Goal: Task Accomplishment & Management: Manage account settings

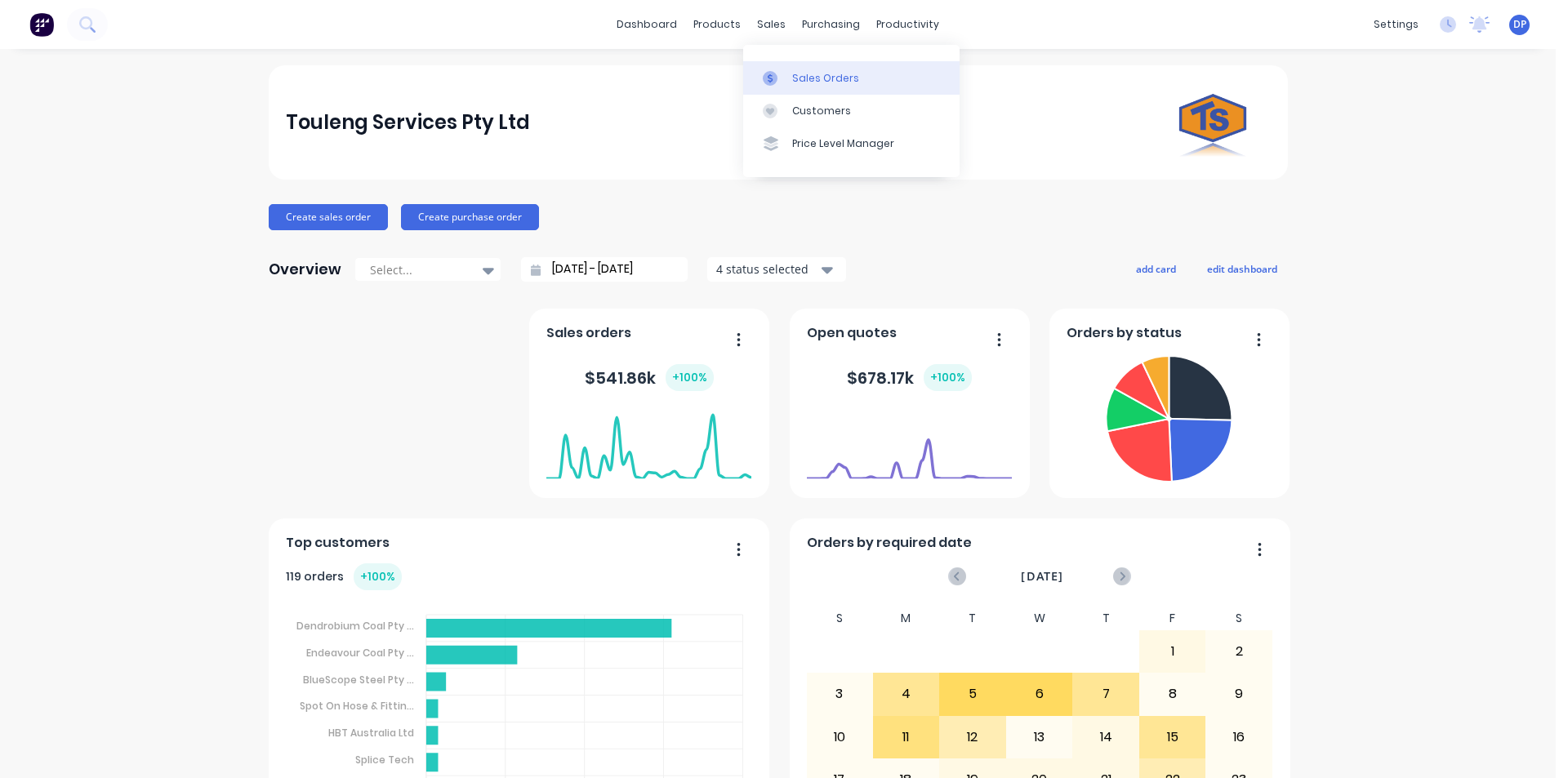
click at [802, 78] on div "Sales Orders" at bounding box center [826, 77] width 67 height 14
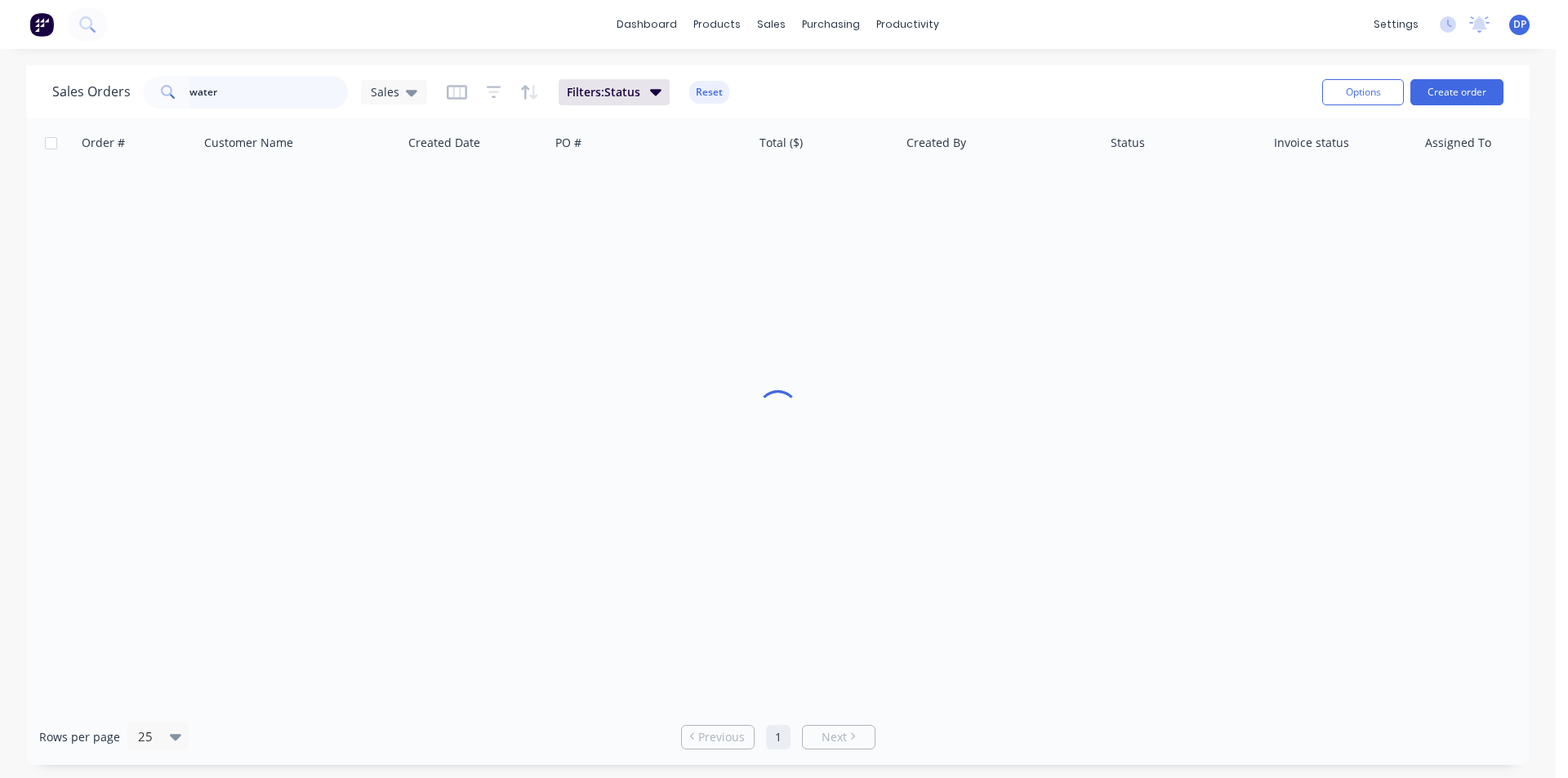
click at [295, 104] on input "water" at bounding box center [268, 92] width 160 height 32
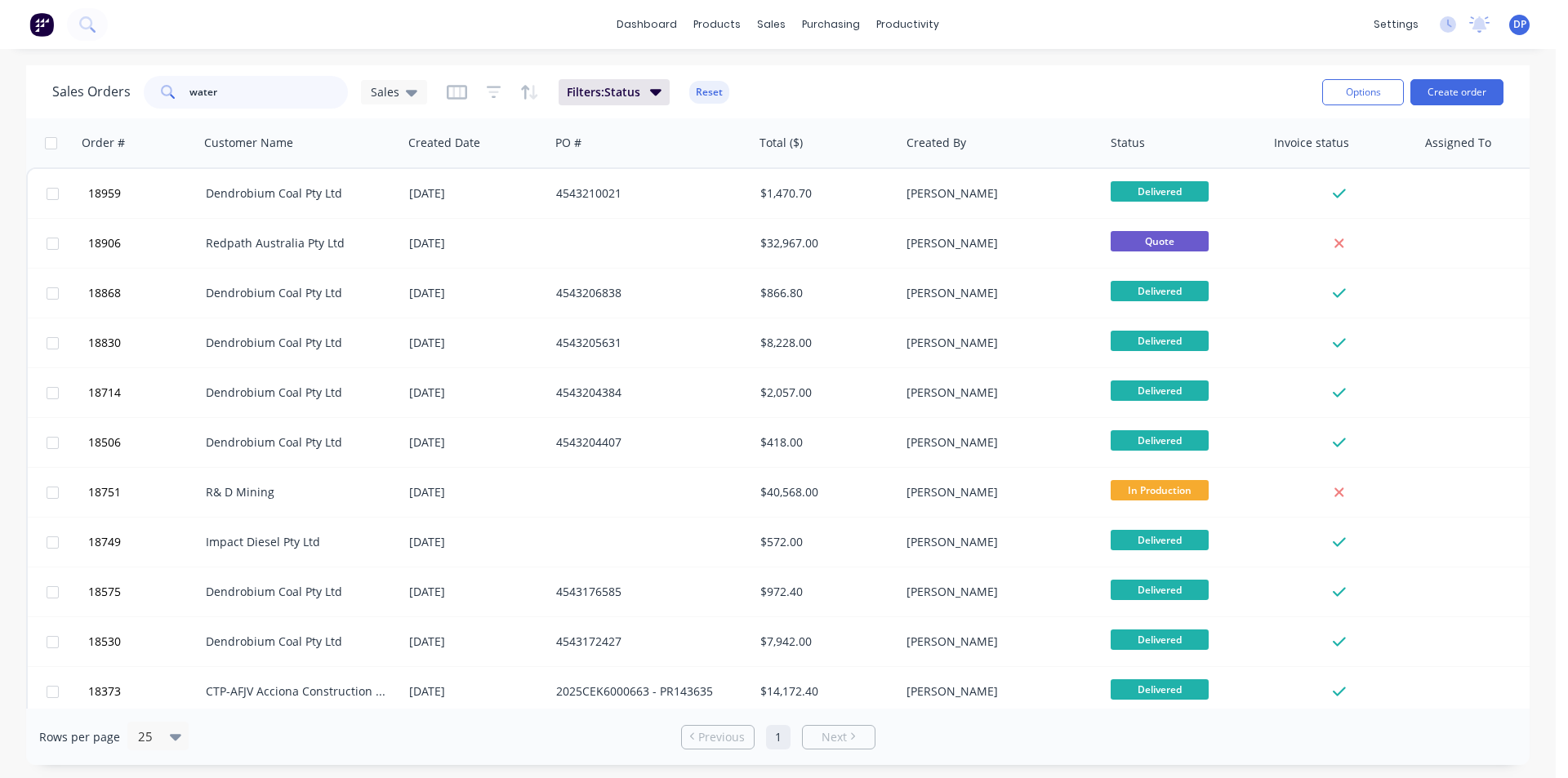
drag, startPoint x: 252, startPoint y: 99, endPoint x: 9, endPoint y: 118, distance: 243.7
click at [9, 118] on div "Sales Orders water Sales Filters: Status Reset Options Create order Order # Cus…" at bounding box center [778, 415] width 1556 height 700
paste input "4543212574"
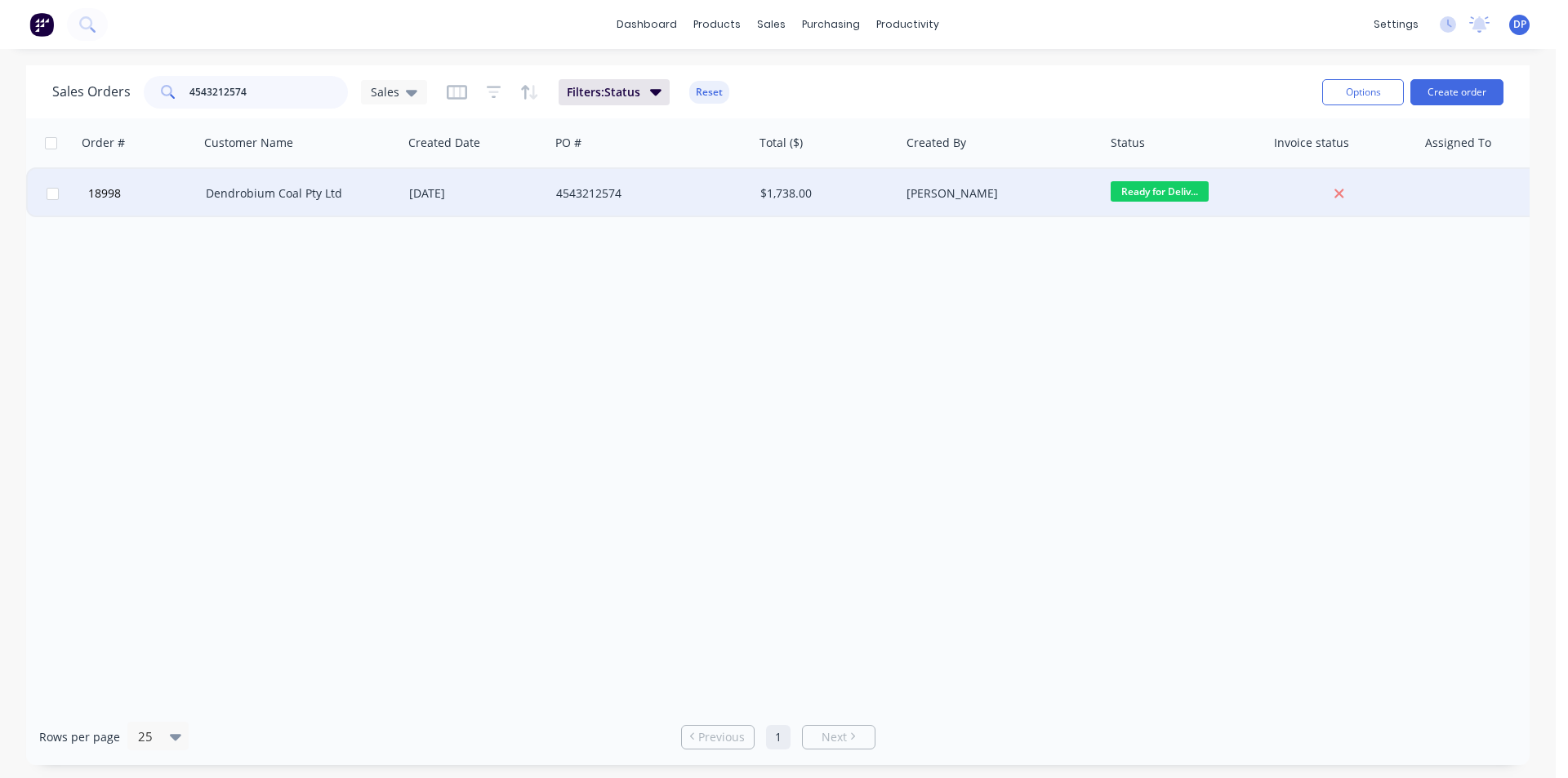
type input "4543212574"
click at [350, 201] on div "Dendrobium Coal Pty Ltd" at bounding box center [296, 193] width 182 height 16
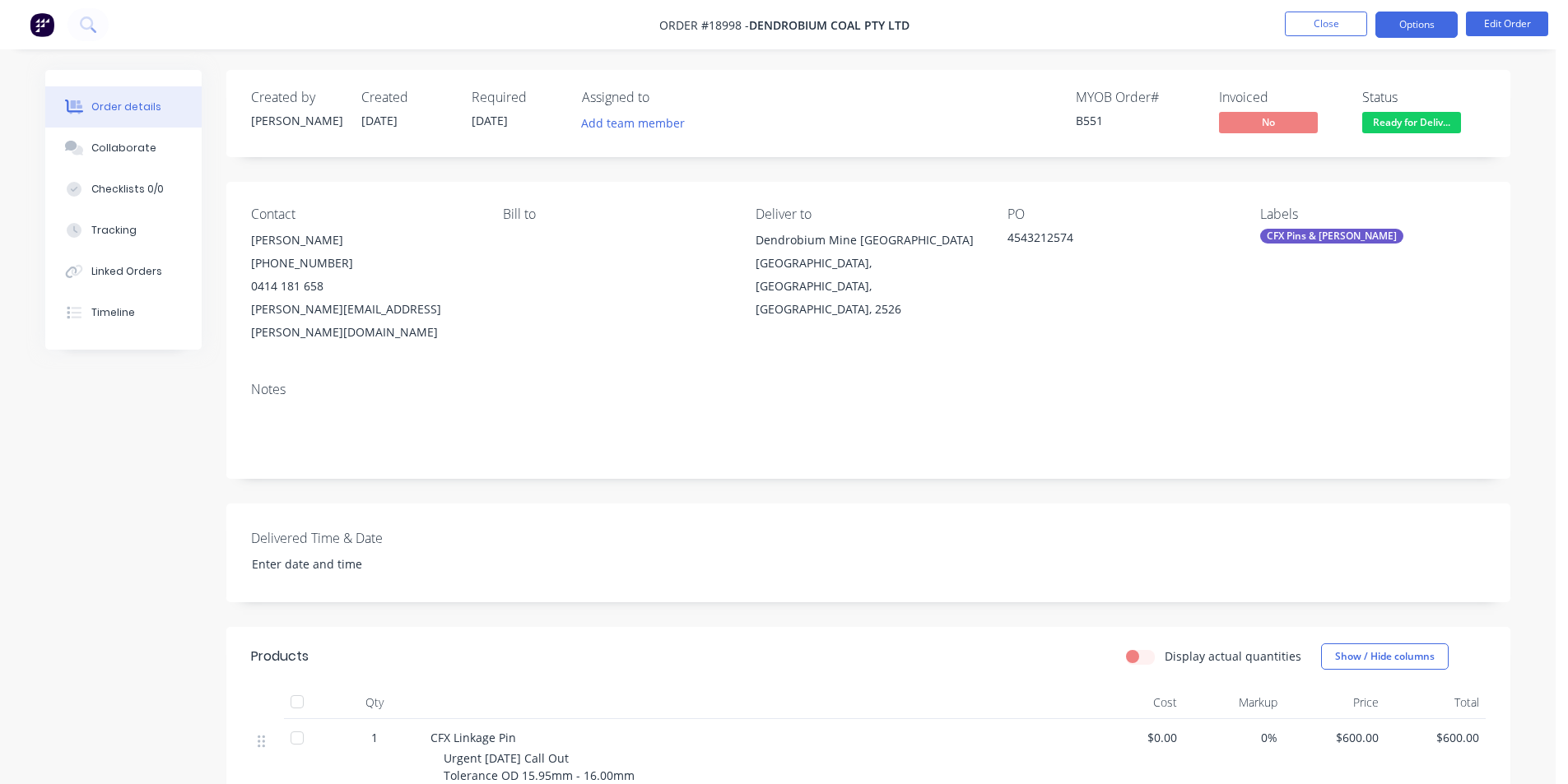
click at [1390, 20] on button "Options" at bounding box center [1416, 24] width 82 height 26
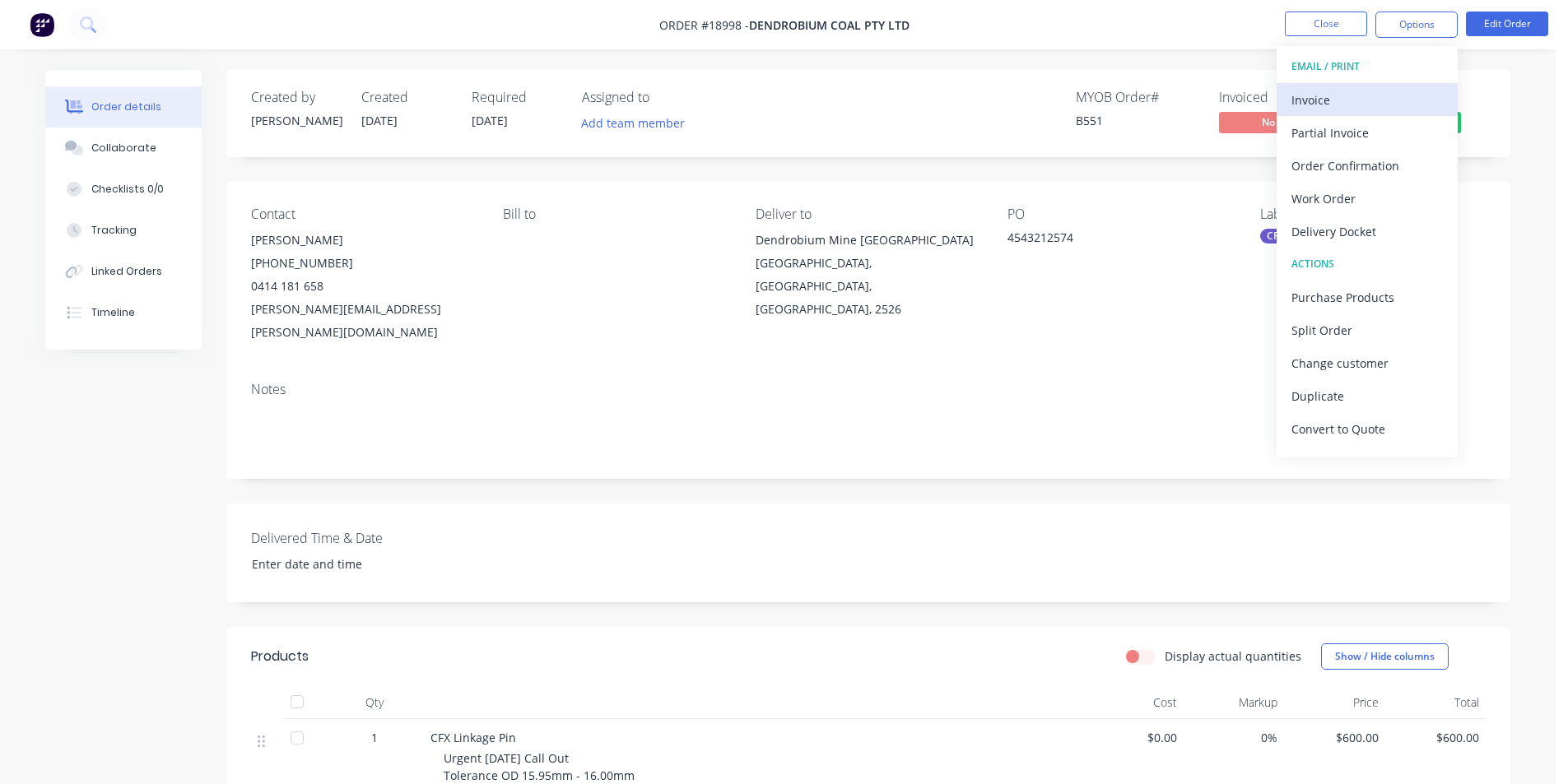
click at [1340, 102] on div "Invoice" at bounding box center [1367, 99] width 151 height 24
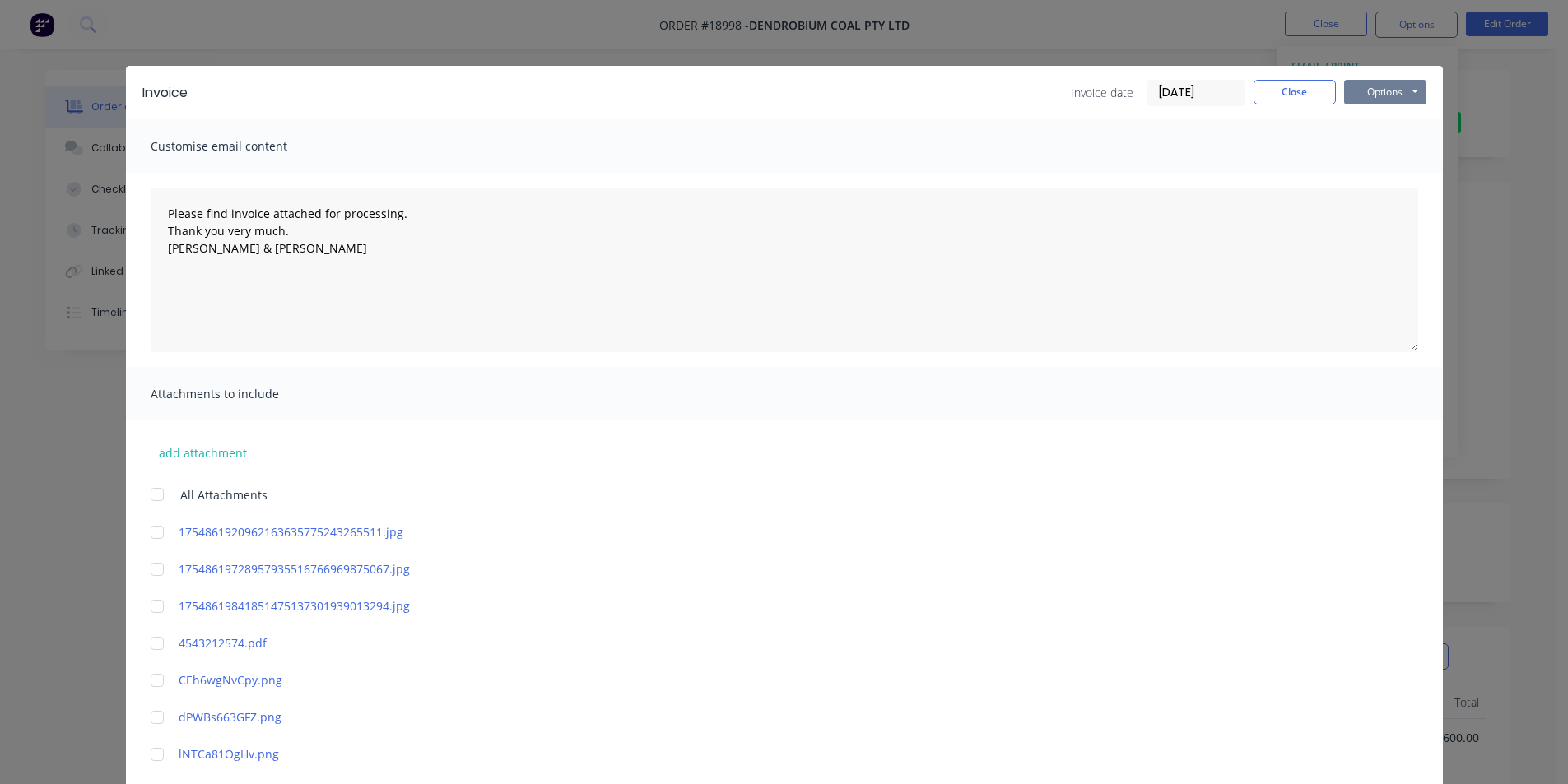
click at [1357, 91] on button "Options" at bounding box center [1385, 92] width 82 height 25
click at [1396, 155] on button "Print" at bounding box center [1397, 148] width 105 height 27
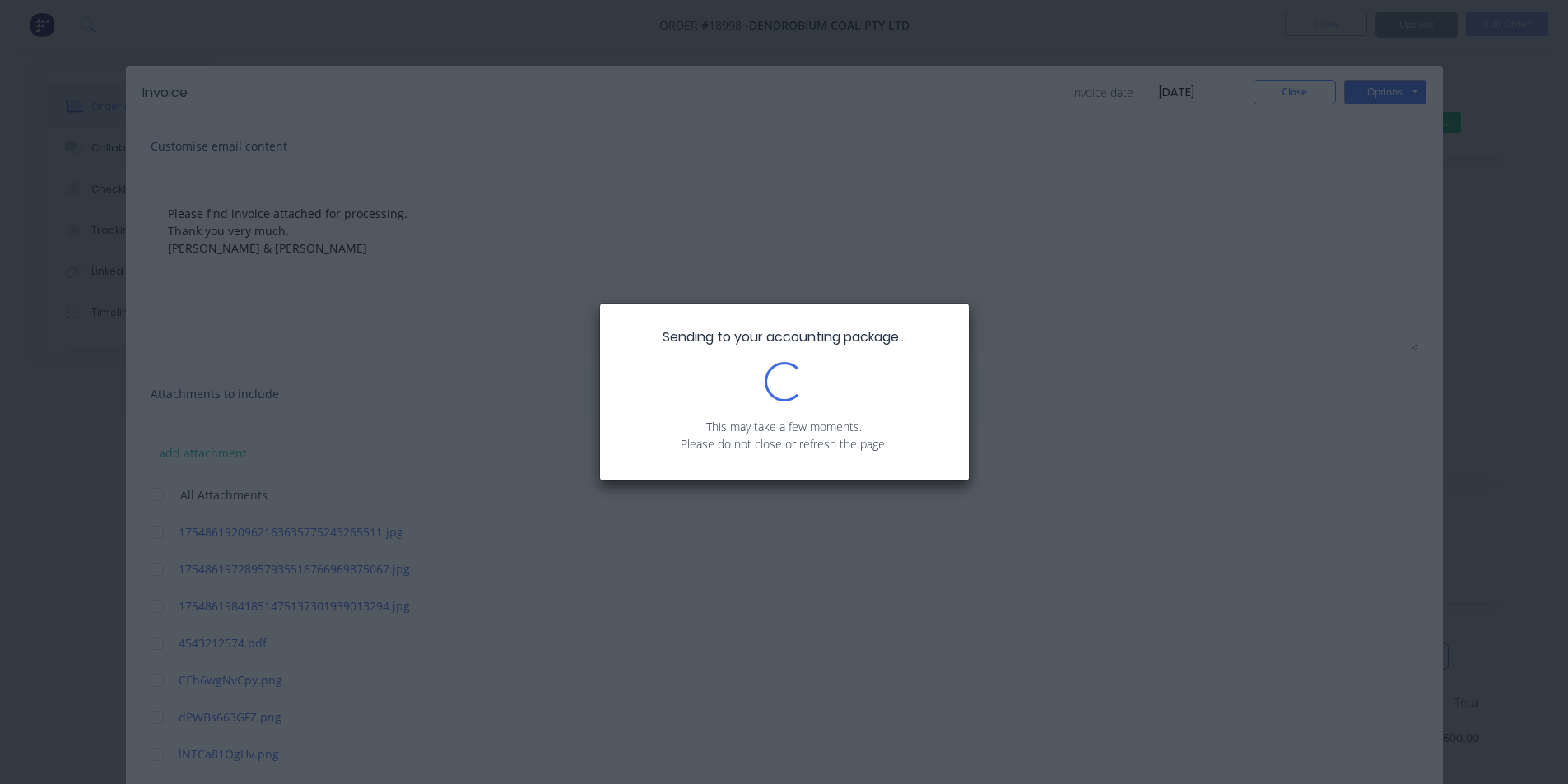
type textarea "Please find invoice attached for processing. Thank you very much. Brett & Dean"
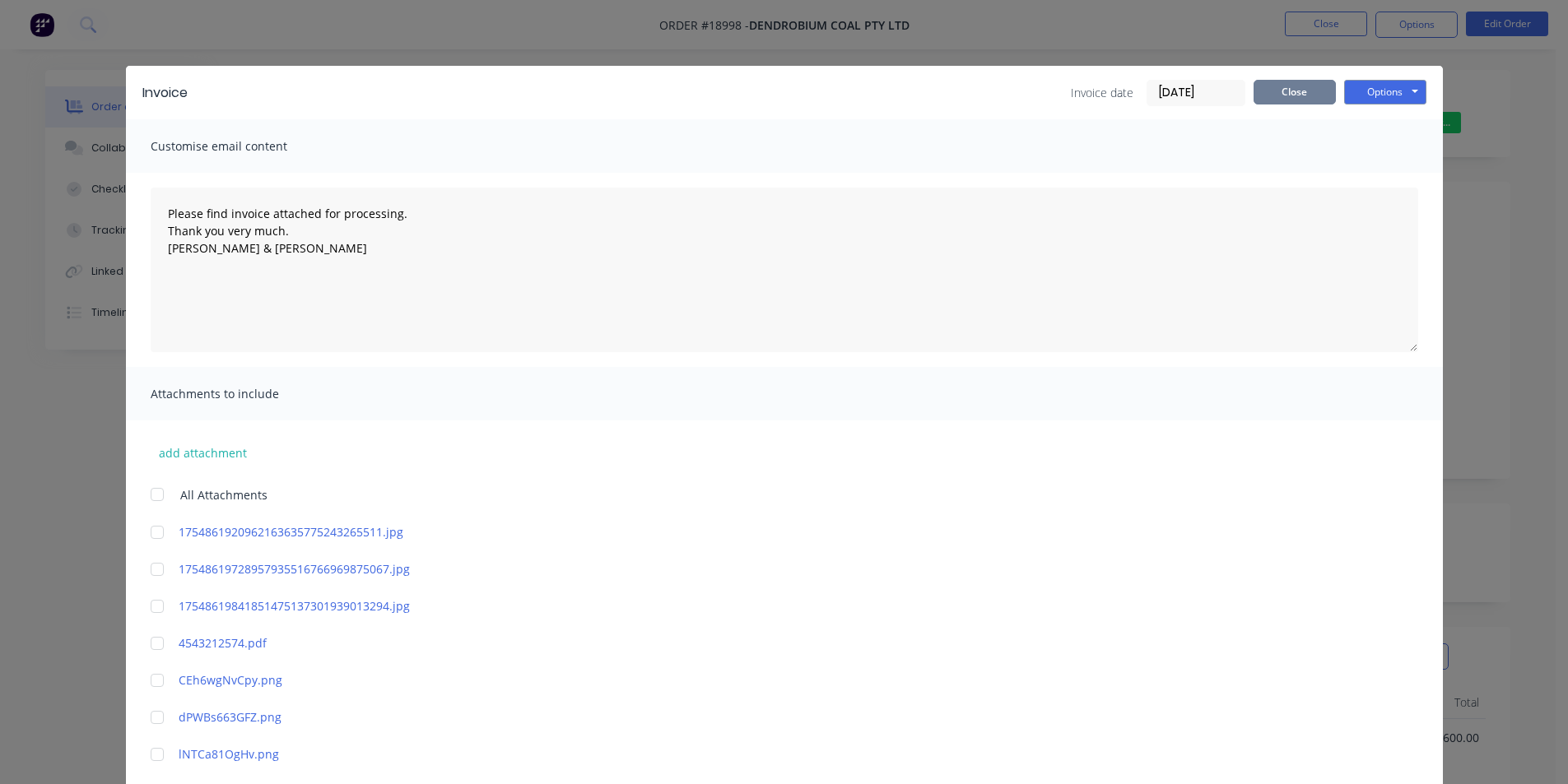
click at [1298, 95] on button "Close" at bounding box center [1294, 92] width 82 height 25
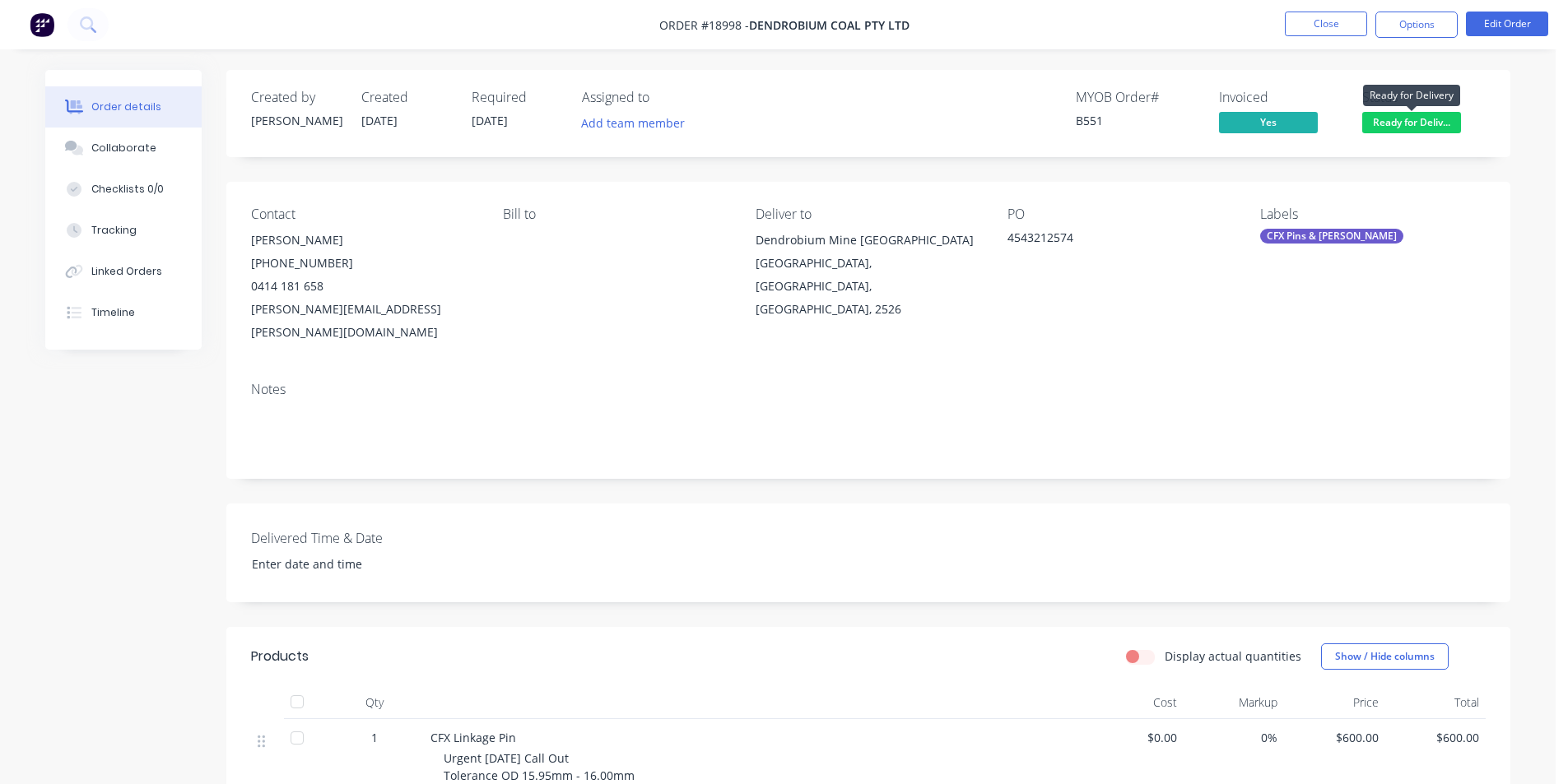
click at [1408, 128] on span "Ready for Deliv..." at bounding box center [1411, 121] width 99 height 20
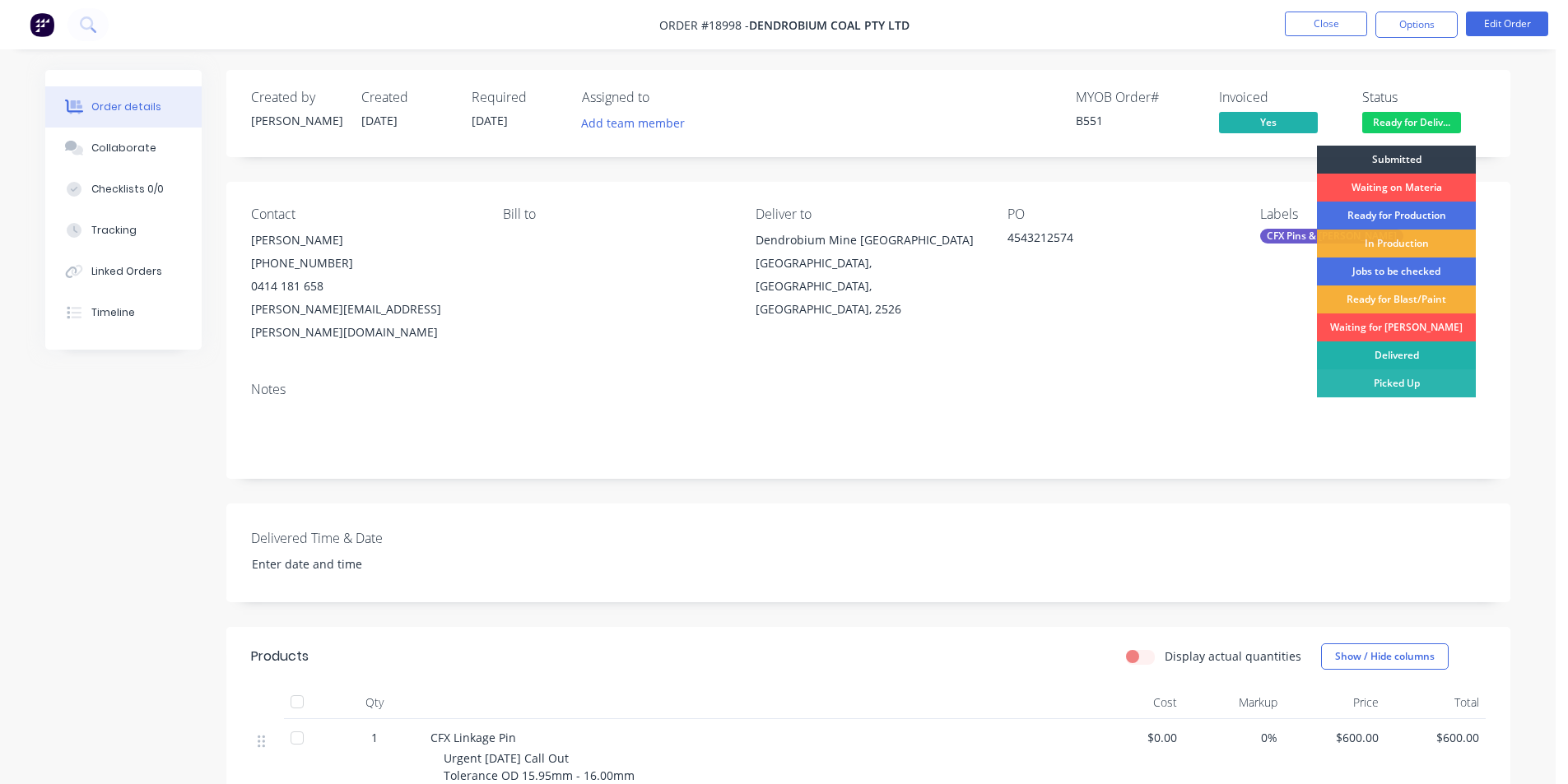
click at [1412, 360] on div "Delivered" at bounding box center [1396, 355] width 159 height 28
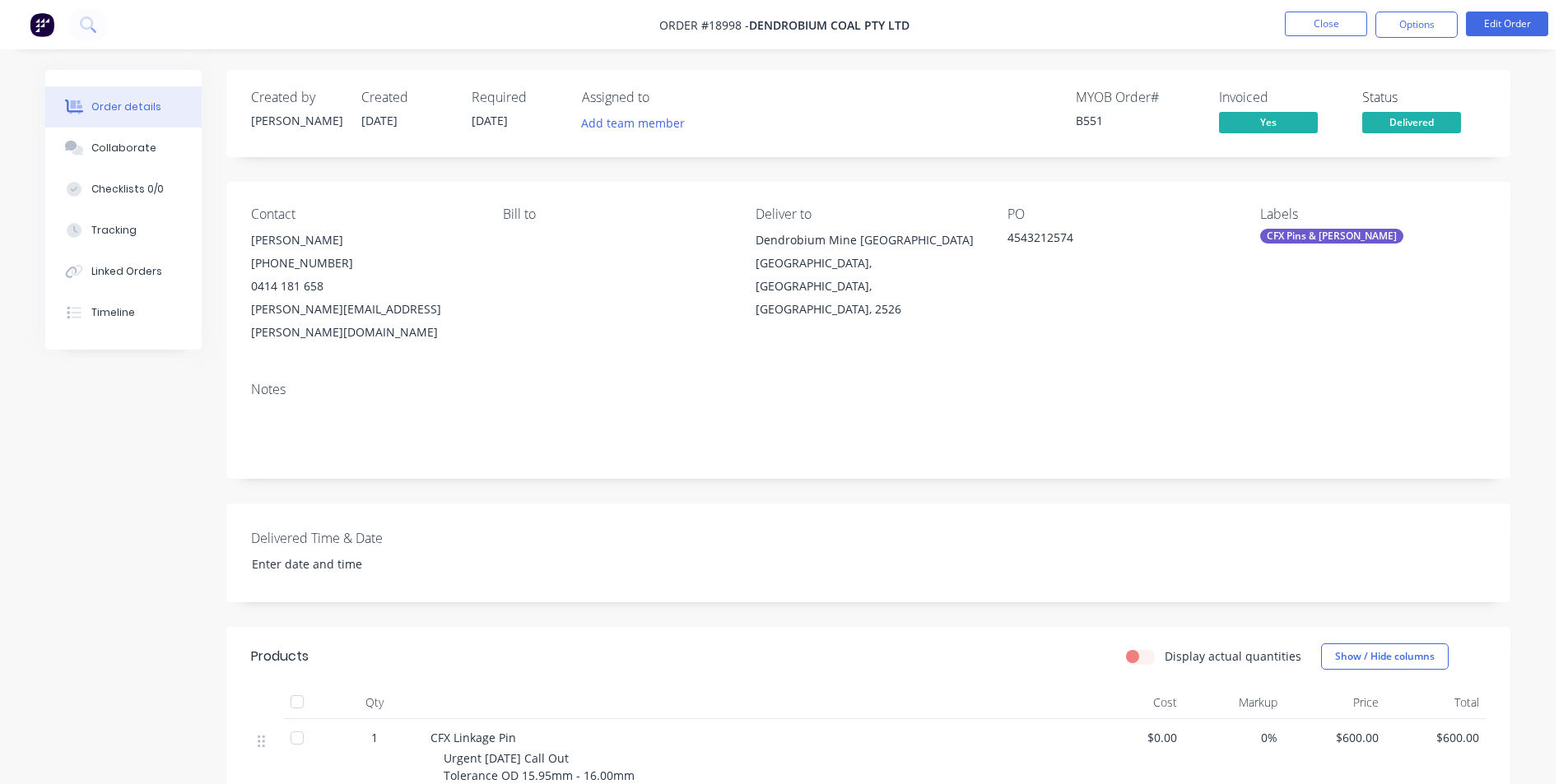
click at [39, 23] on img at bounding box center [42, 25] width 25 height 25
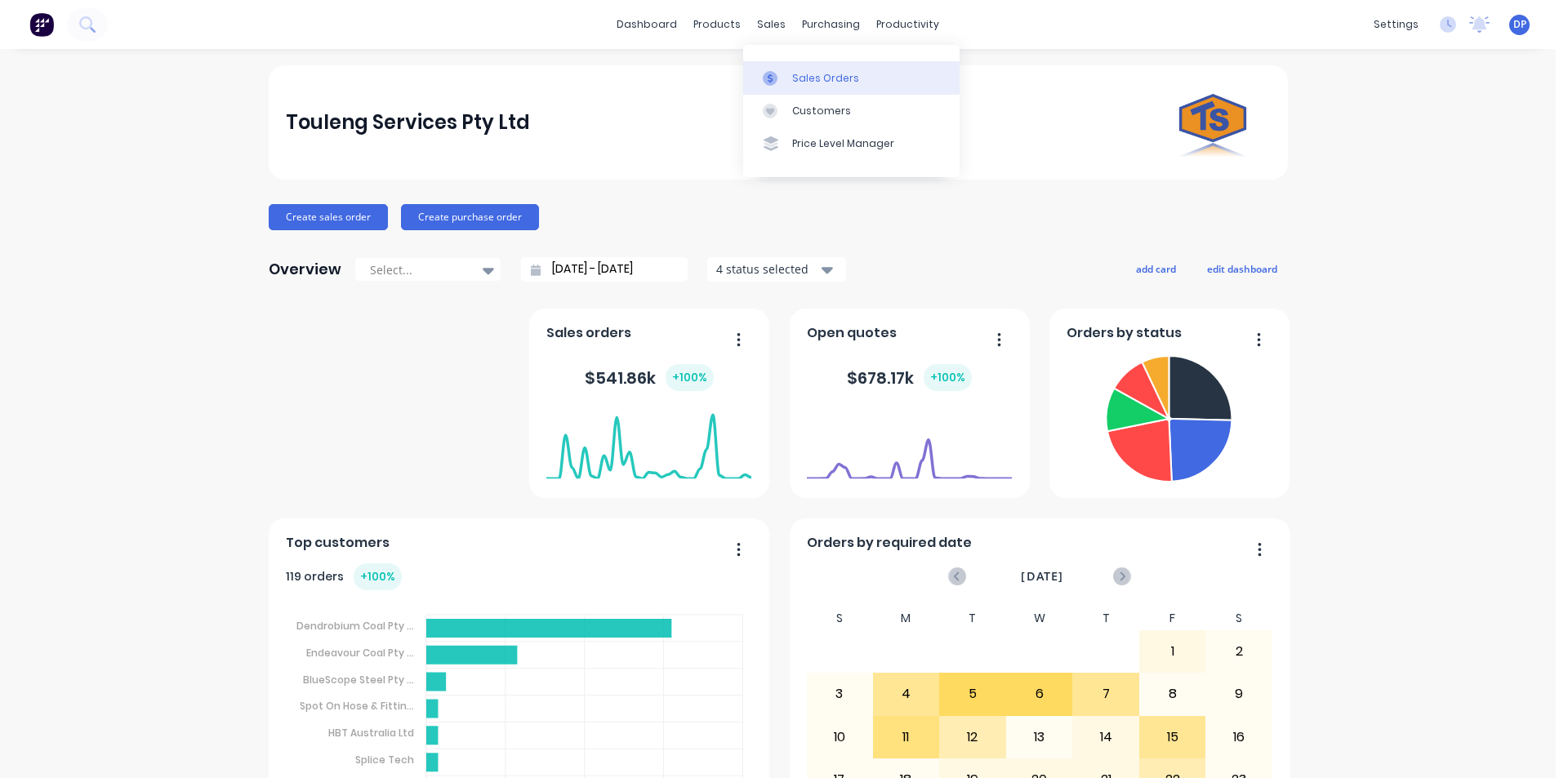
click at [844, 93] on link "Sales Orders" at bounding box center [851, 77] width 216 height 32
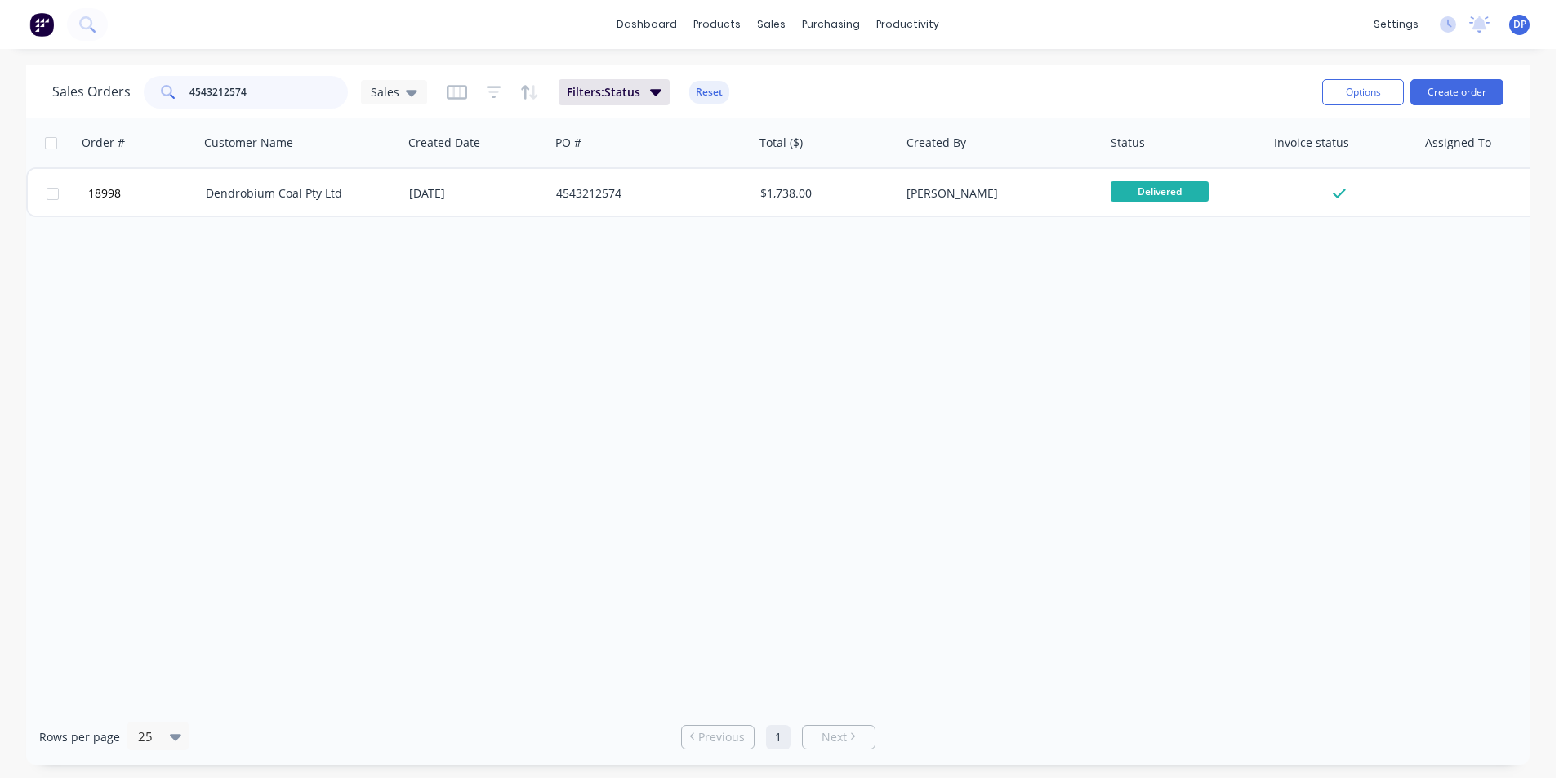
drag, startPoint x: 290, startPoint y: 89, endPoint x: 36, endPoint y: 98, distance: 254.2
click at [36, 98] on div "Sales Orders 4543212574 Sales Filters: Status Reset Options Create order" at bounding box center [777, 92] width 1503 height 54
paste input "4543211892"
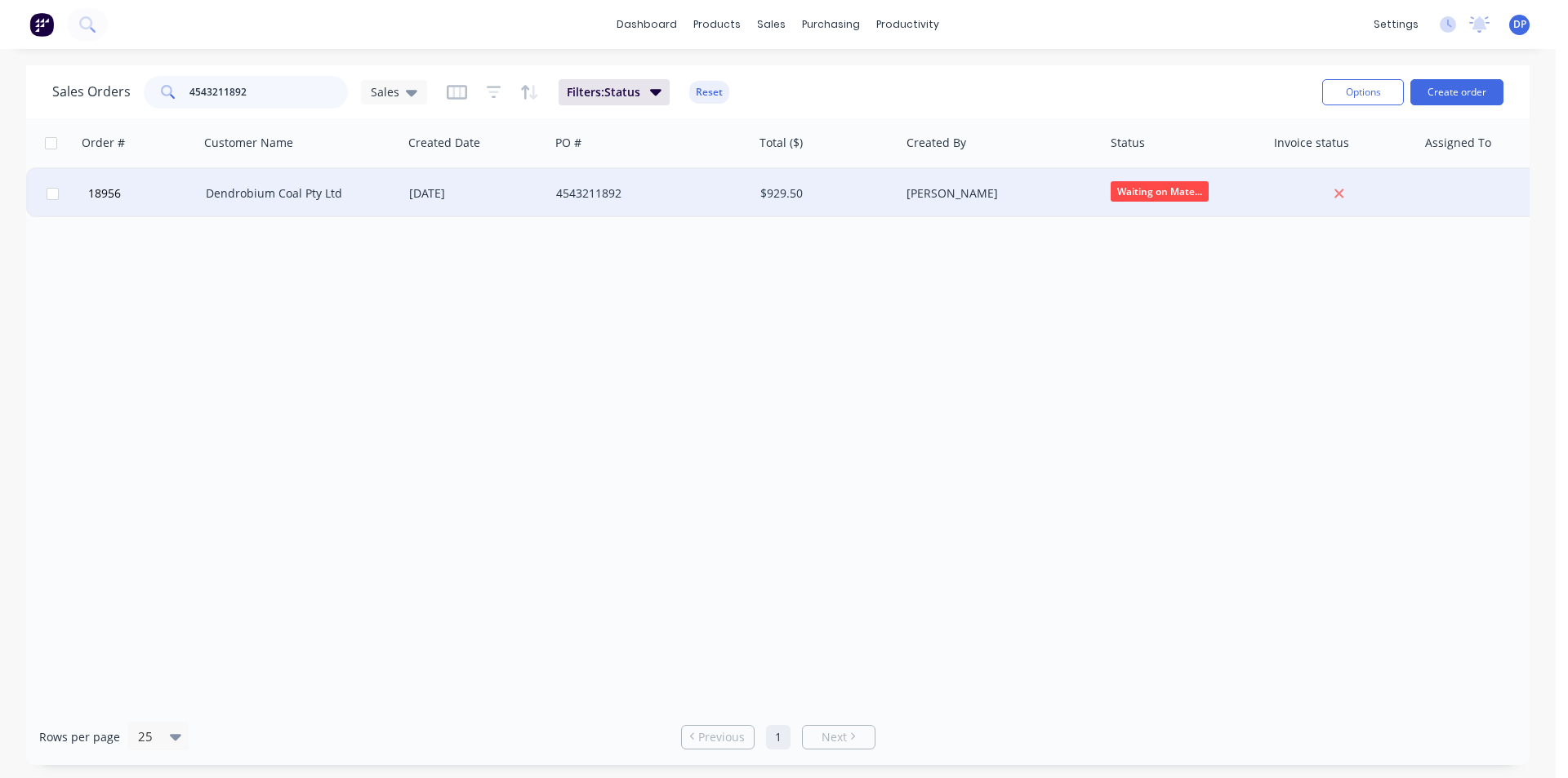
type input "4543211892"
click at [296, 196] on div "Dendrobium Coal Pty Ltd" at bounding box center [296, 193] width 182 height 16
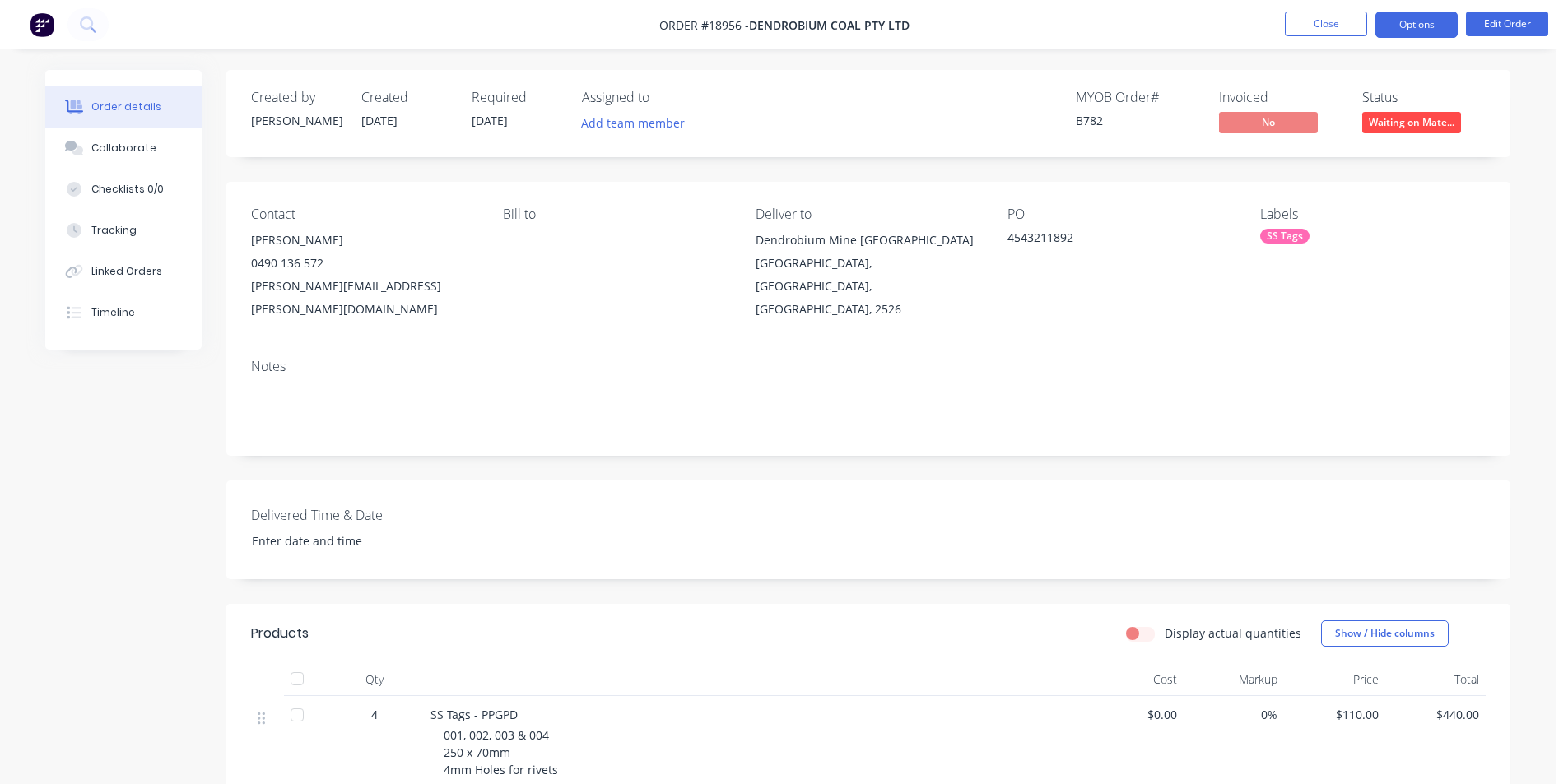
click at [1435, 24] on button "Options" at bounding box center [1416, 24] width 82 height 26
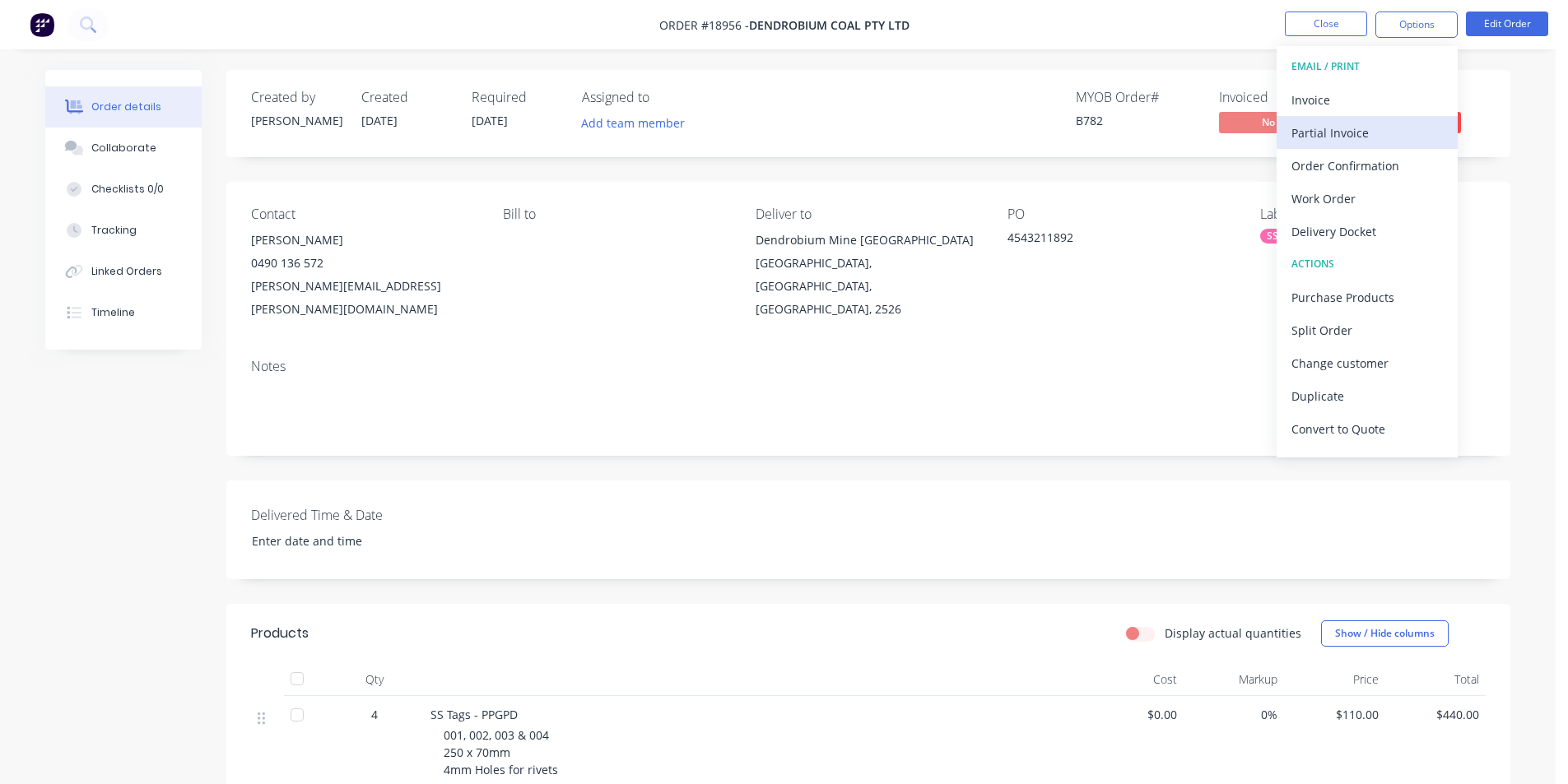
click at [1380, 119] on button "Partial Invoice" at bounding box center [1368, 133] width 181 height 33
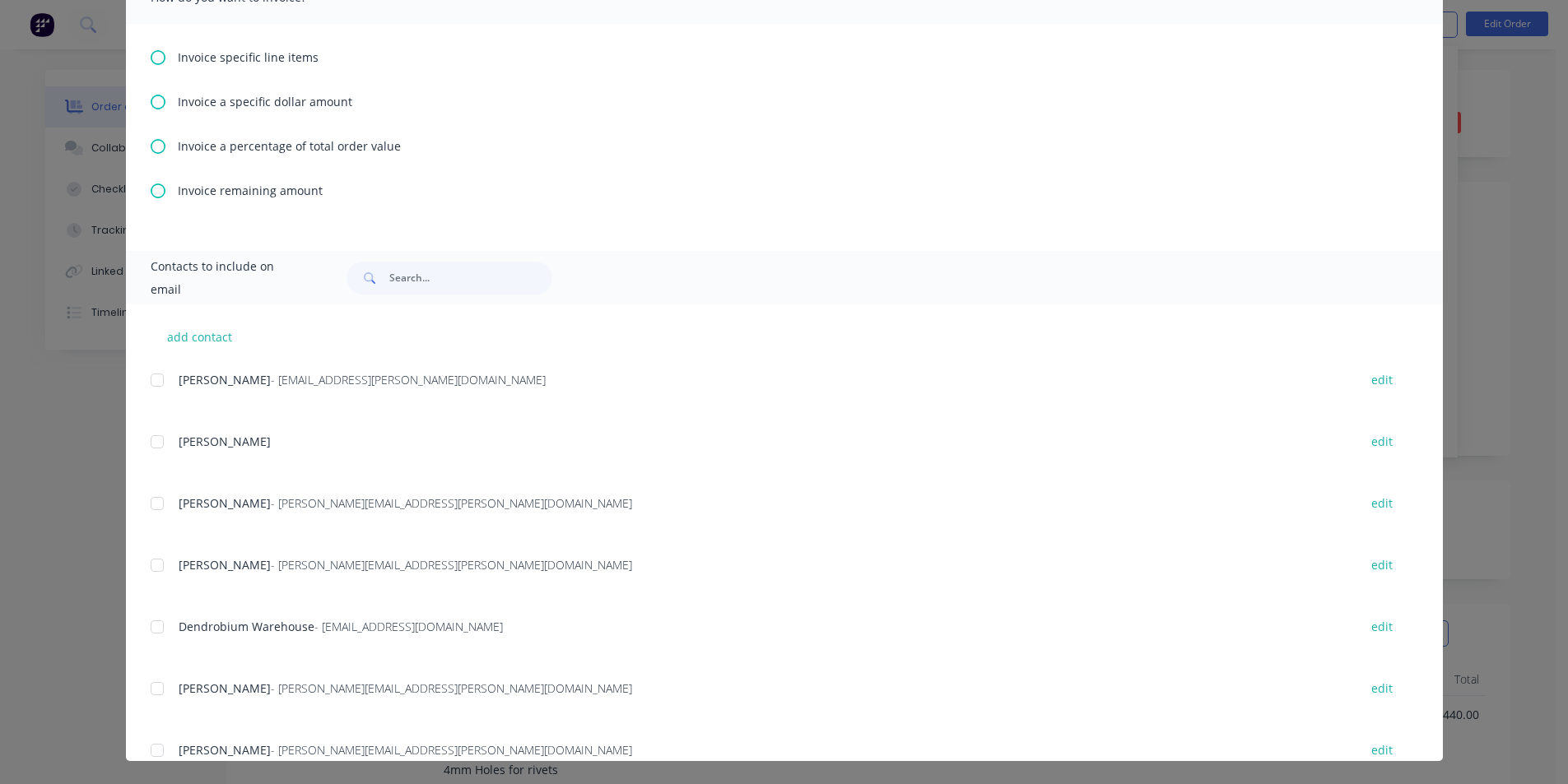
scroll to position [281, 0]
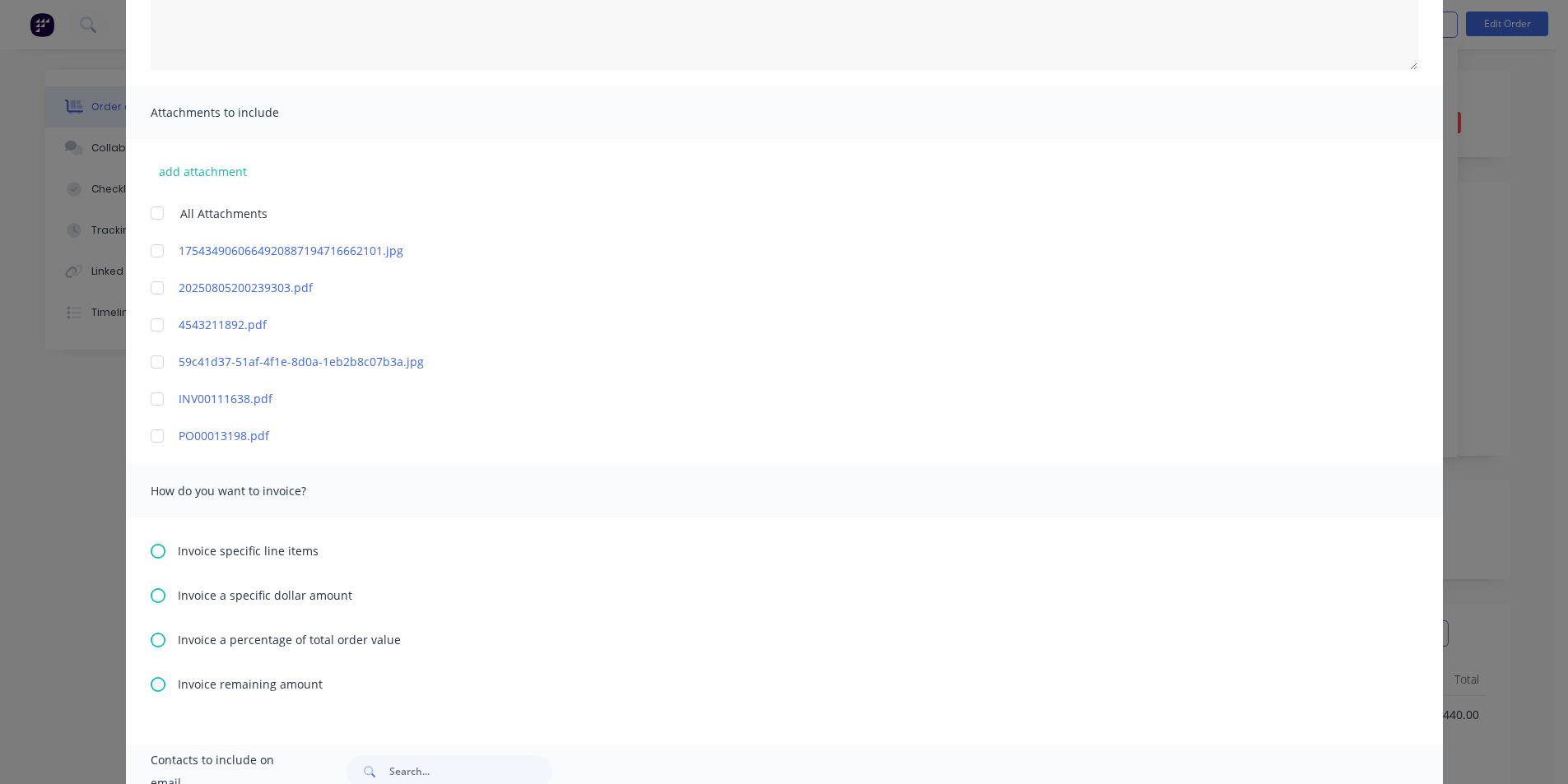
click at [153, 544] on icon at bounding box center [157, 551] width 14 height 14
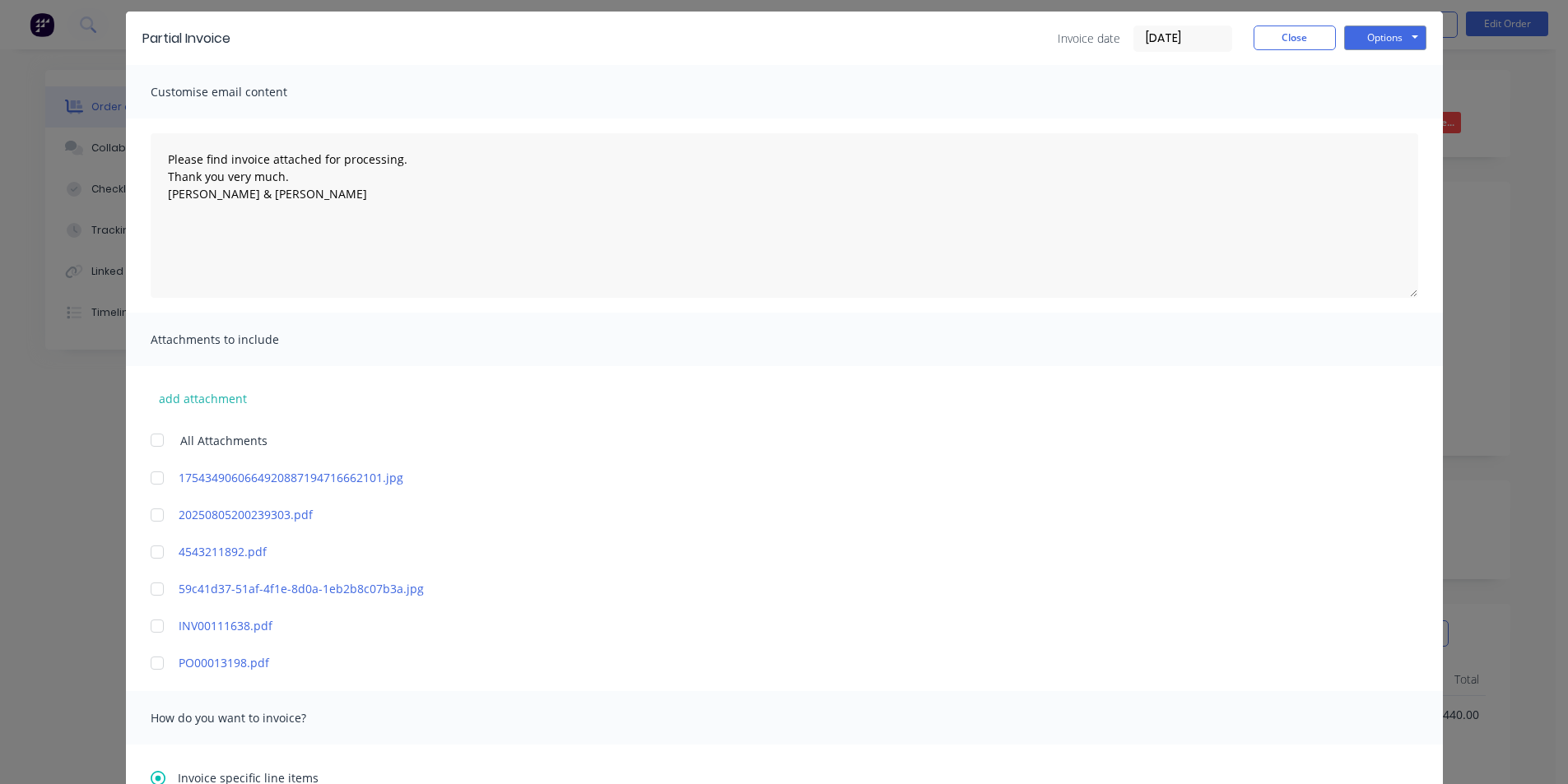
scroll to position [494, 0]
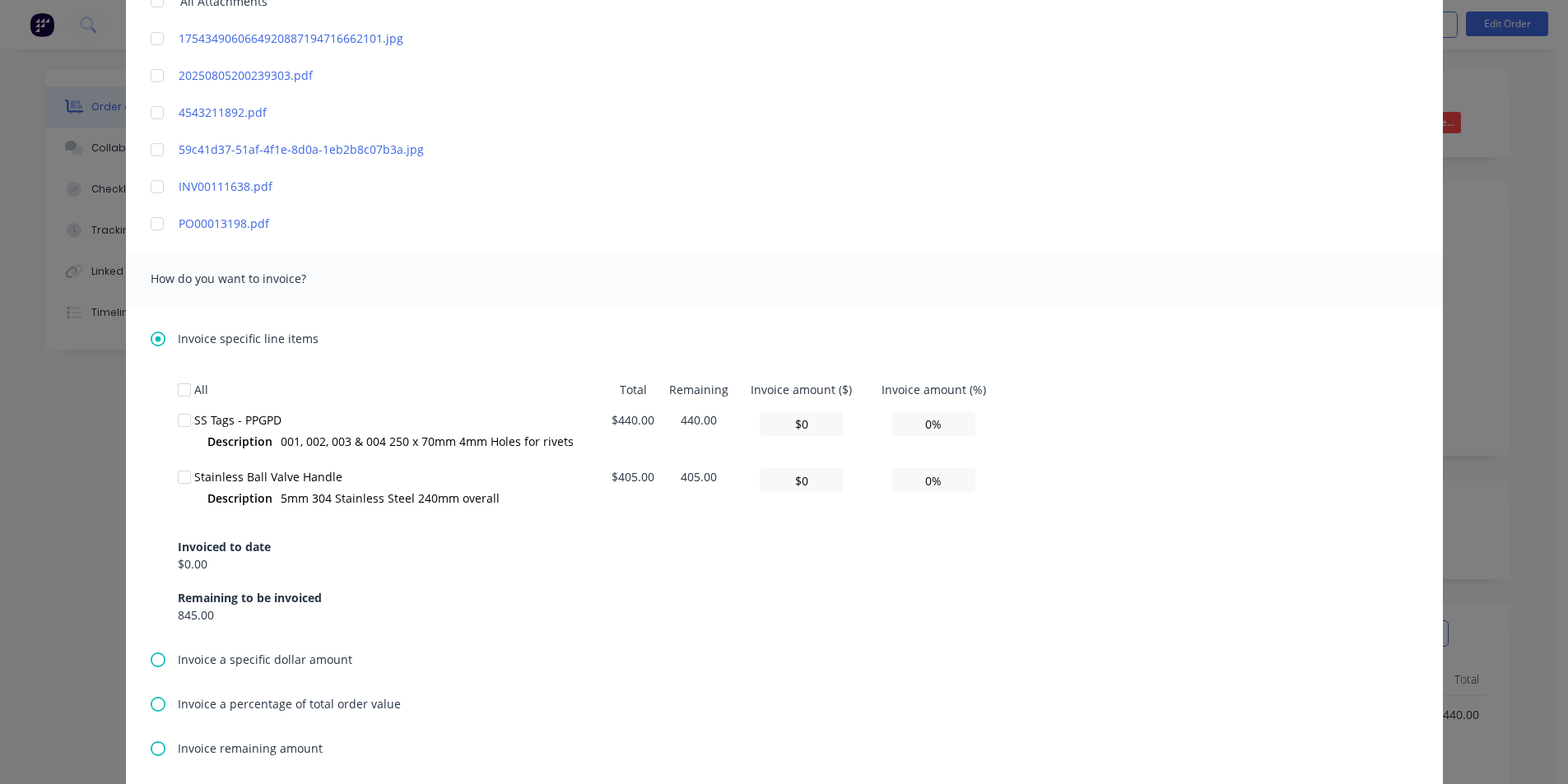
click at [169, 421] on div at bounding box center [184, 421] width 33 height 33
drag, startPoint x: 897, startPoint y: 425, endPoint x: 914, endPoint y: 426, distance: 17.0
click at [898, 425] on input "0%" at bounding box center [933, 424] width 83 height 25
type textarea "Please find invoice attached for processing. Thank you very much. Brett & Dean"
type input "$44.00"
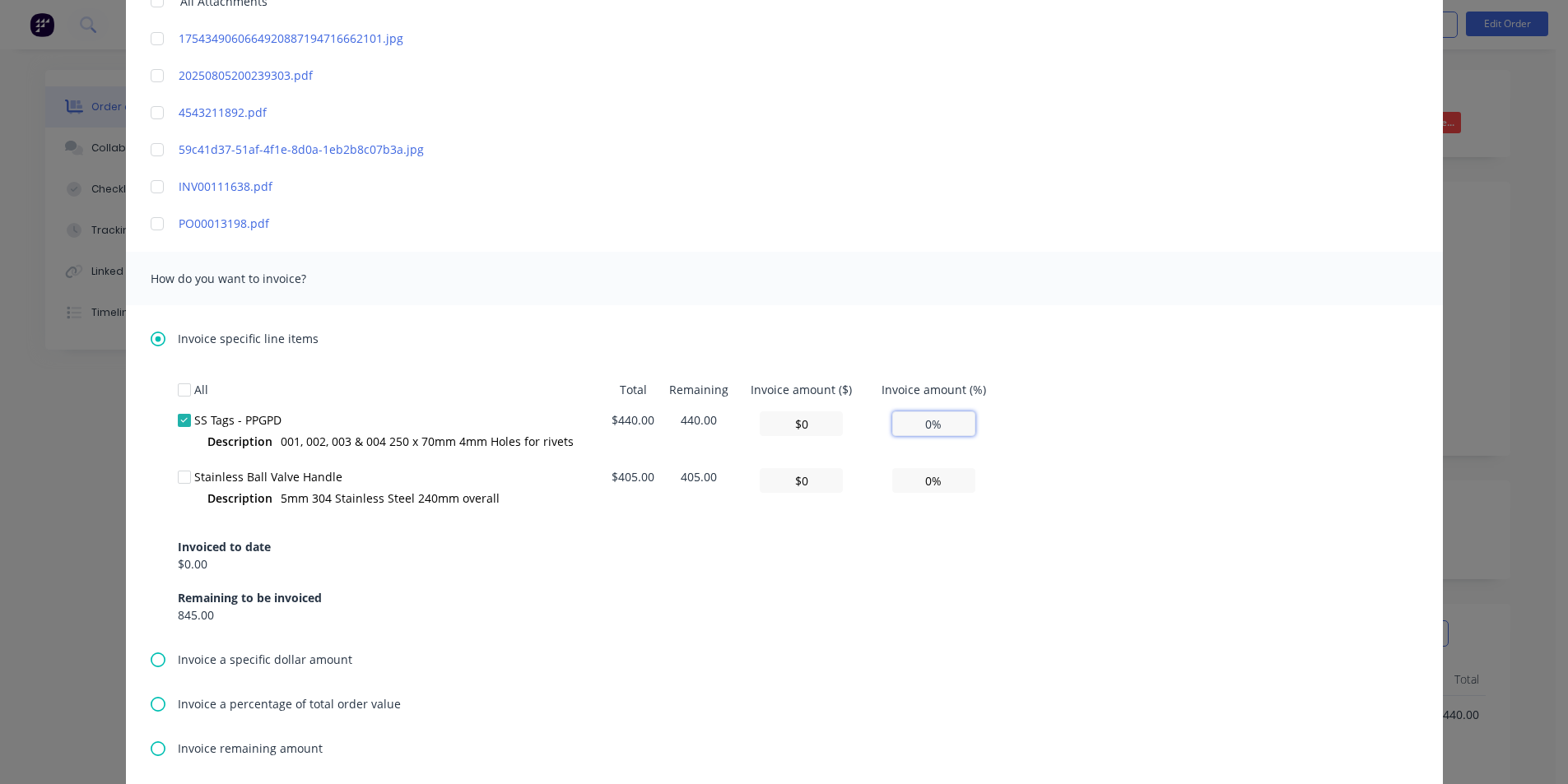
type input "10%"
type textarea "Please find invoice attached for processing. Thank you very much. Brett & Dean"
type input "$440.00"
click at [923, 427] on input "100%" at bounding box center [933, 424] width 83 height 25
type input "100%"
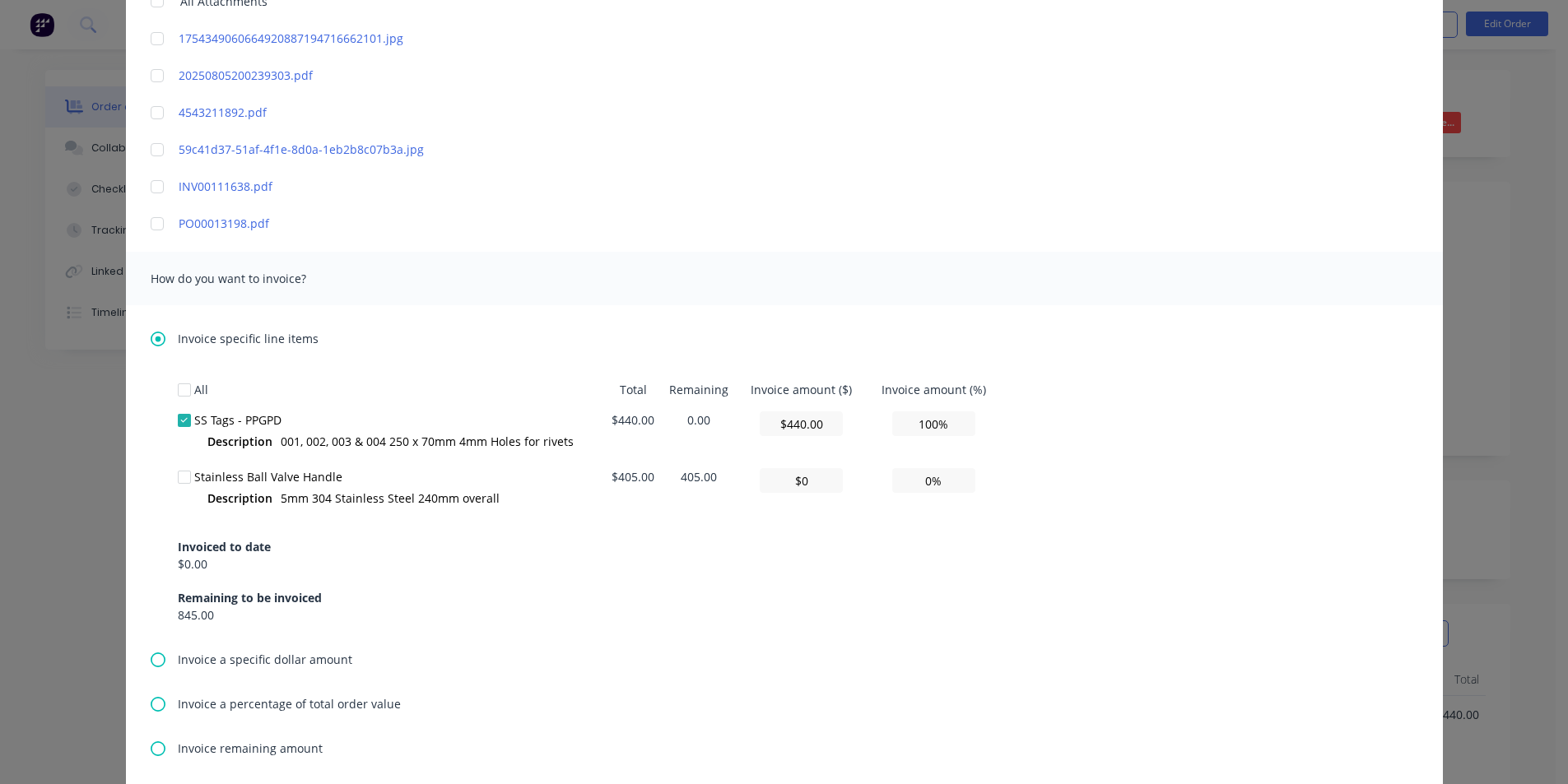
click at [1112, 269] on div "How do you want to invoice?" at bounding box center [784, 279] width 1317 height 54
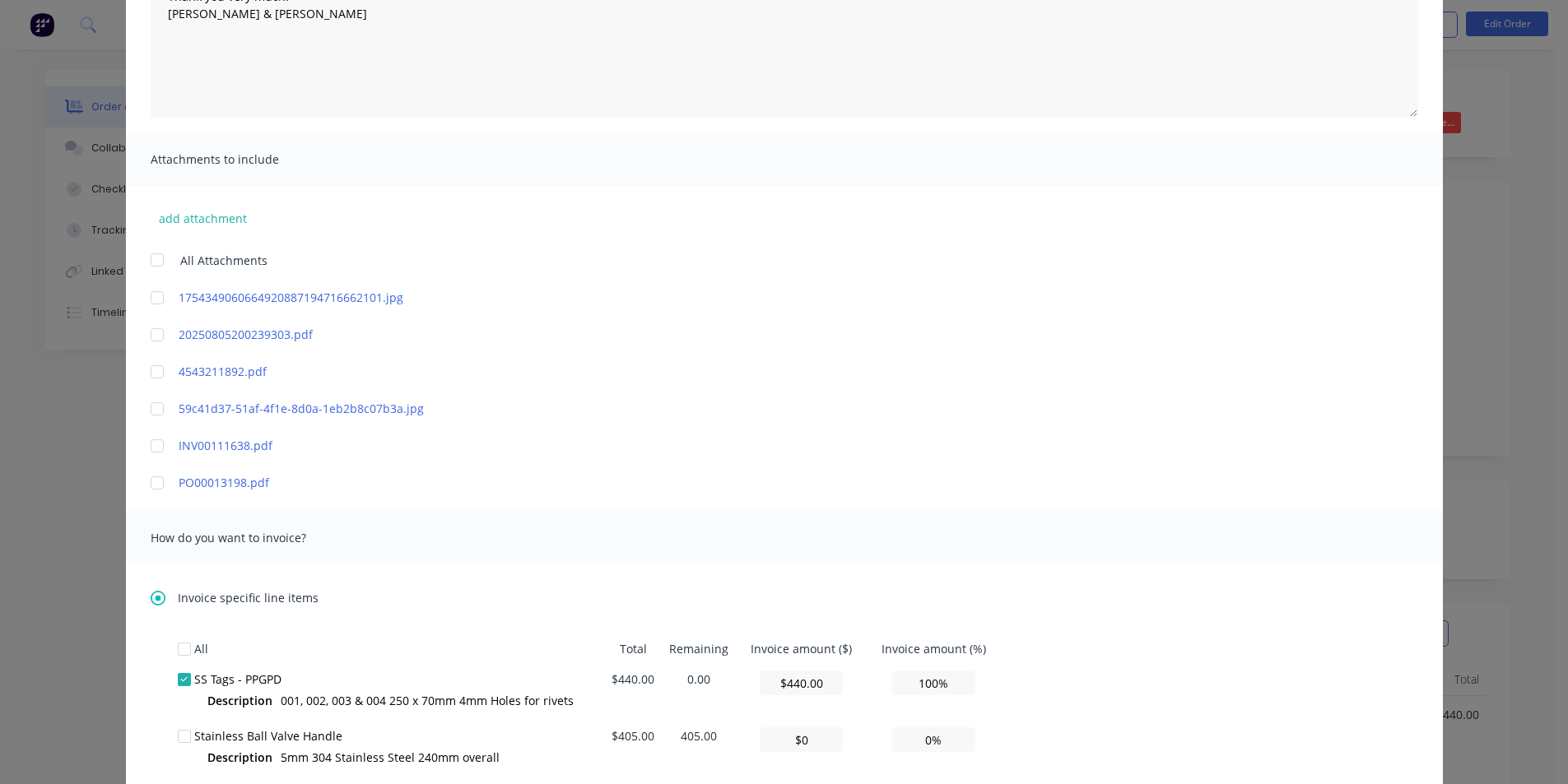
scroll to position [0, 0]
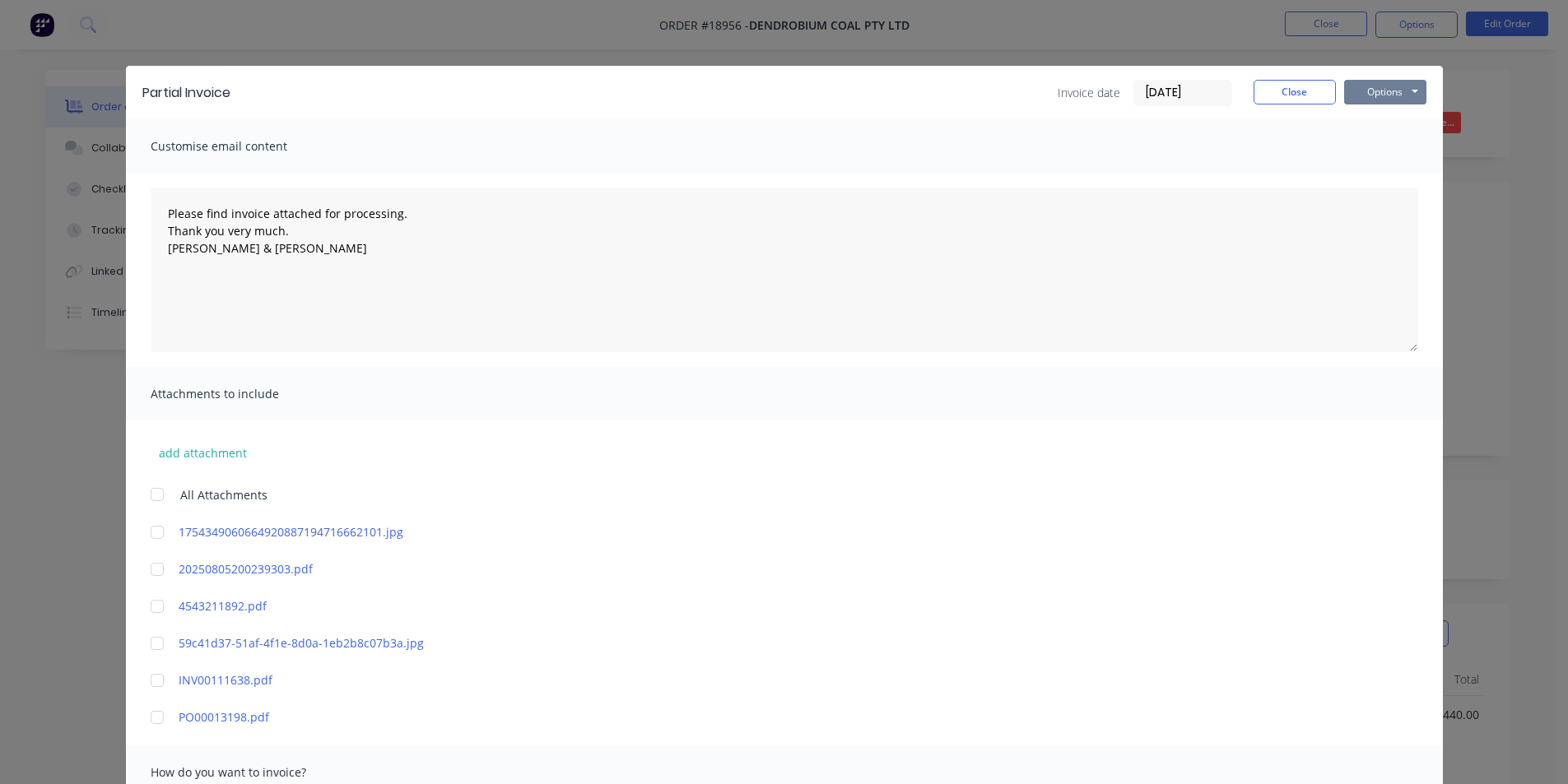
click at [1390, 94] on button "Options" at bounding box center [1385, 92] width 82 height 25
type textarea "Please find invoice attached for processing. Thank you very much. Brett & Dean"
click at [1405, 156] on button "Print" at bounding box center [1397, 148] width 105 height 27
type textarea "Please find invoice attached for processing. Thank you very much. Brett & Dean"
click at [1298, 91] on button "Close" at bounding box center [1294, 92] width 82 height 25
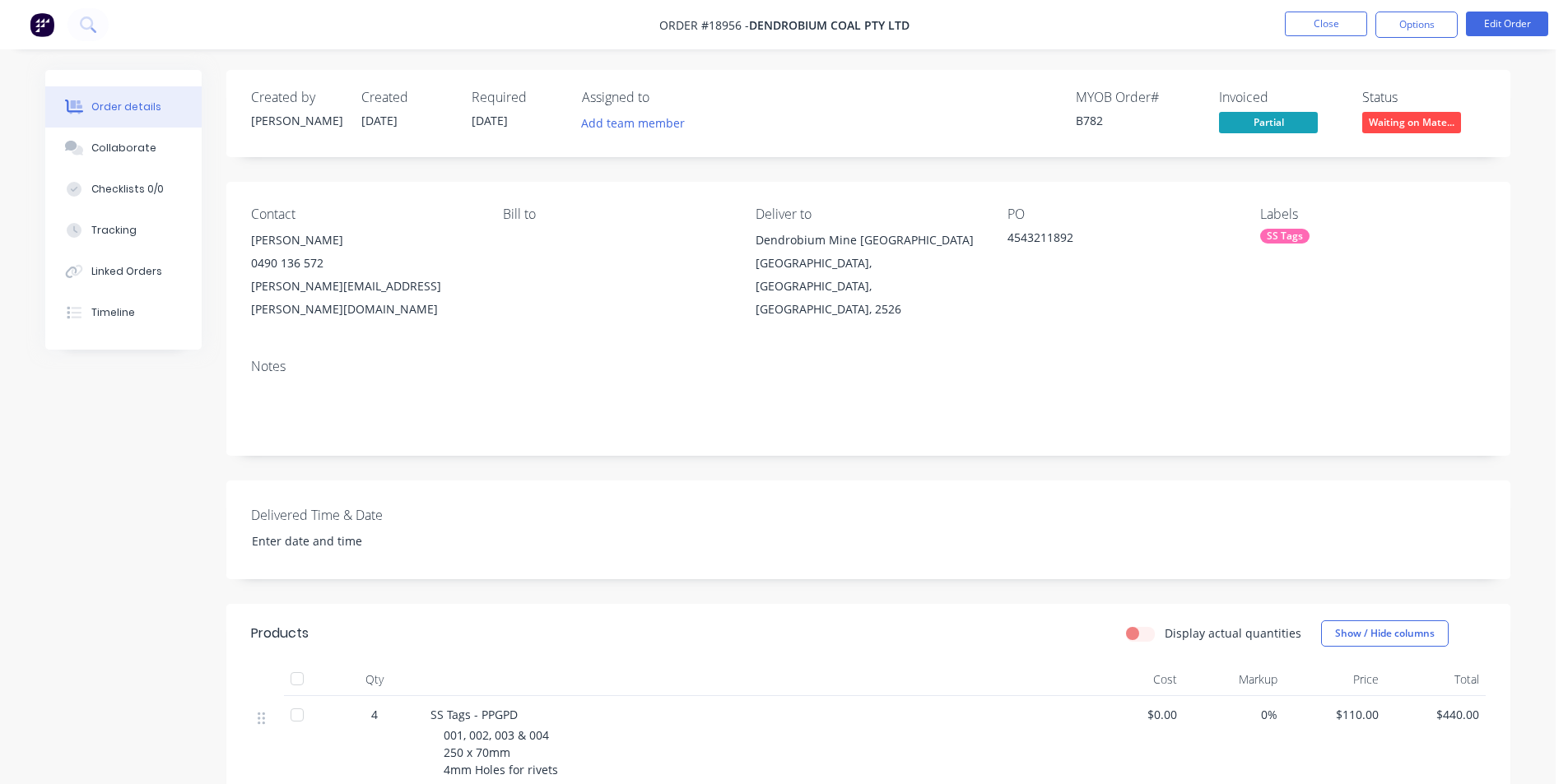
click at [1436, 132] on span "Waiting on Mate..." at bounding box center [1411, 121] width 99 height 20
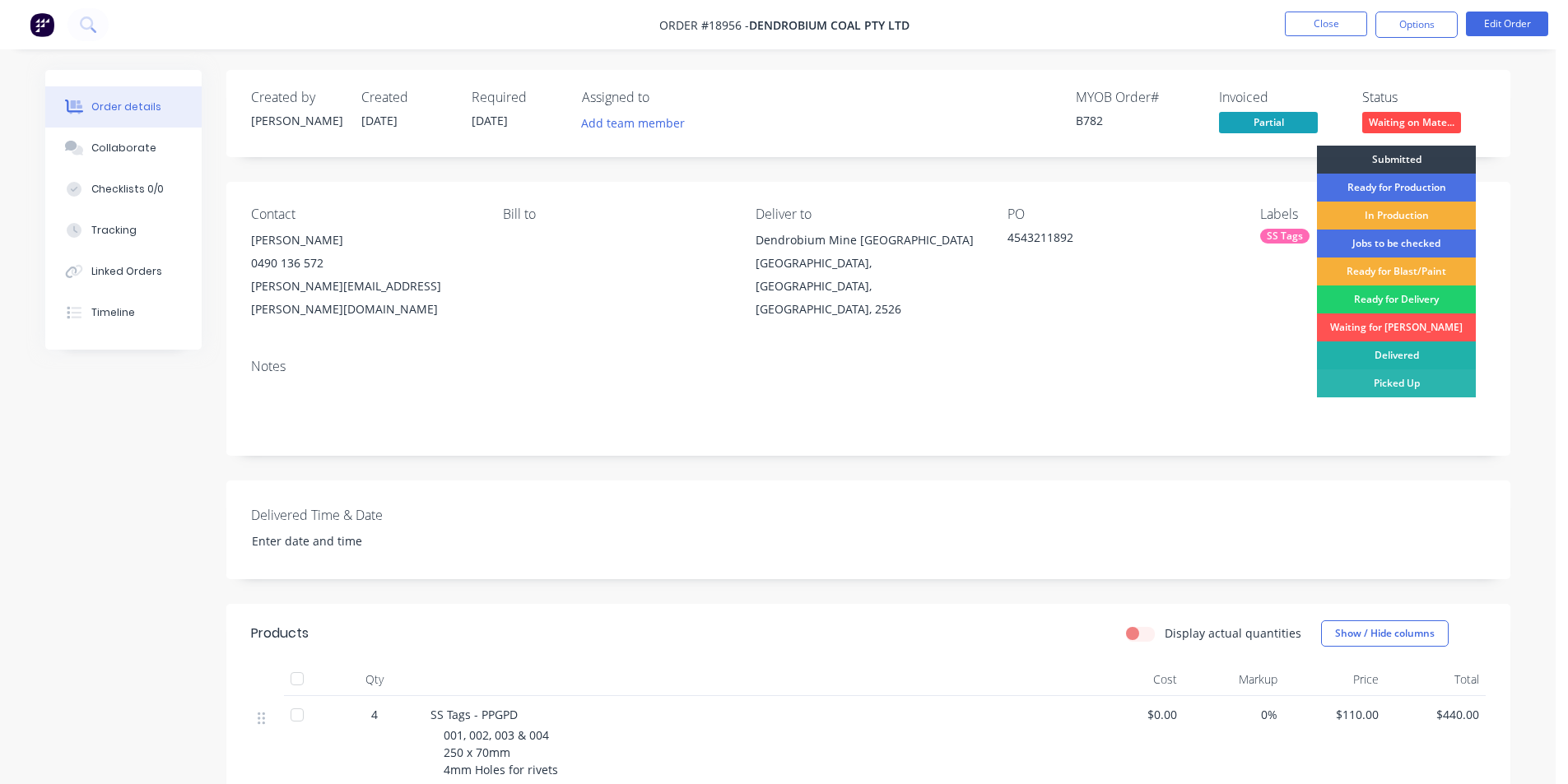
click at [1407, 347] on div "Delivered" at bounding box center [1396, 355] width 159 height 28
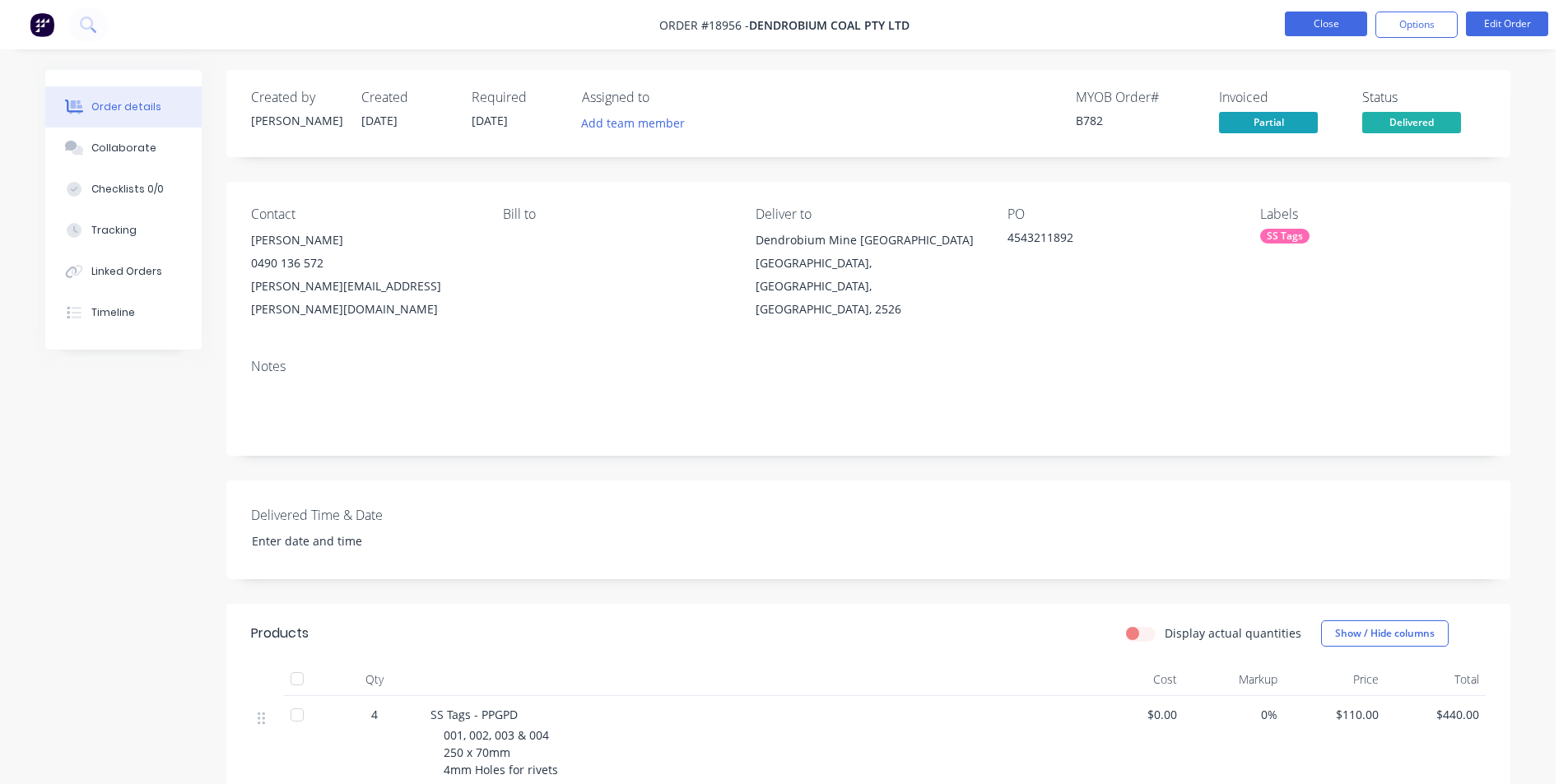
click at [1332, 26] on button "Close" at bounding box center [1325, 24] width 82 height 25
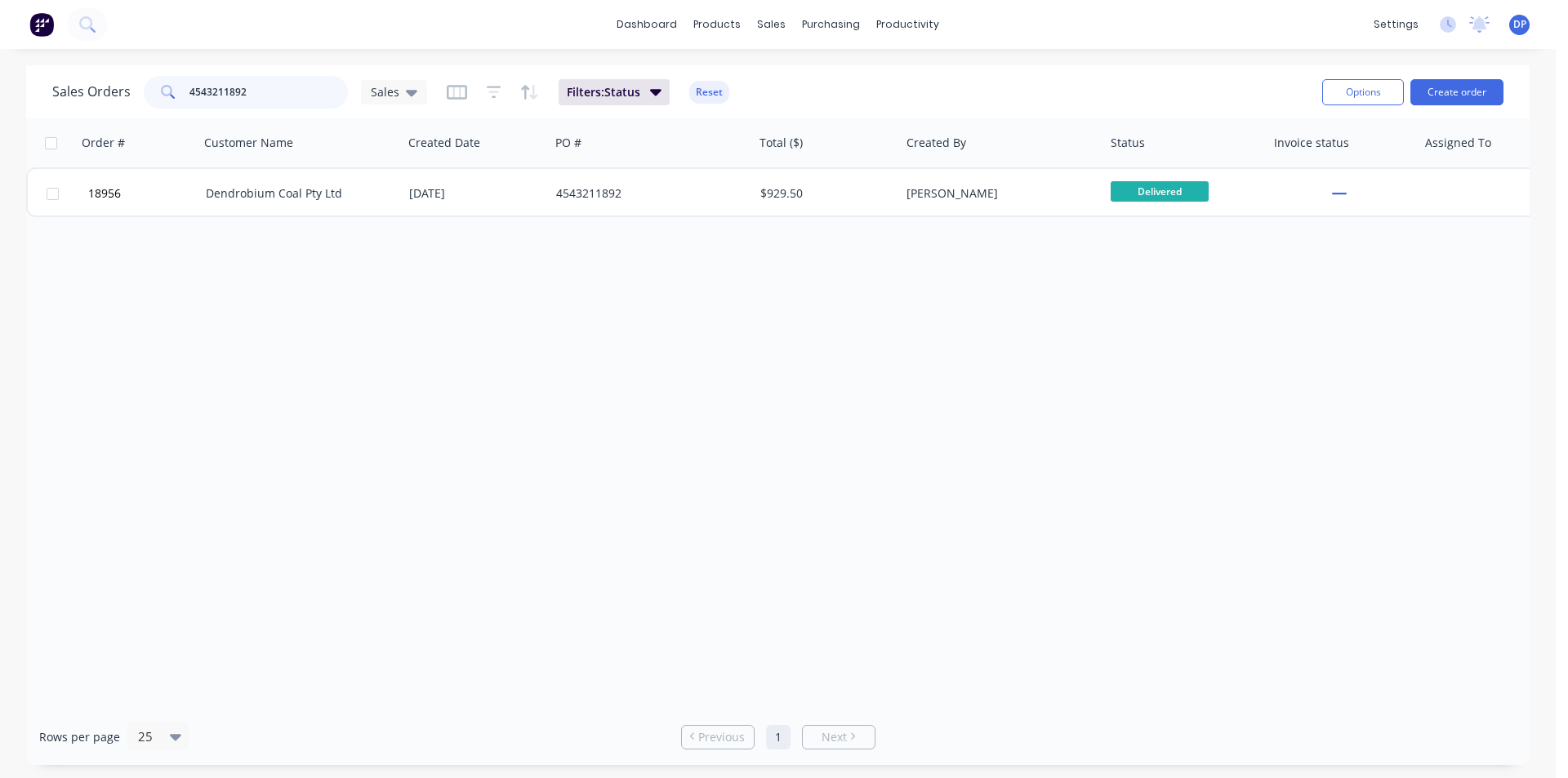
drag, startPoint x: 268, startPoint y: 93, endPoint x: 59, endPoint y: 92, distance: 209.0
click at [59, 92] on div "Sales Orders 4543211892 Sales" at bounding box center [240, 92] width 375 height 32
paste input "4543206713"
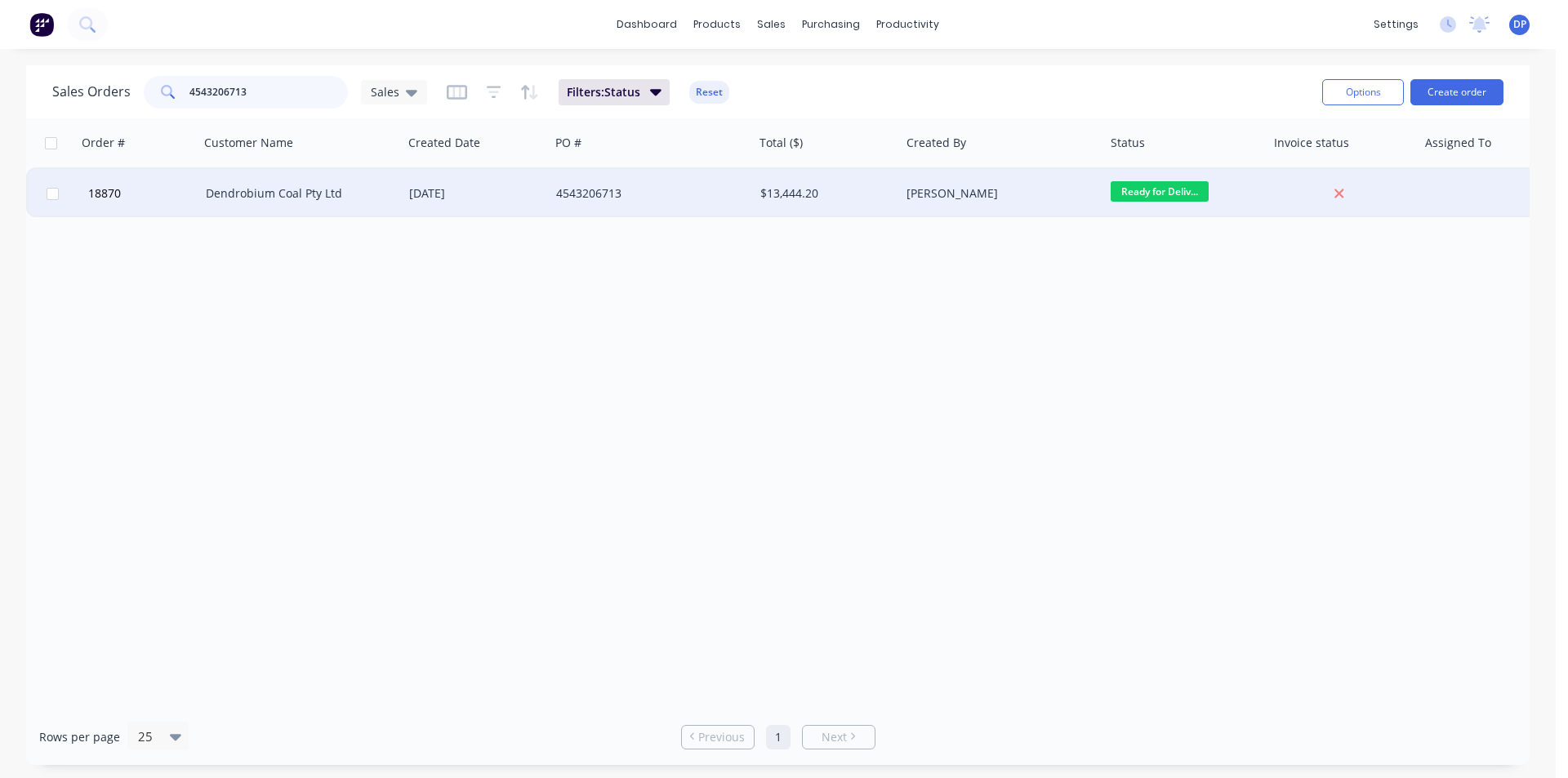
type input "4543206713"
click at [302, 215] on div "Dendrobium Coal Pty Ltd" at bounding box center [302, 193] width 204 height 49
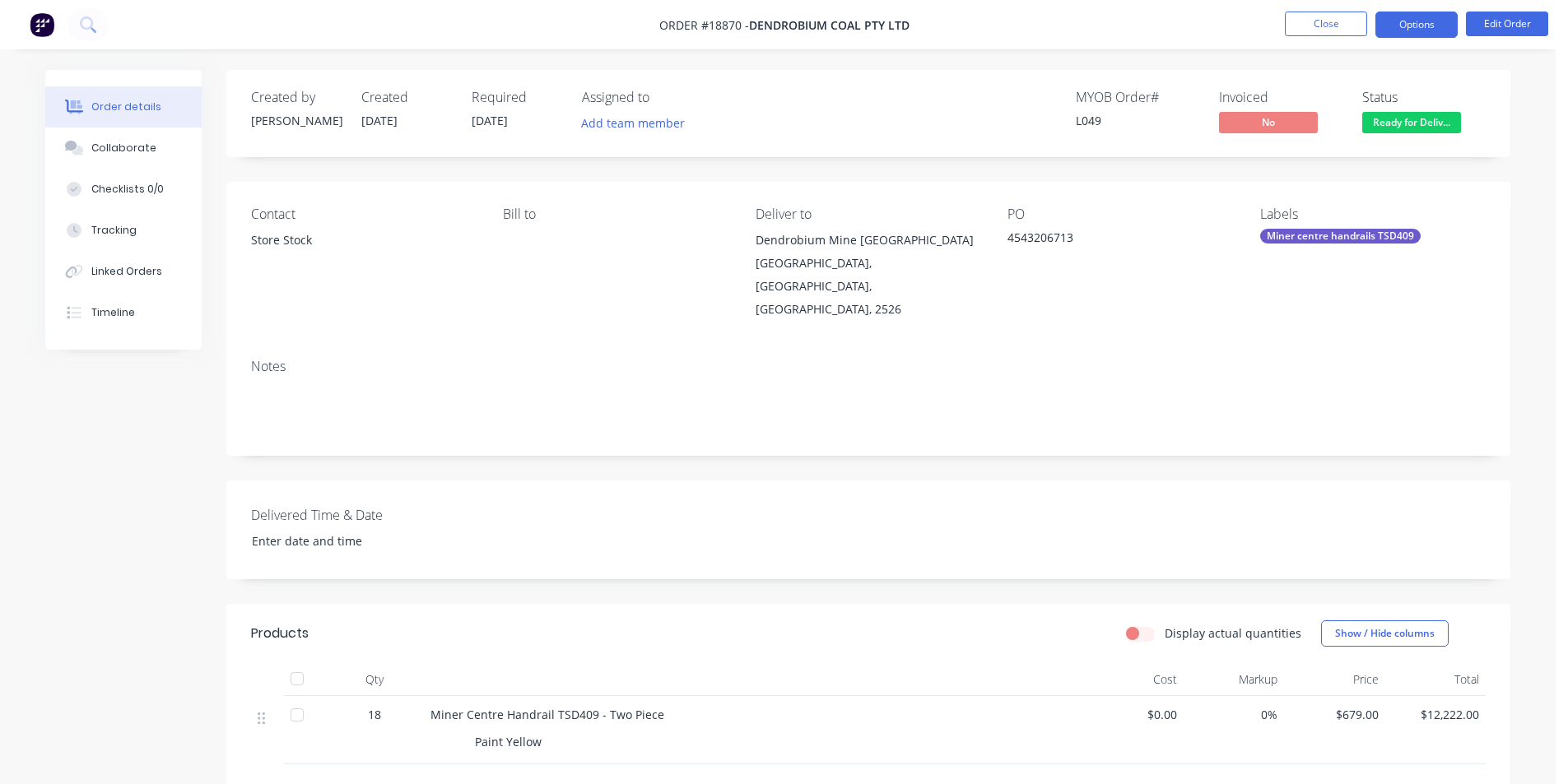
click at [1411, 20] on button "Options" at bounding box center [1416, 24] width 82 height 26
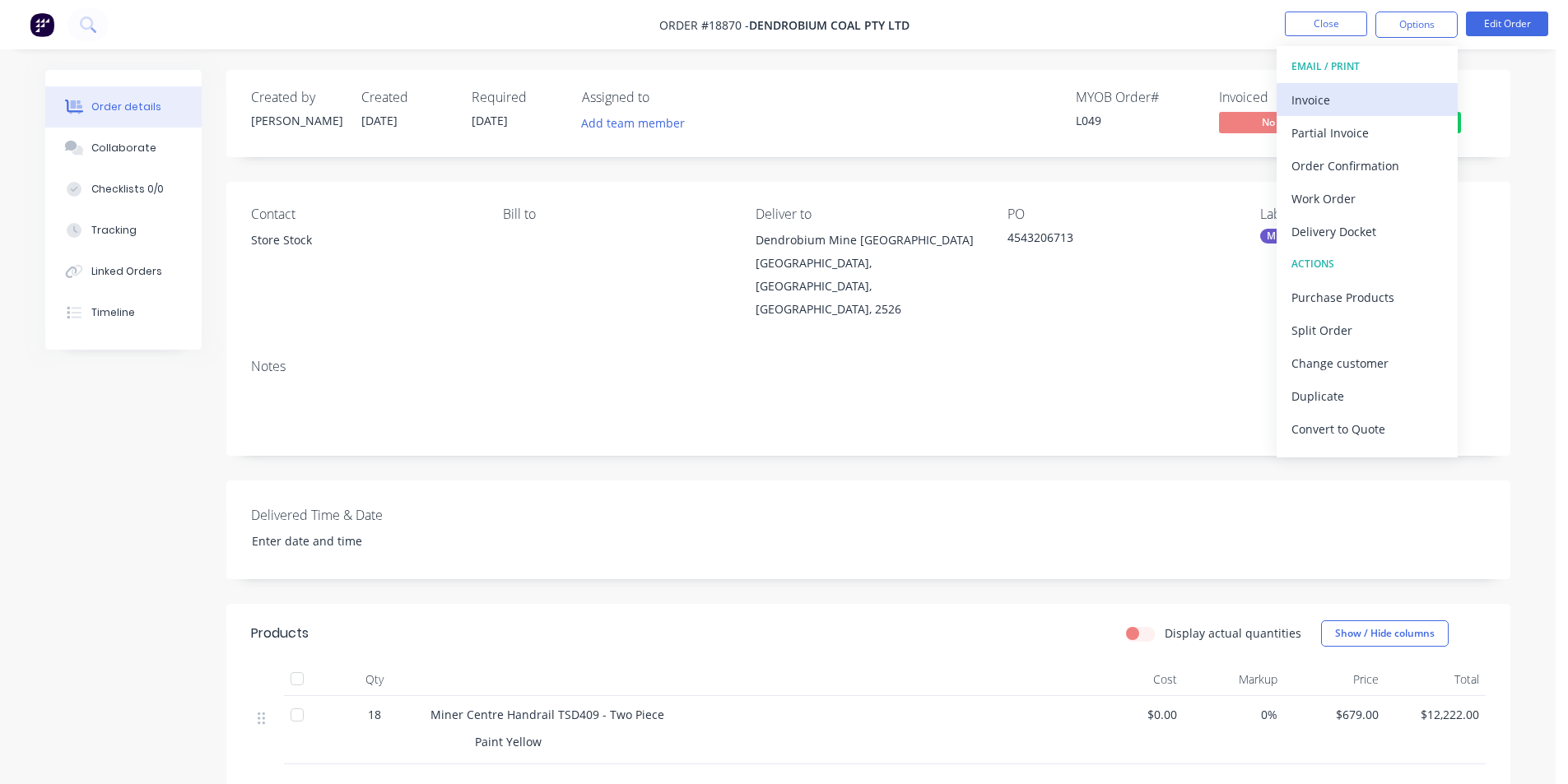
click at [1349, 98] on div "Invoice" at bounding box center [1367, 99] width 151 height 24
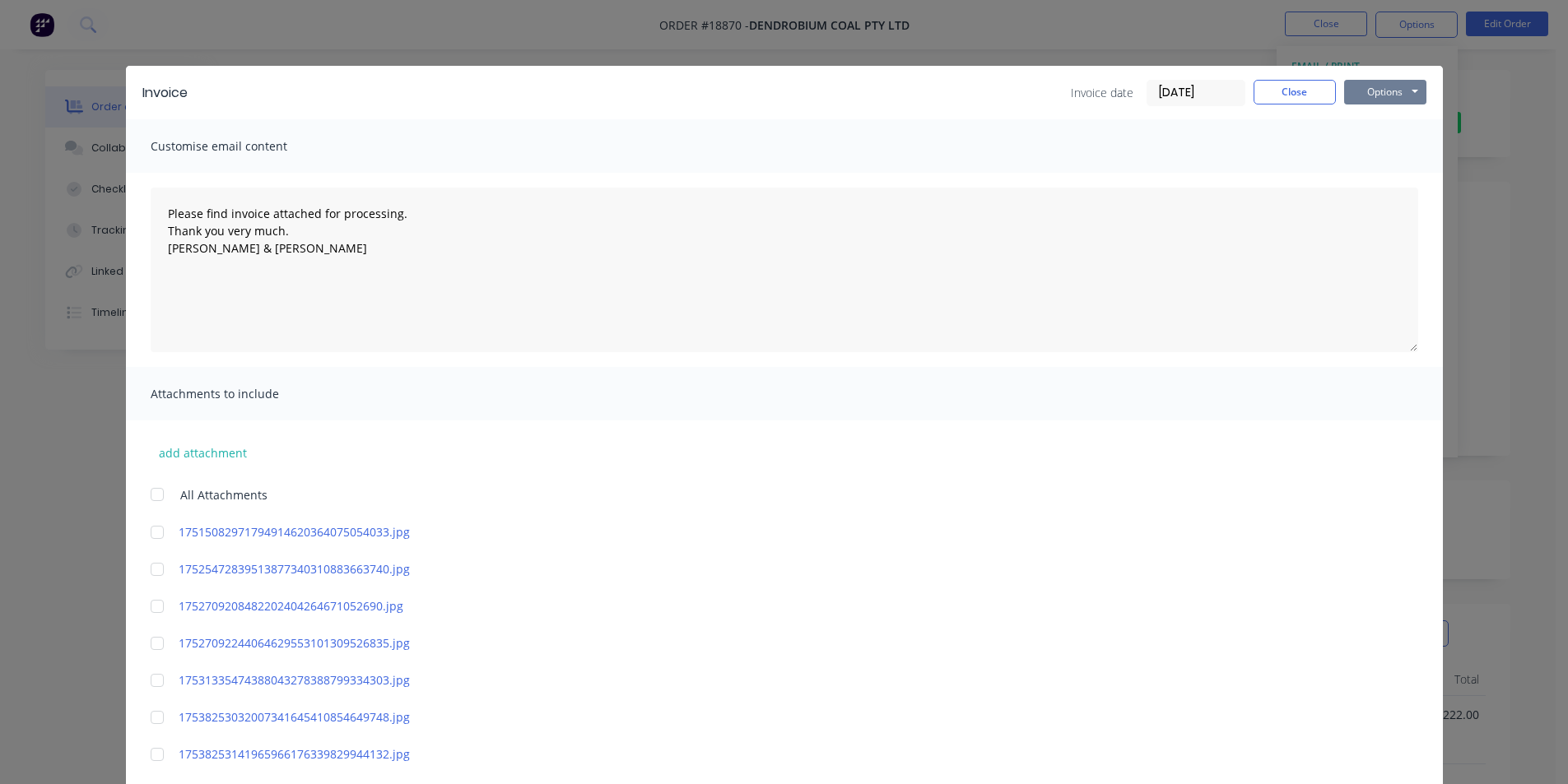
click at [1371, 93] on button "Options" at bounding box center [1385, 92] width 82 height 25
click at [1396, 144] on button "Print" at bounding box center [1397, 148] width 105 height 27
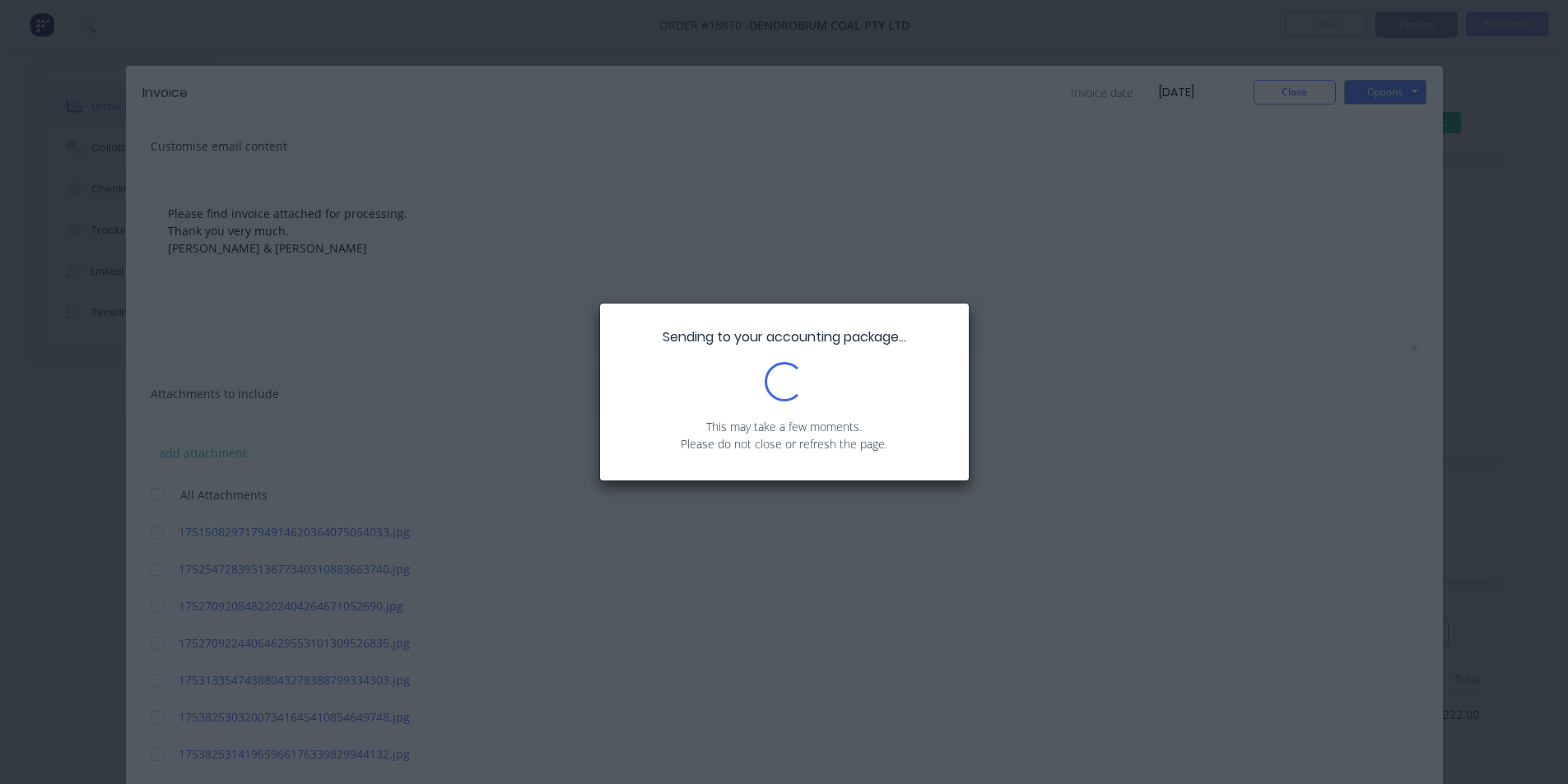
type textarea "Please find invoice attached for processing. Thank you very much. Brett & Dean"
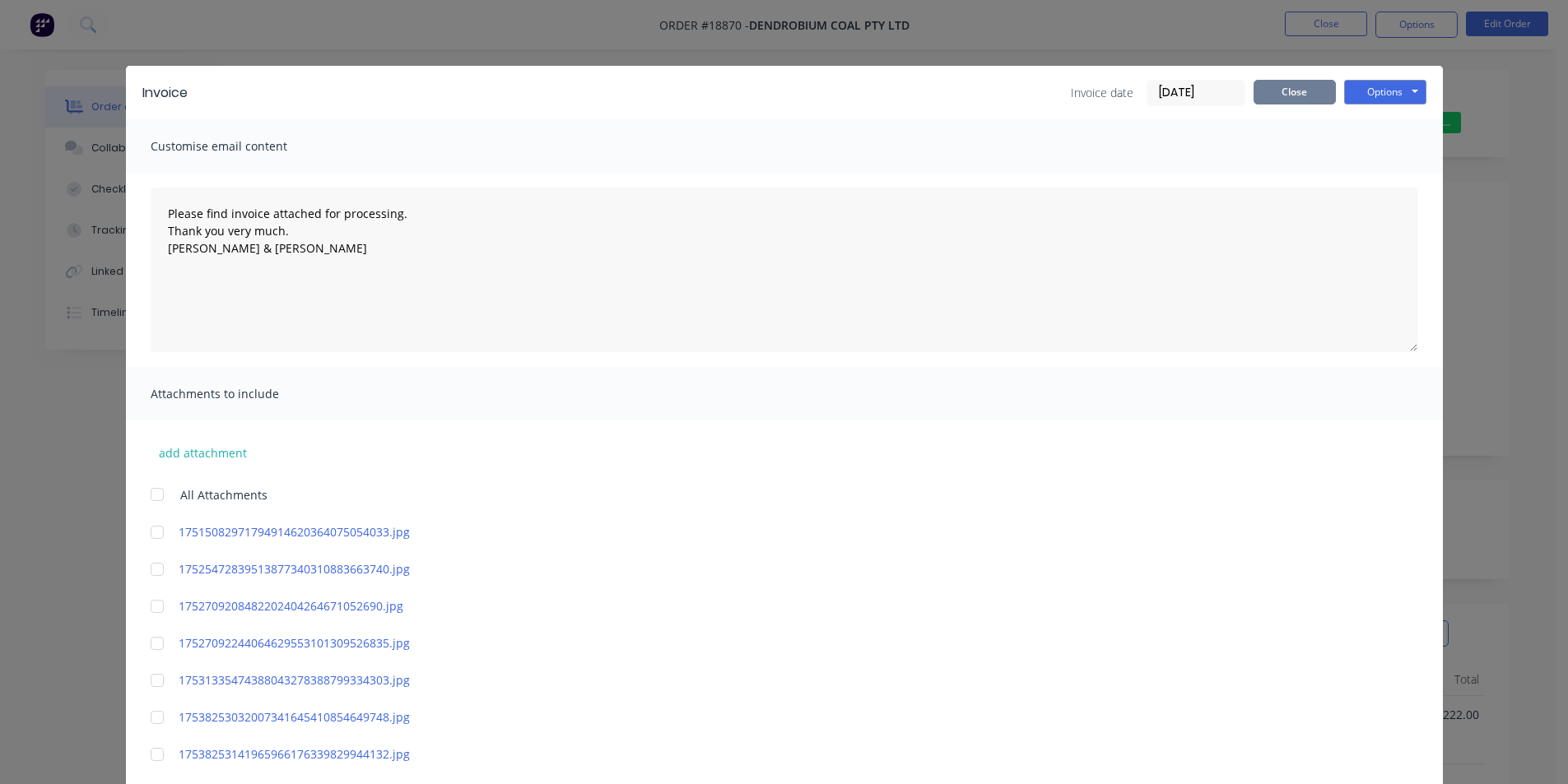
click at [1280, 84] on button "Close" at bounding box center [1294, 92] width 82 height 25
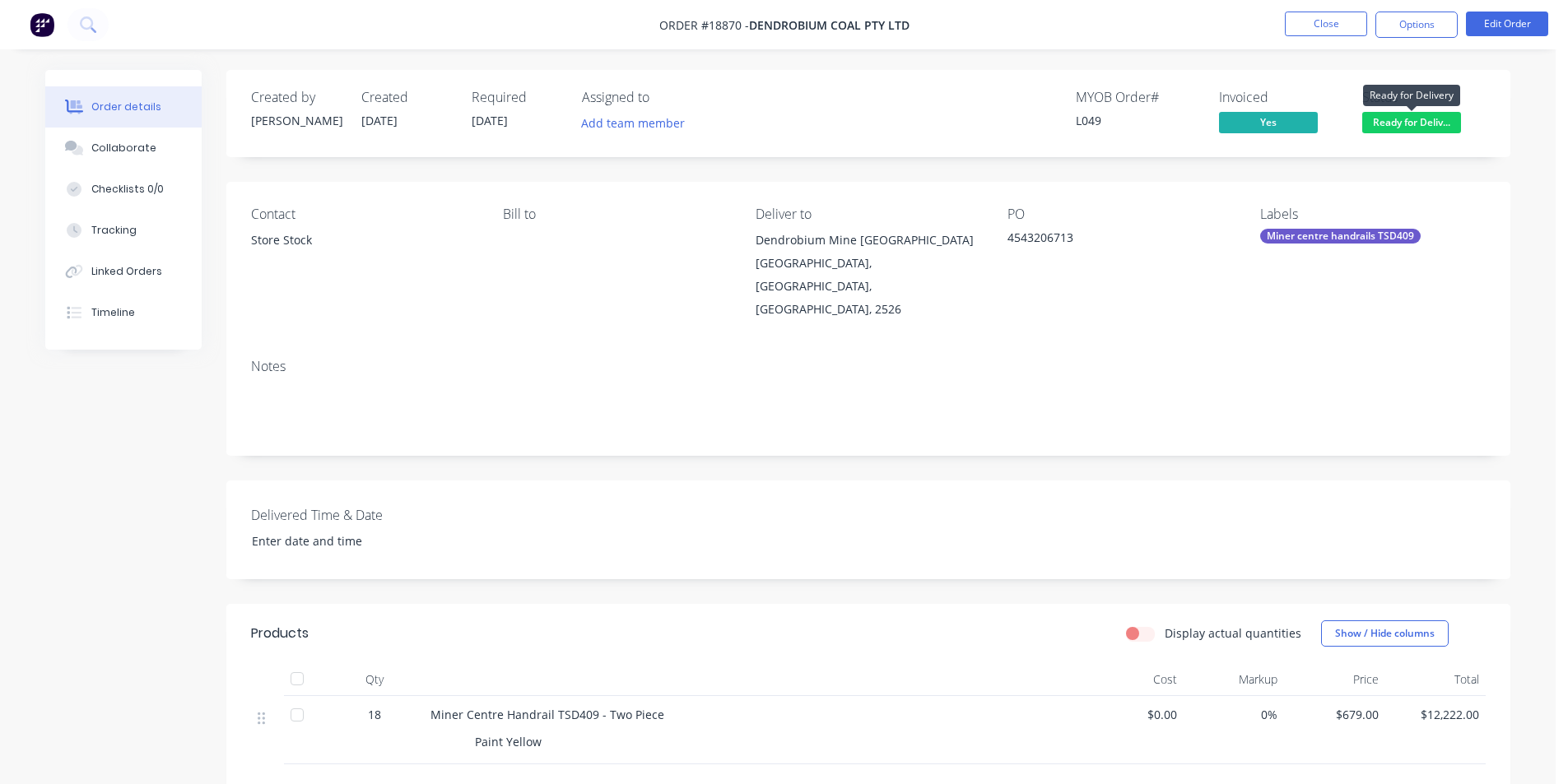
click at [1426, 119] on span "Ready for Deliv..." at bounding box center [1411, 121] width 99 height 20
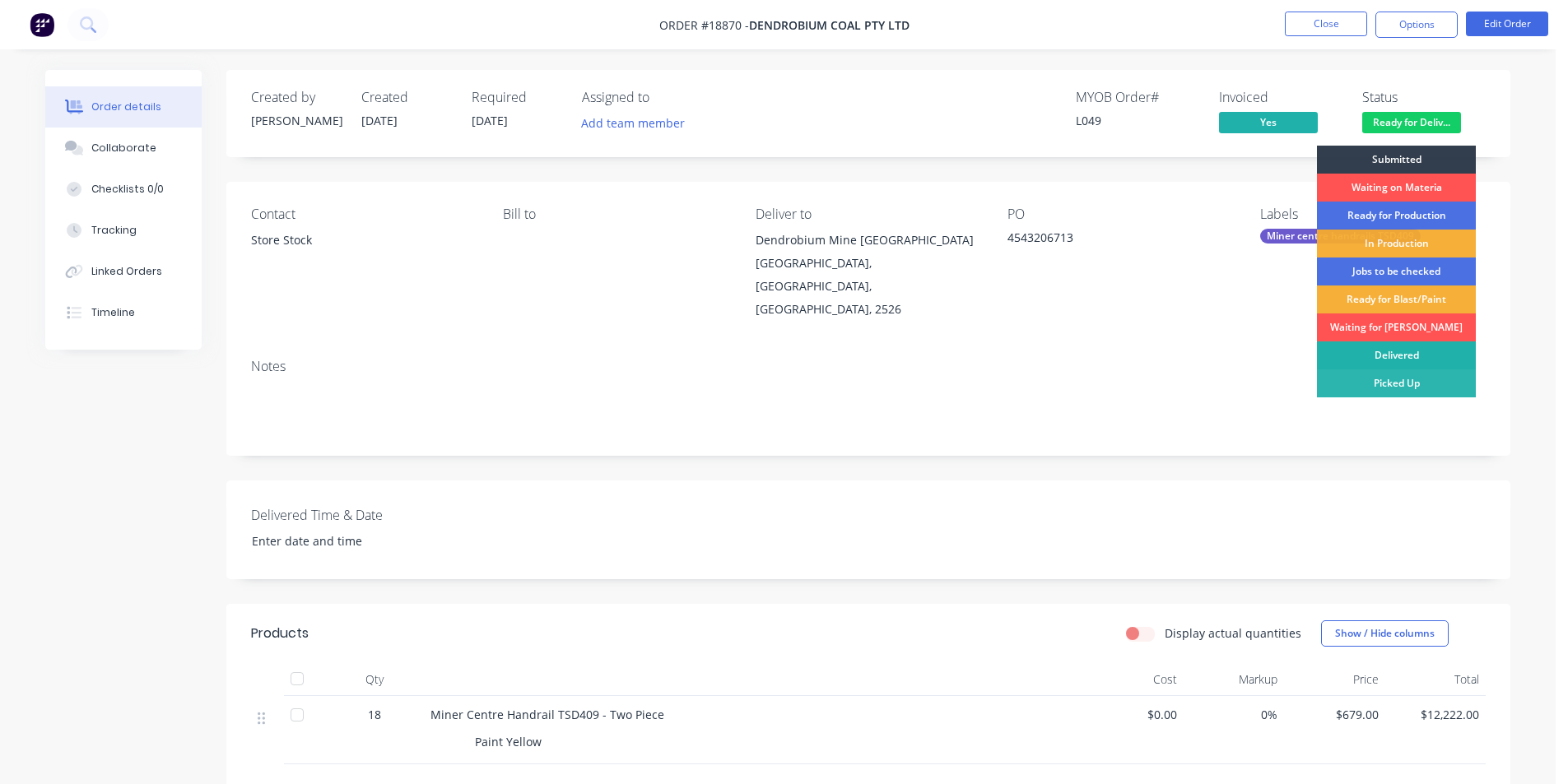
click at [1401, 353] on div "Delivered" at bounding box center [1396, 355] width 159 height 28
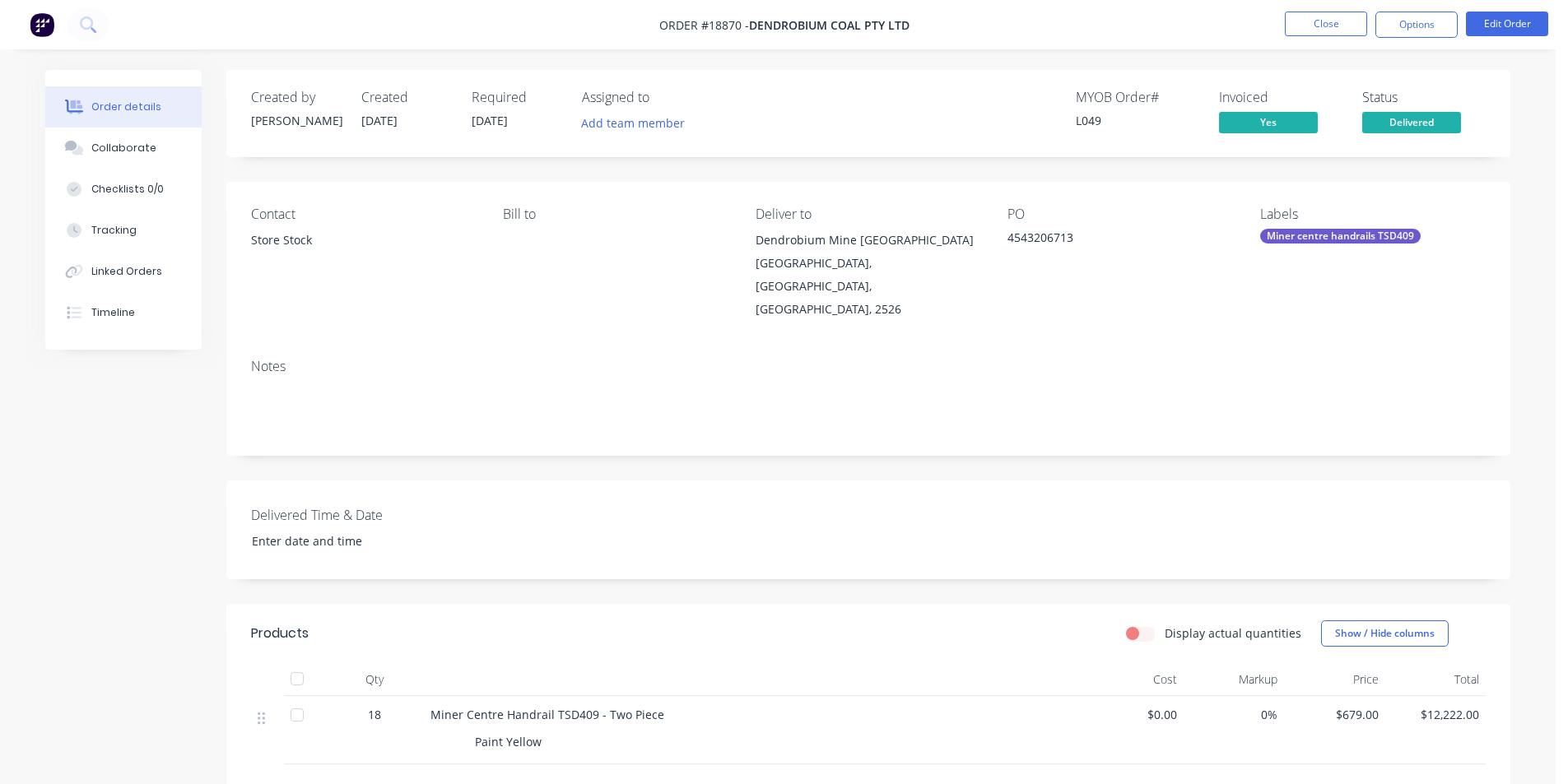
click at [38, 19] on img at bounding box center [42, 25] width 25 height 25
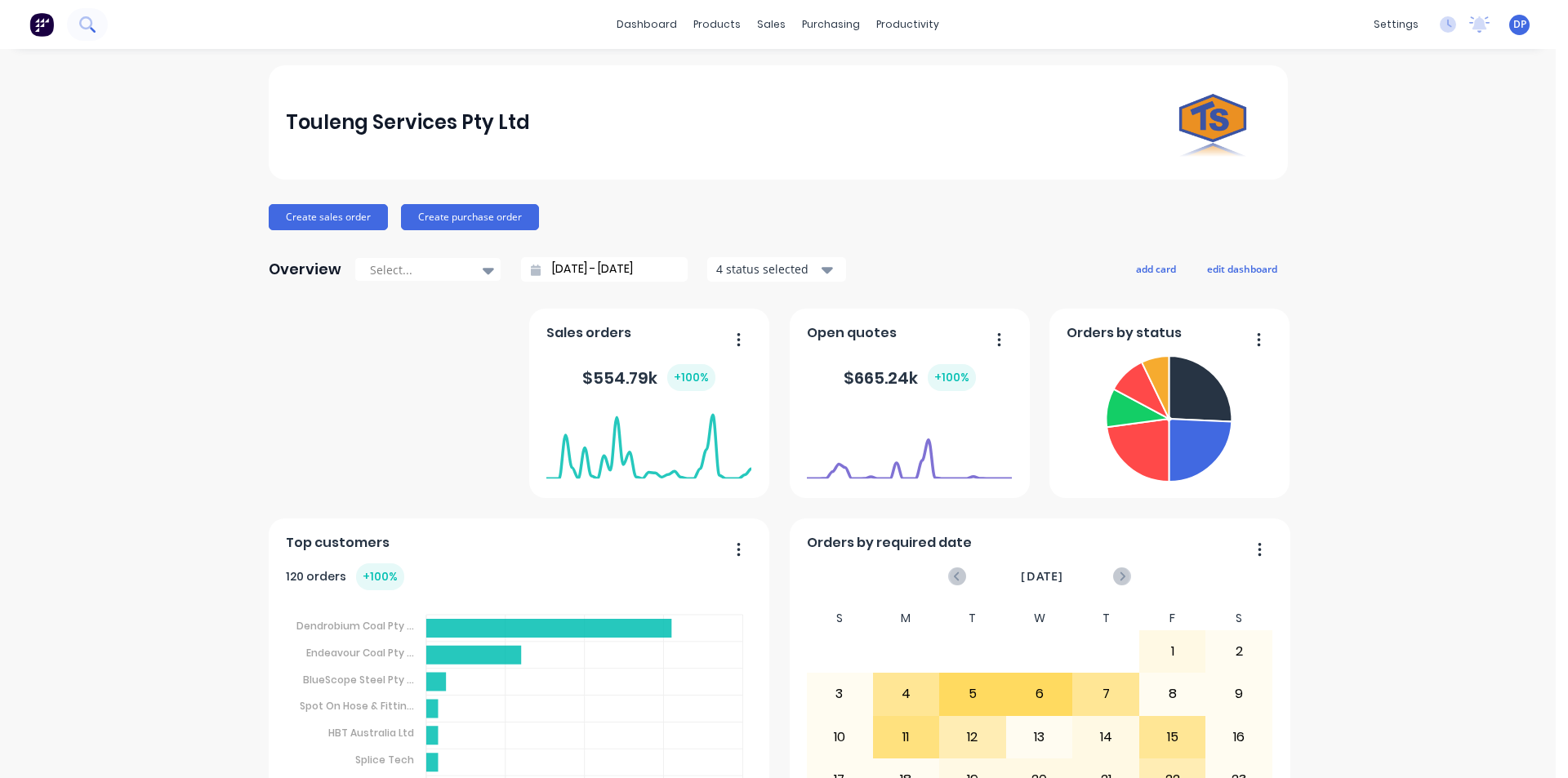
click at [100, 26] on button at bounding box center [87, 25] width 41 height 32
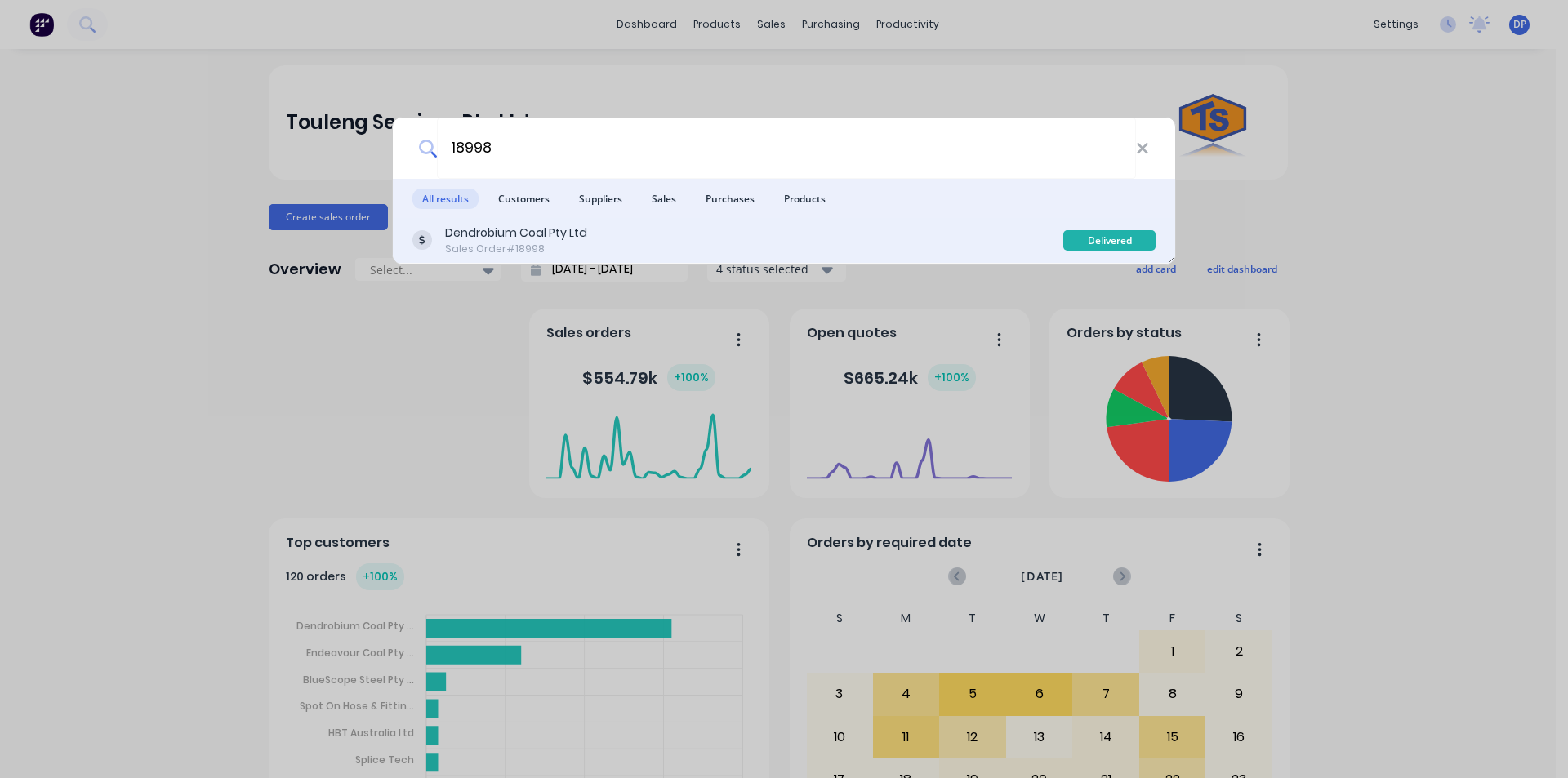
type input "18998"
click at [591, 227] on div "Dendrobium Coal Pty Ltd Sales Order #18998" at bounding box center [738, 240] width 651 height 32
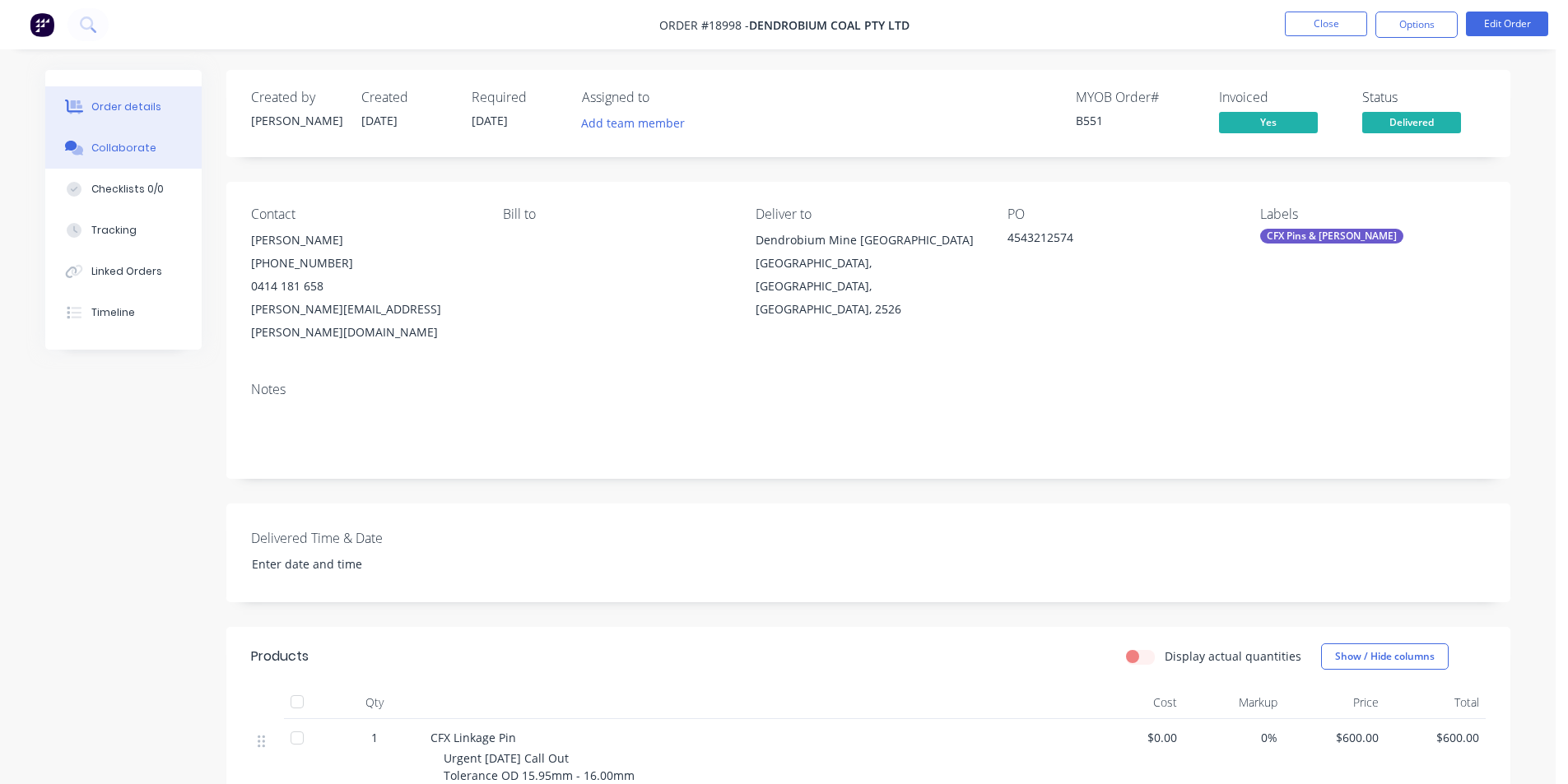
click at [134, 149] on div "Collaborate" at bounding box center [124, 147] width 65 height 14
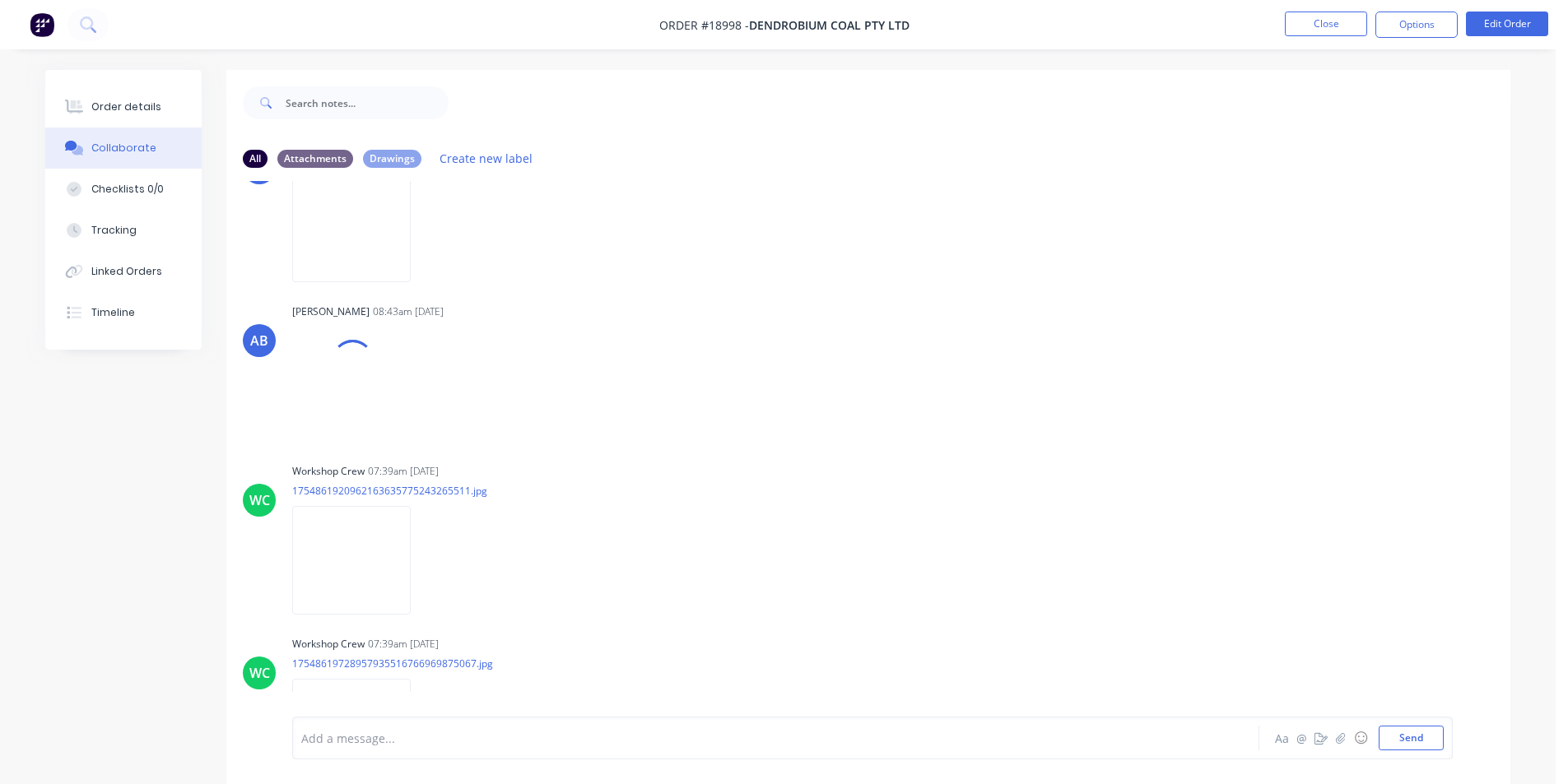
scroll to position [425, 0]
click at [51, 26] on img at bounding box center [42, 25] width 25 height 25
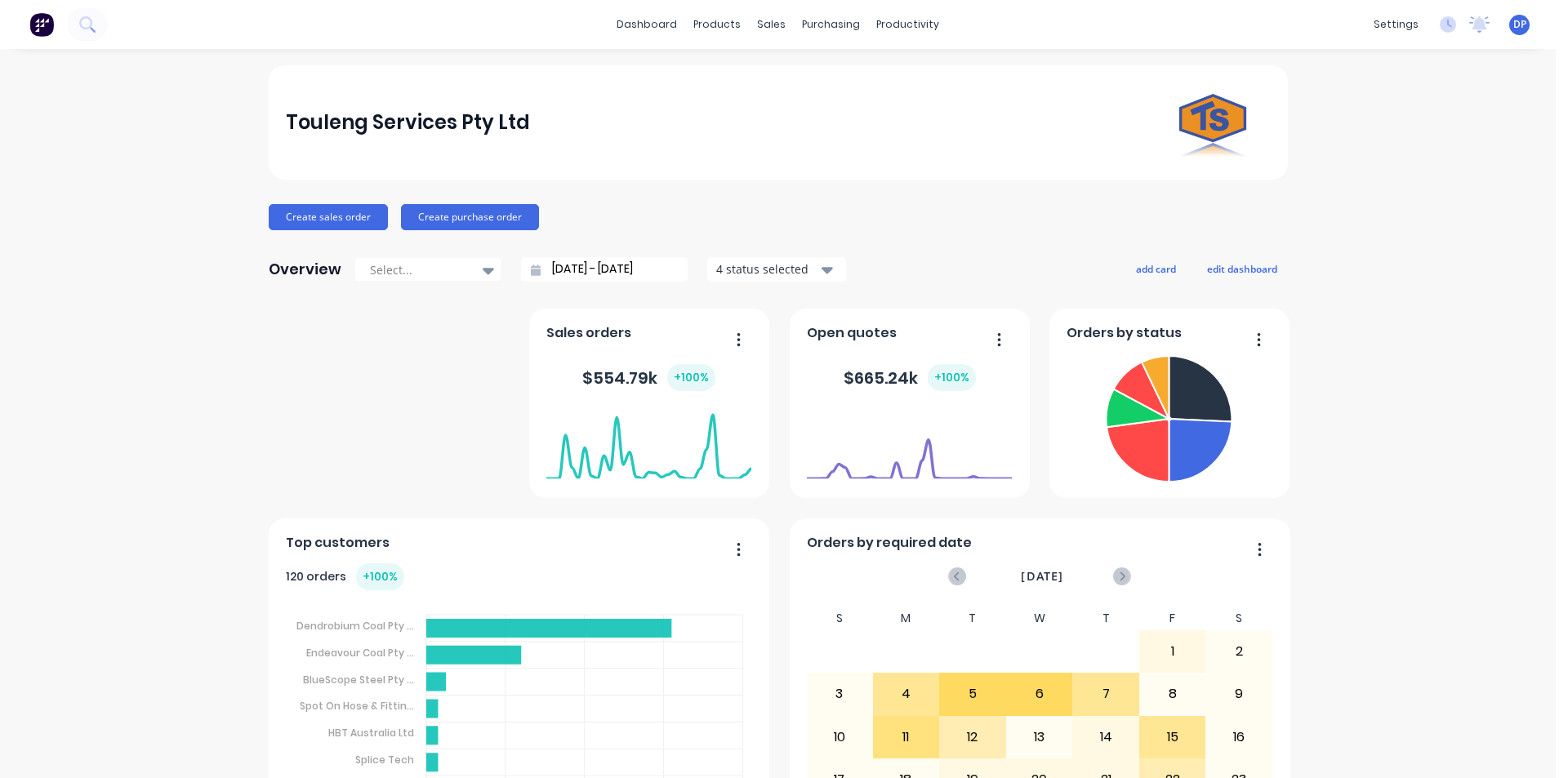
click at [109, 28] on div "dashboard products sales purchasing productivity dashboard products Product Cat…" at bounding box center [778, 24] width 1556 height 49
click at [96, 22] on button at bounding box center [87, 25] width 41 height 32
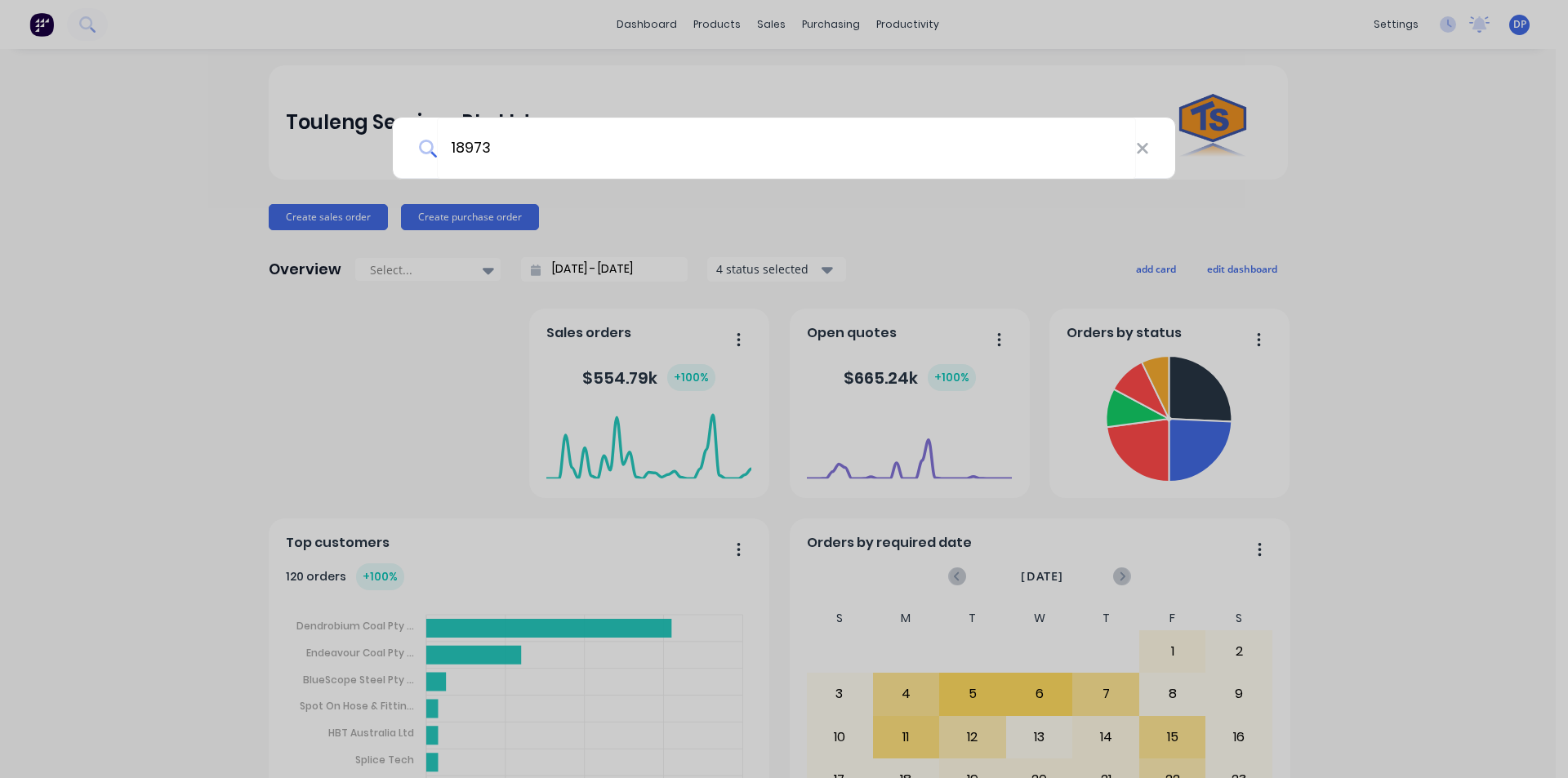
type input "18973"
click at [823, 165] on input "18973" at bounding box center [786, 148] width 699 height 61
click at [40, 21] on div "18973" at bounding box center [784, 389] width 1568 height 778
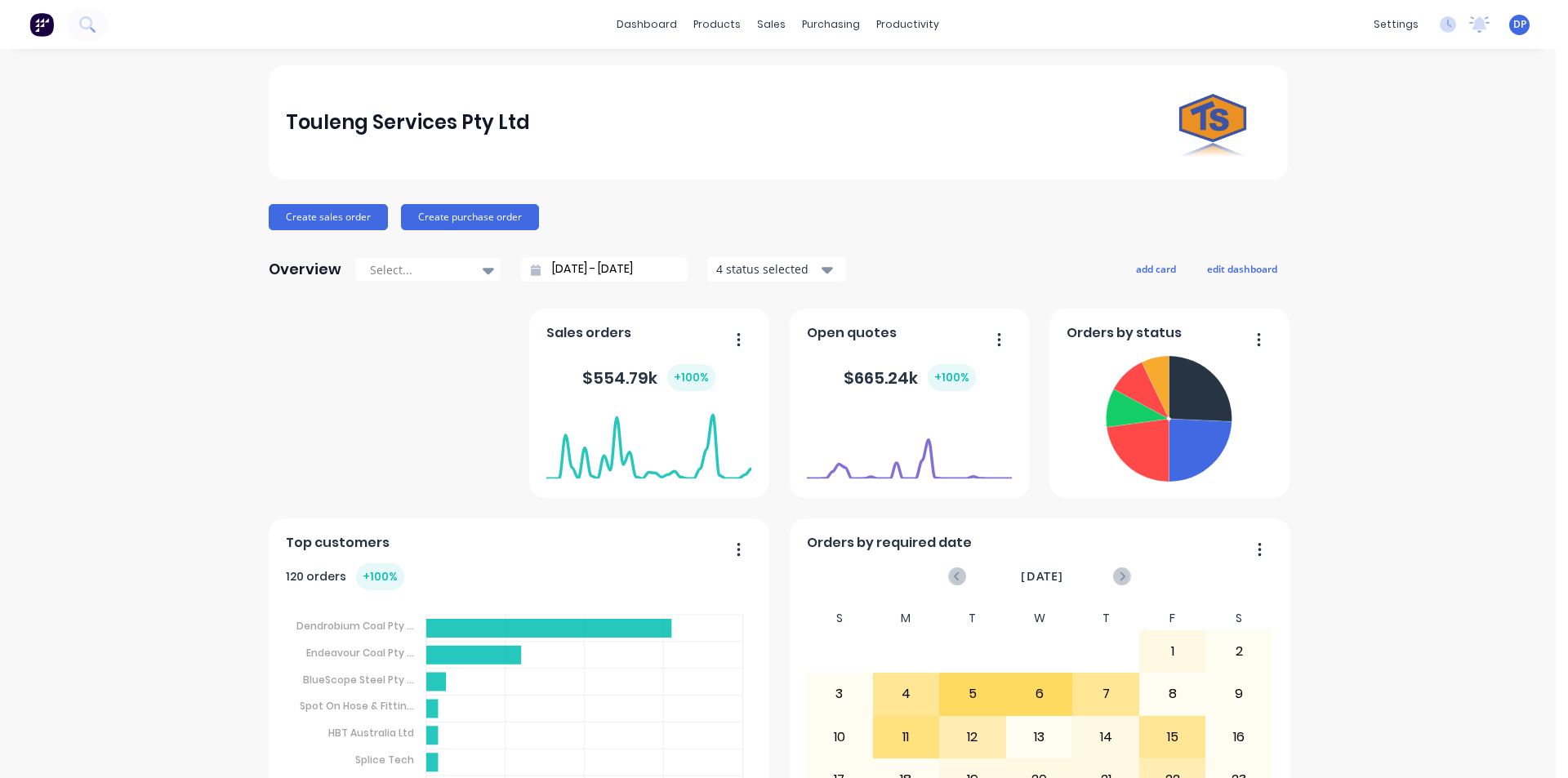
click at [40, 21] on img at bounding box center [42, 25] width 25 height 25
click at [98, 20] on button at bounding box center [87, 25] width 41 height 32
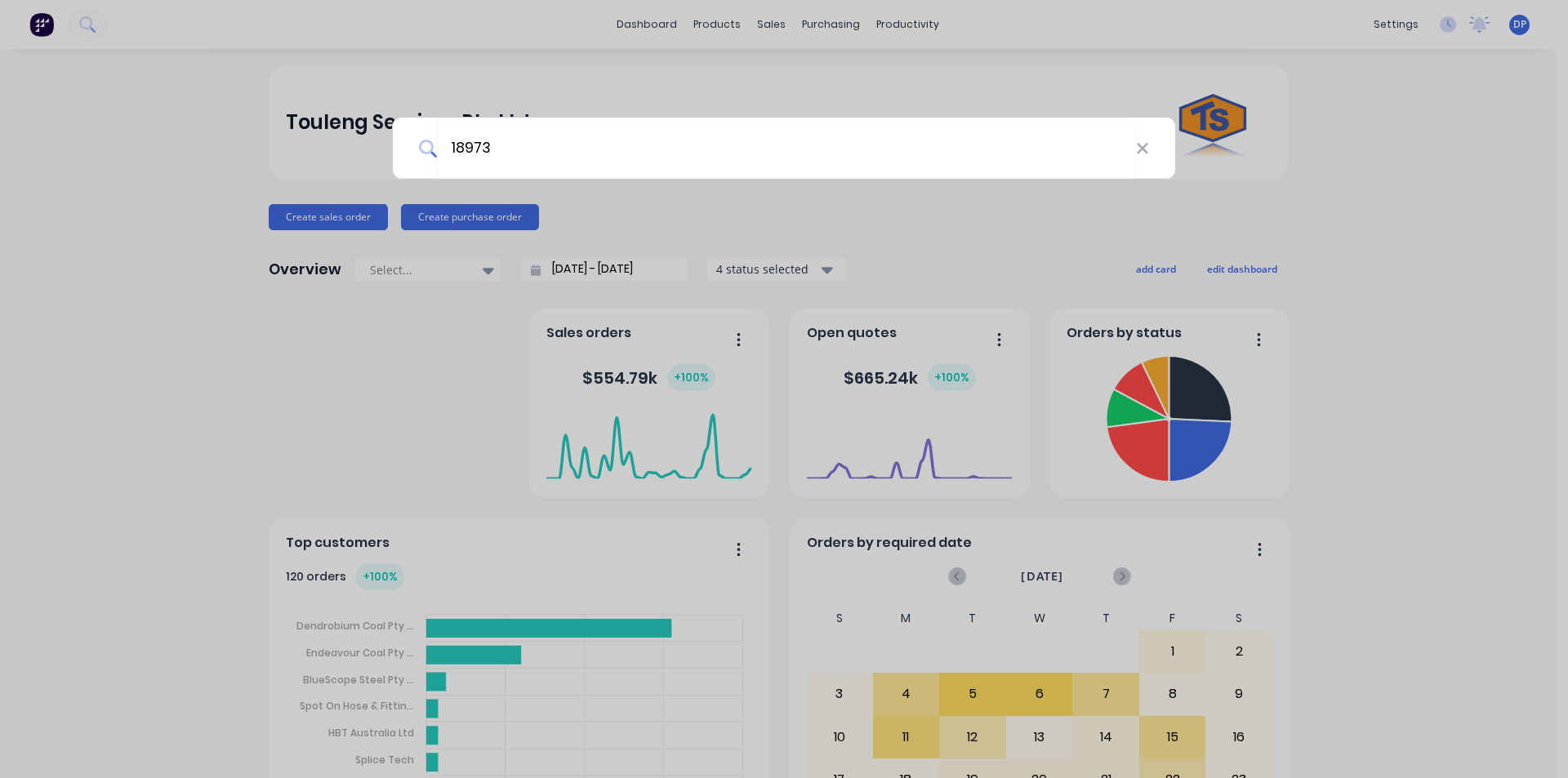
type input "18973"
click at [571, 149] on input "18973" at bounding box center [786, 148] width 699 height 61
click at [27, 26] on div "18973" at bounding box center [784, 389] width 1568 height 778
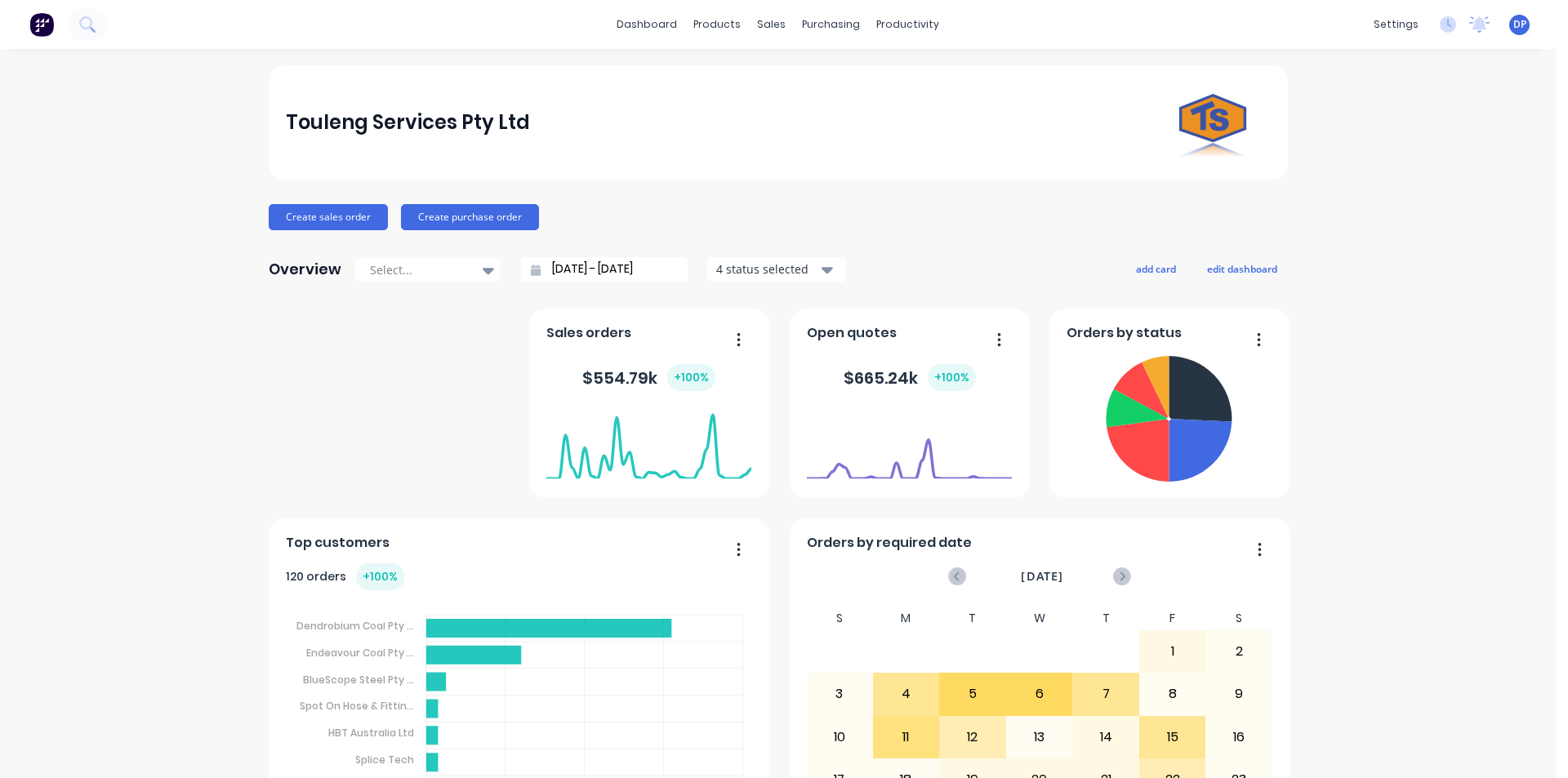
click at [38, 26] on img at bounding box center [42, 25] width 25 height 25
click at [81, 18] on icon at bounding box center [87, 24] width 15 height 15
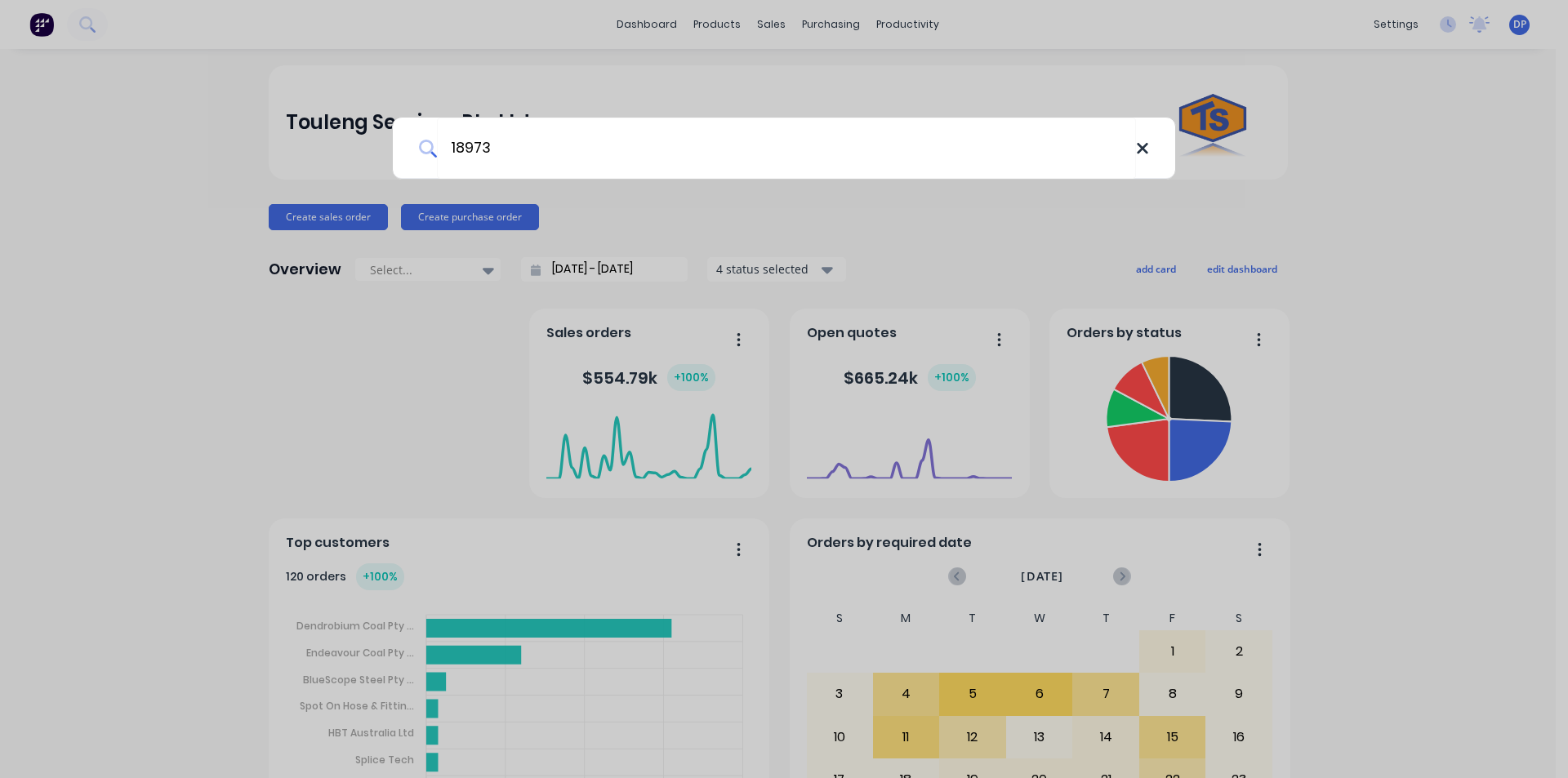
type input "18973"
click at [1146, 148] on icon at bounding box center [1143, 148] width 13 height 18
click at [483, 141] on input at bounding box center [792, 148] width 712 height 61
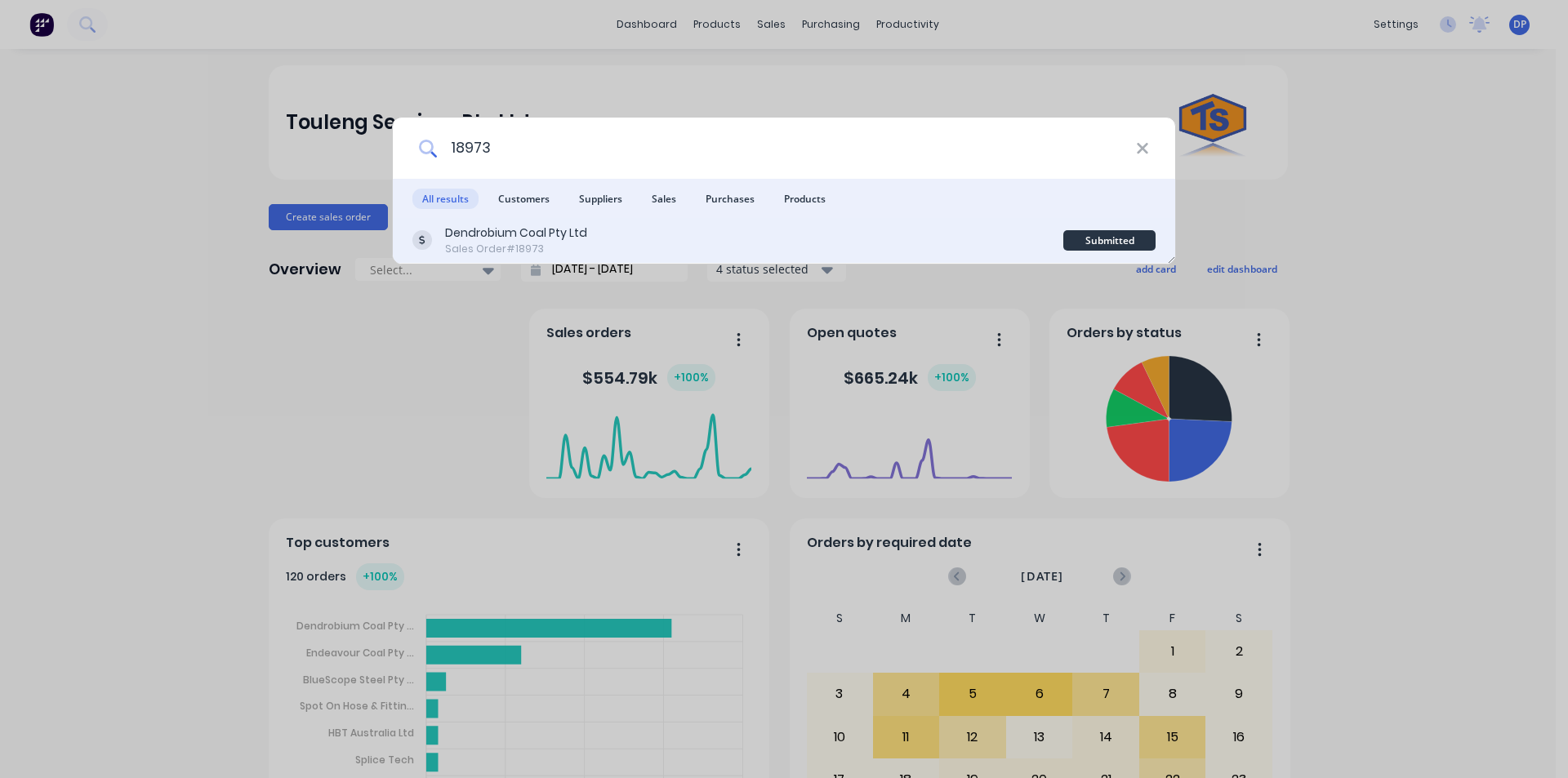
type input "18973"
click at [592, 251] on div "Dendrobium Coal Pty Ltd Sales Order #18973" at bounding box center [738, 240] width 651 height 32
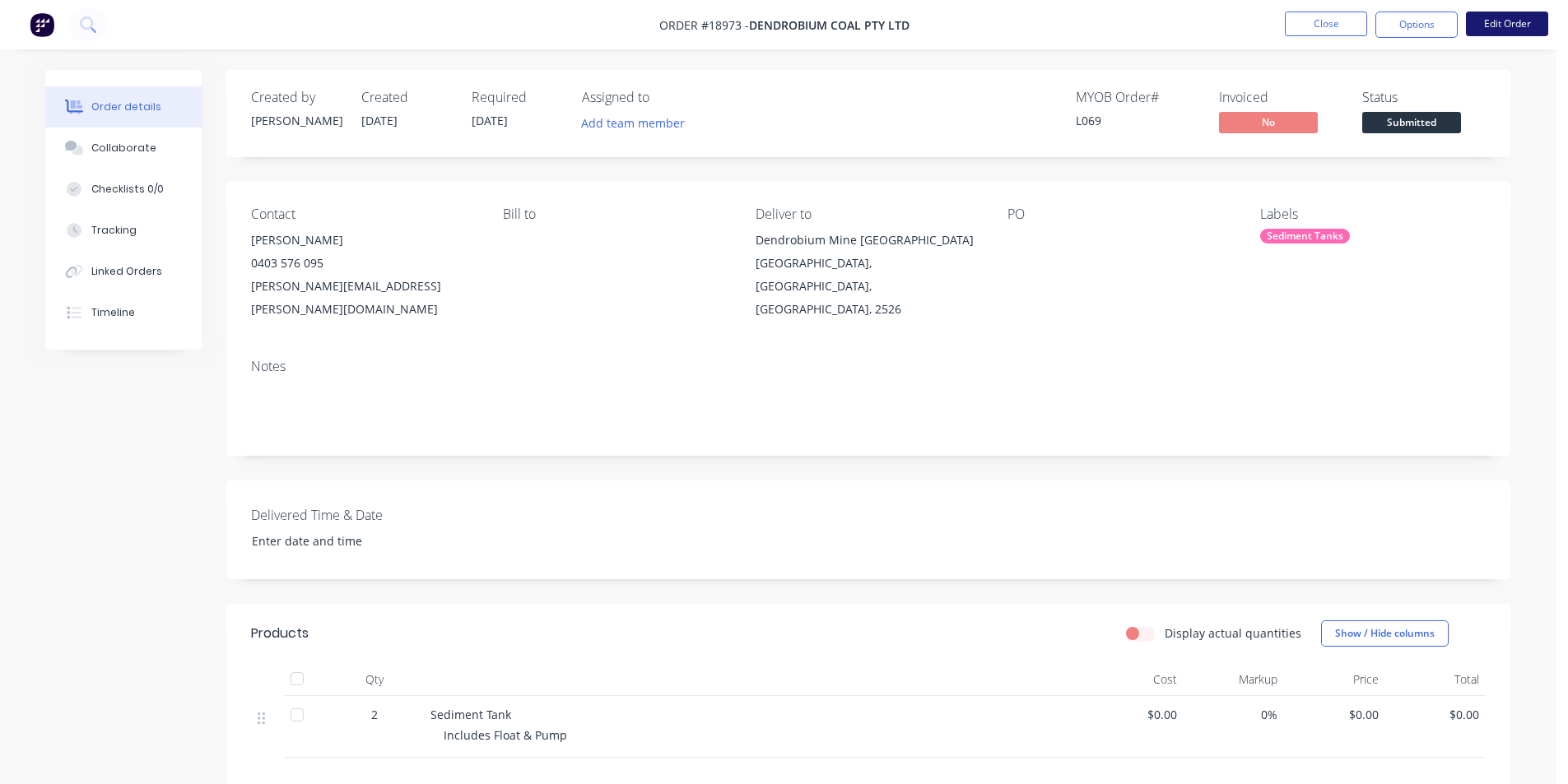
click at [1491, 14] on button "Edit Order" at bounding box center [1506, 24] width 82 height 25
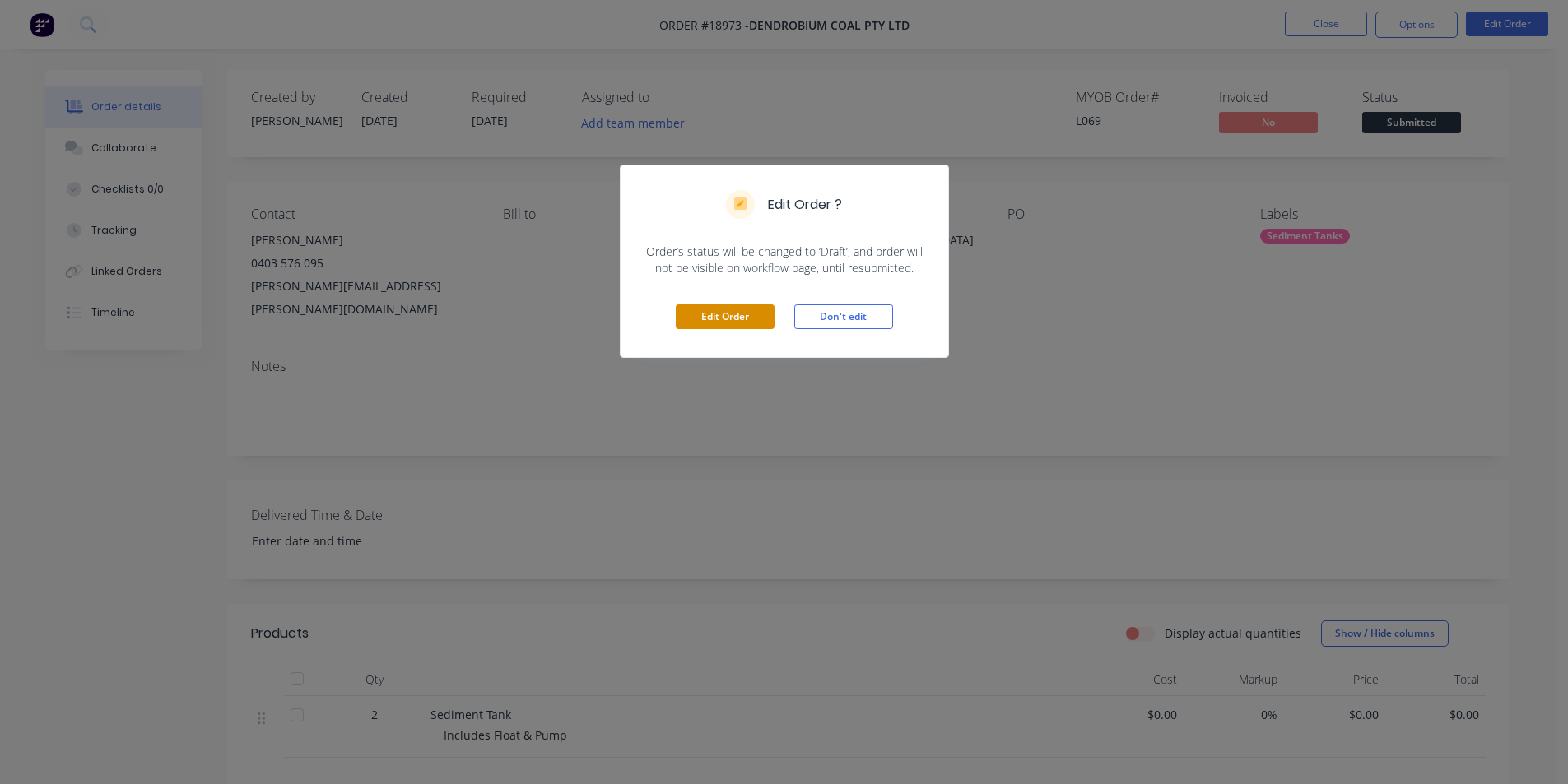
click at [726, 326] on button "Edit Order" at bounding box center [725, 317] width 99 height 25
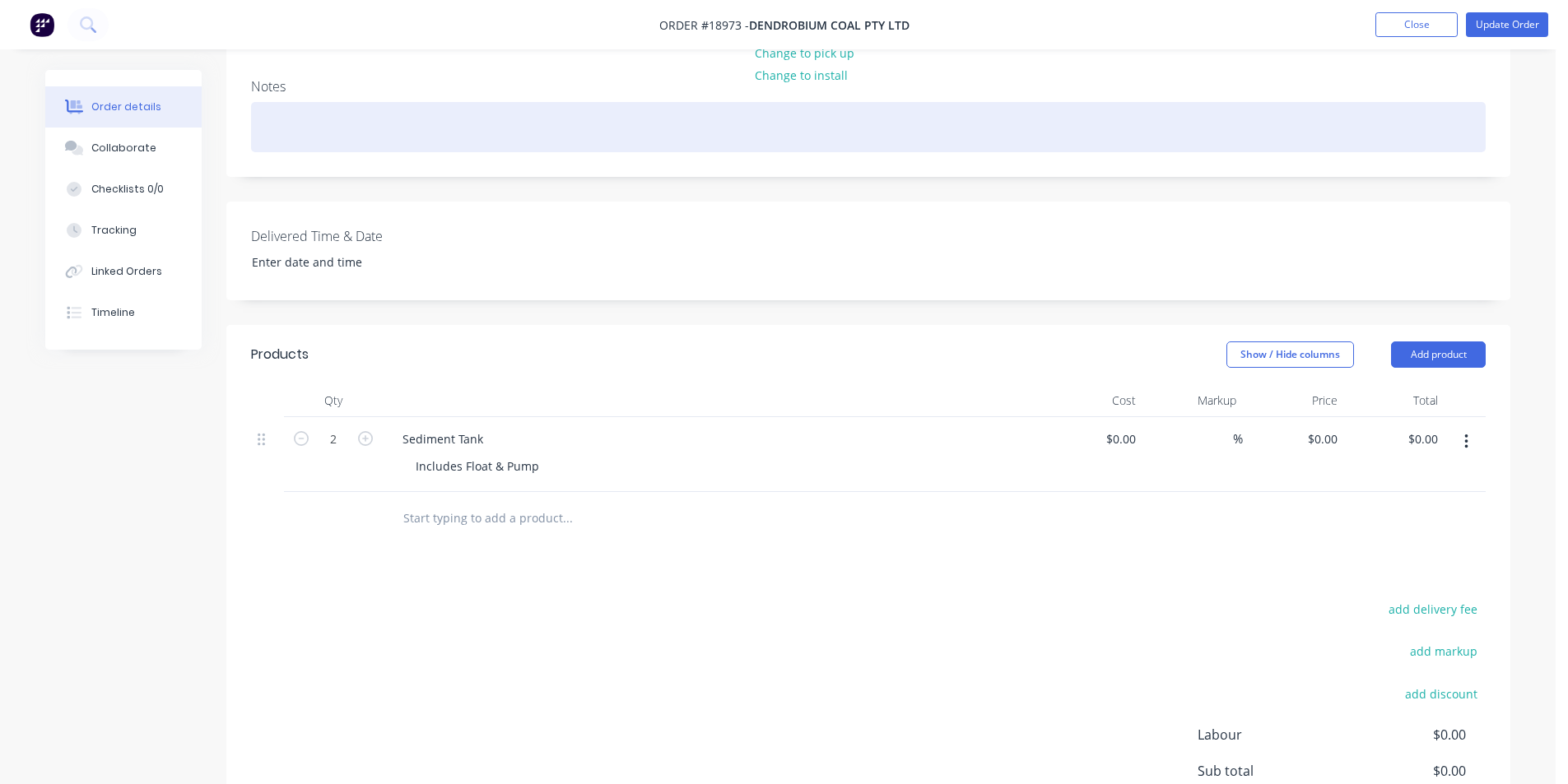
scroll to position [329, 0]
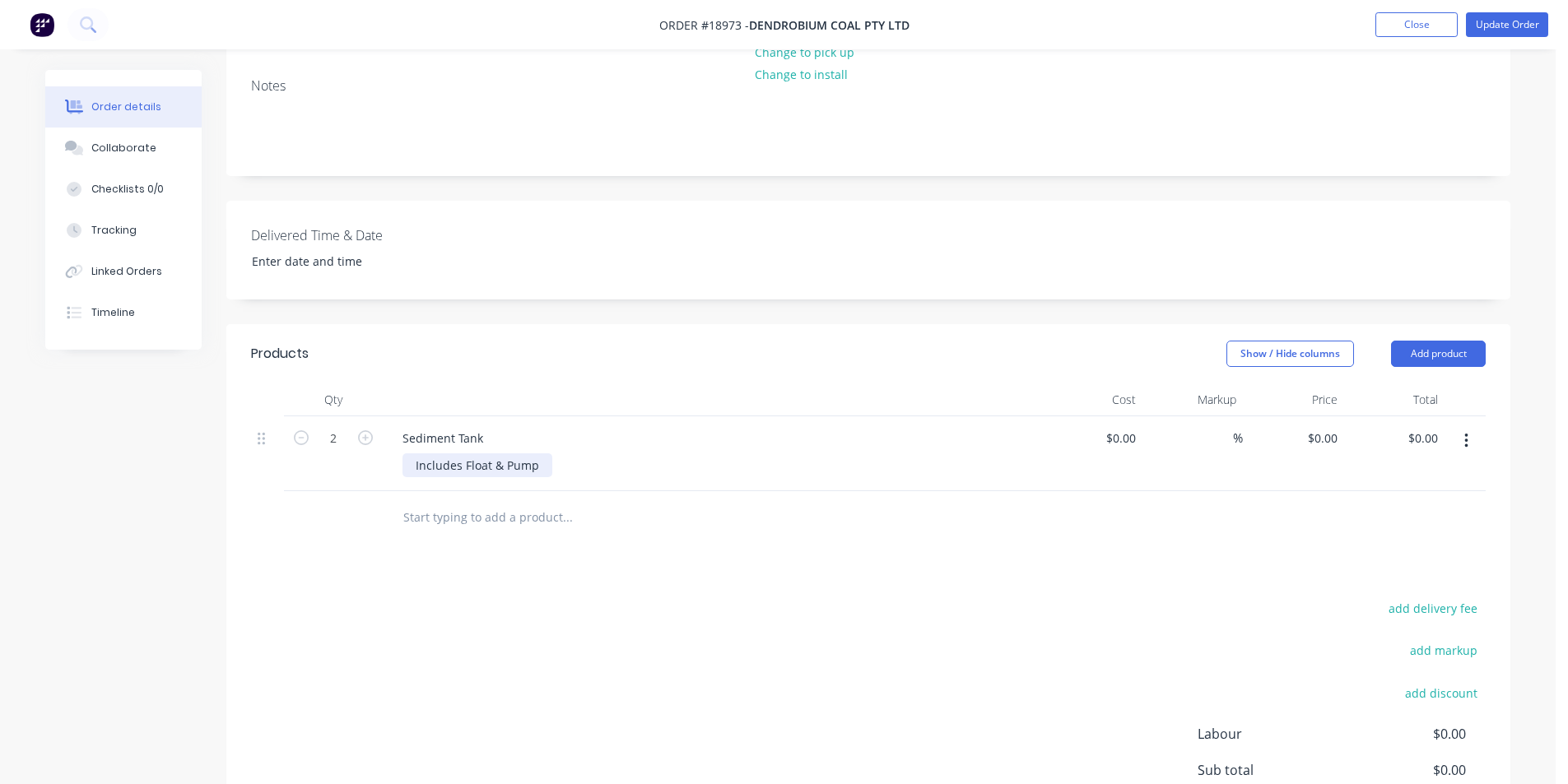
click at [541, 454] on div "Includes Float & Pump" at bounding box center [478, 465] width 150 height 24
click at [536, 454] on div "Includes Float & Pump" at bounding box center [478, 465] width 150 height 24
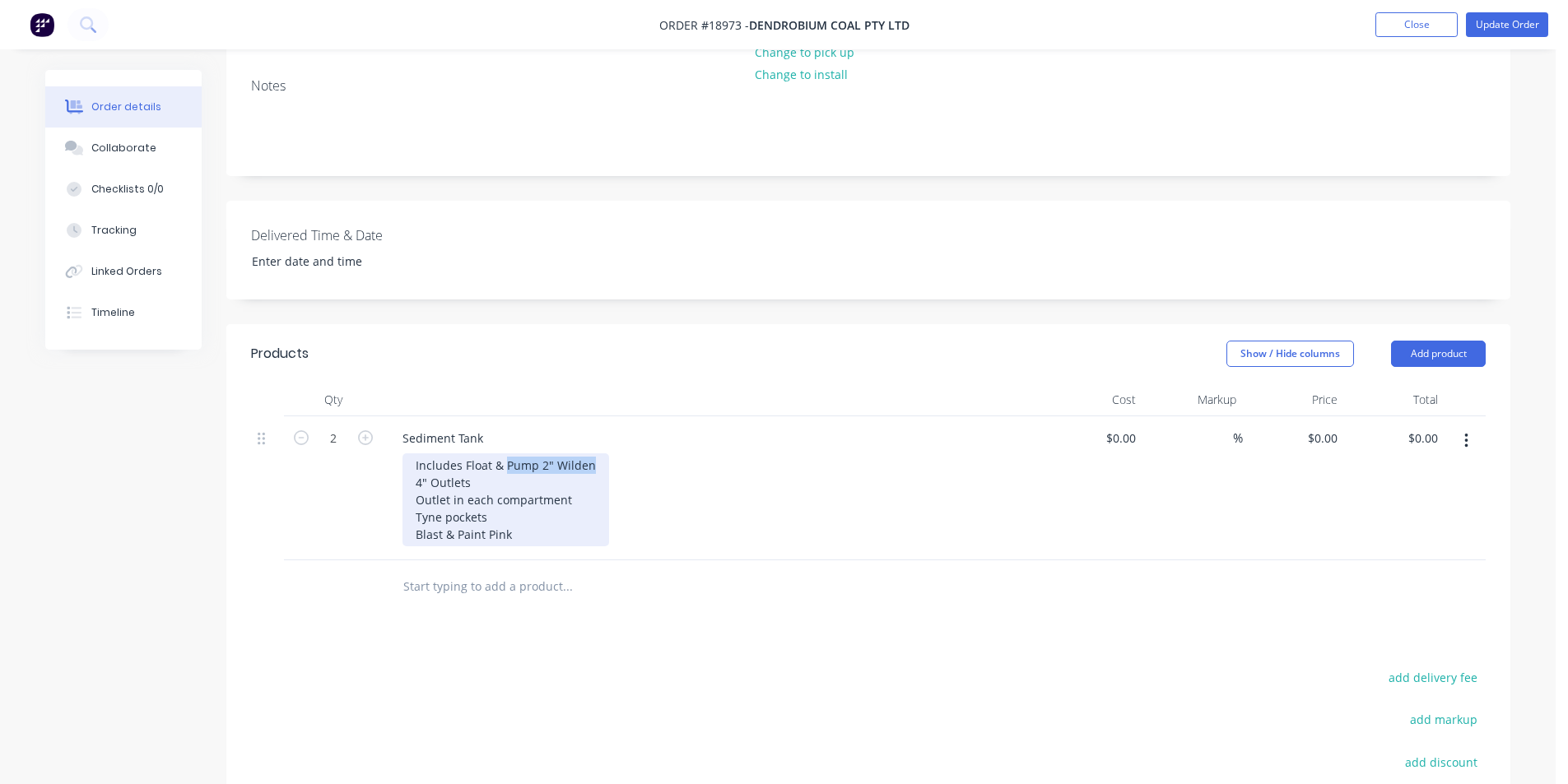
drag, startPoint x: 588, startPoint y: 439, endPoint x: 505, endPoint y: 436, distance: 83.1
click at [505, 454] on div "Includes Float & Pump 2" Wilden 4" Outlets Outlet in each compartment Tyne pock…" at bounding box center [506, 500] width 207 height 93
click at [546, 542] on div "Includes Float & 2" Wilden Pump Pump mount with protection 4" Outlets Outlet in…" at bounding box center [523, 500] width 241 height 93
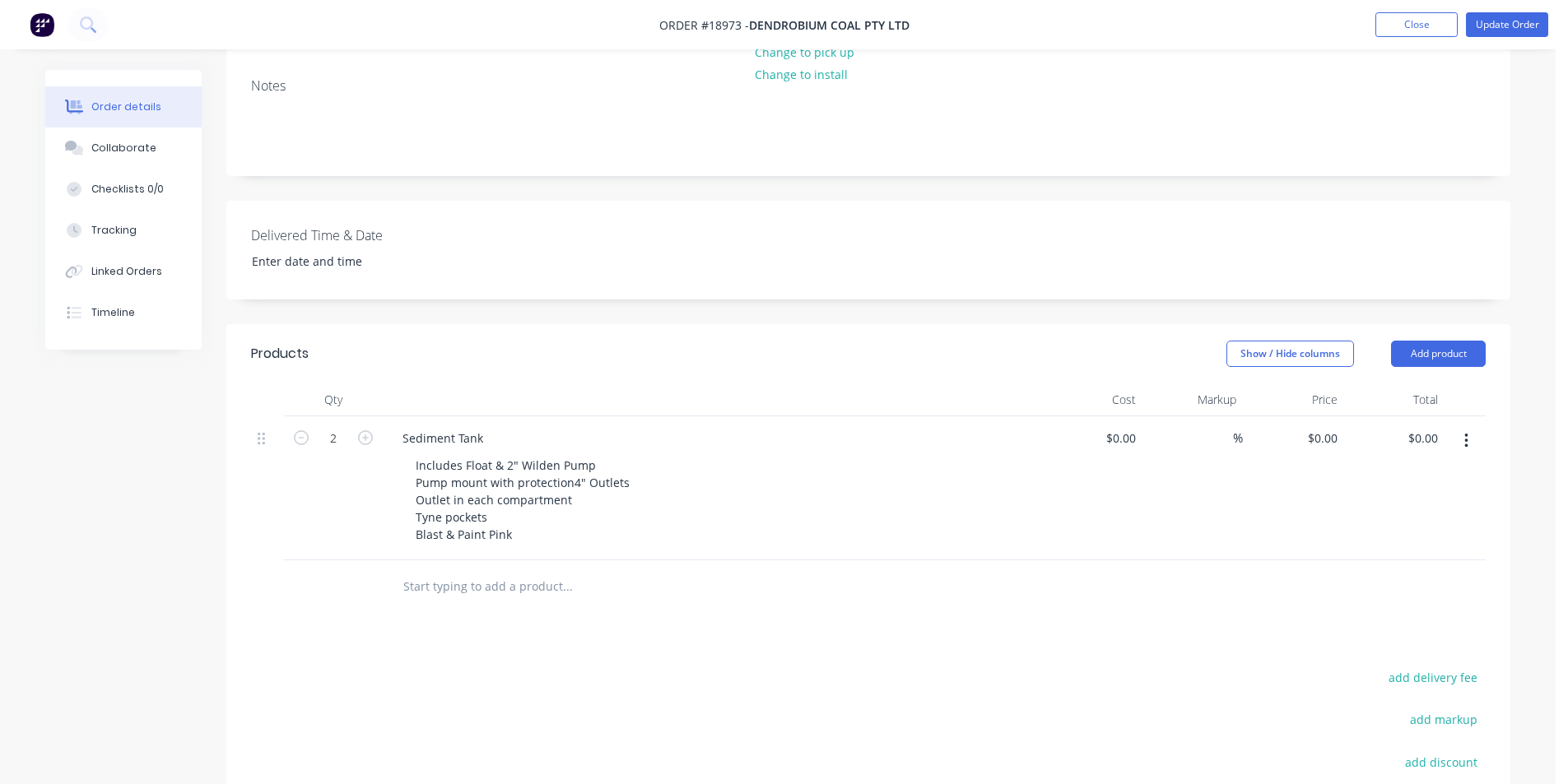
click at [840, 482] on div "Includes Float & 2" Wilden Pump Pump mount with protection 4" Outlets Outlet in…" at bounding box center [719, 500] width 632 height 93
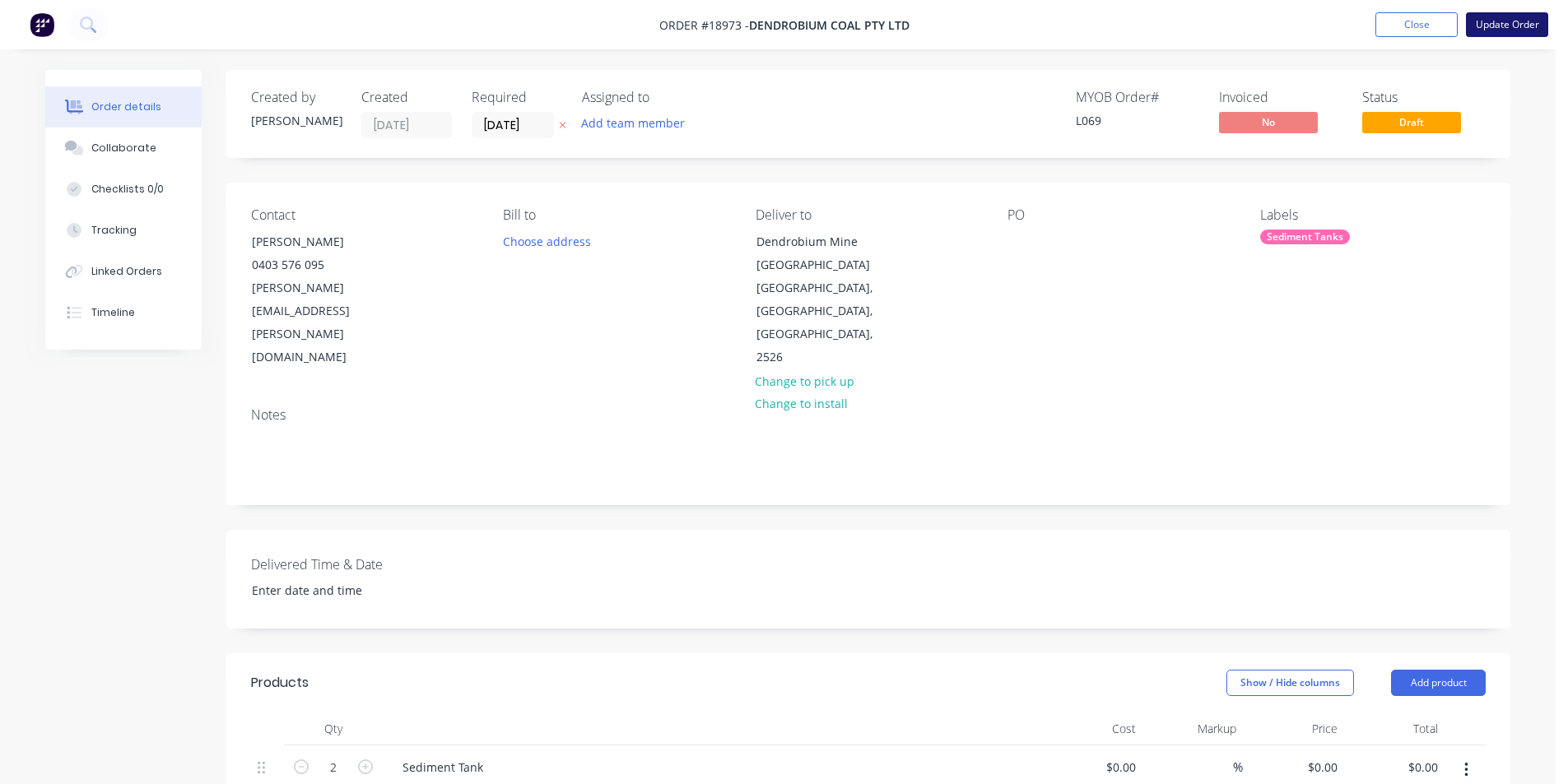
click at [1513, 29] on button "Update Order" at bounding box center [1506, 25] width 82 height 25
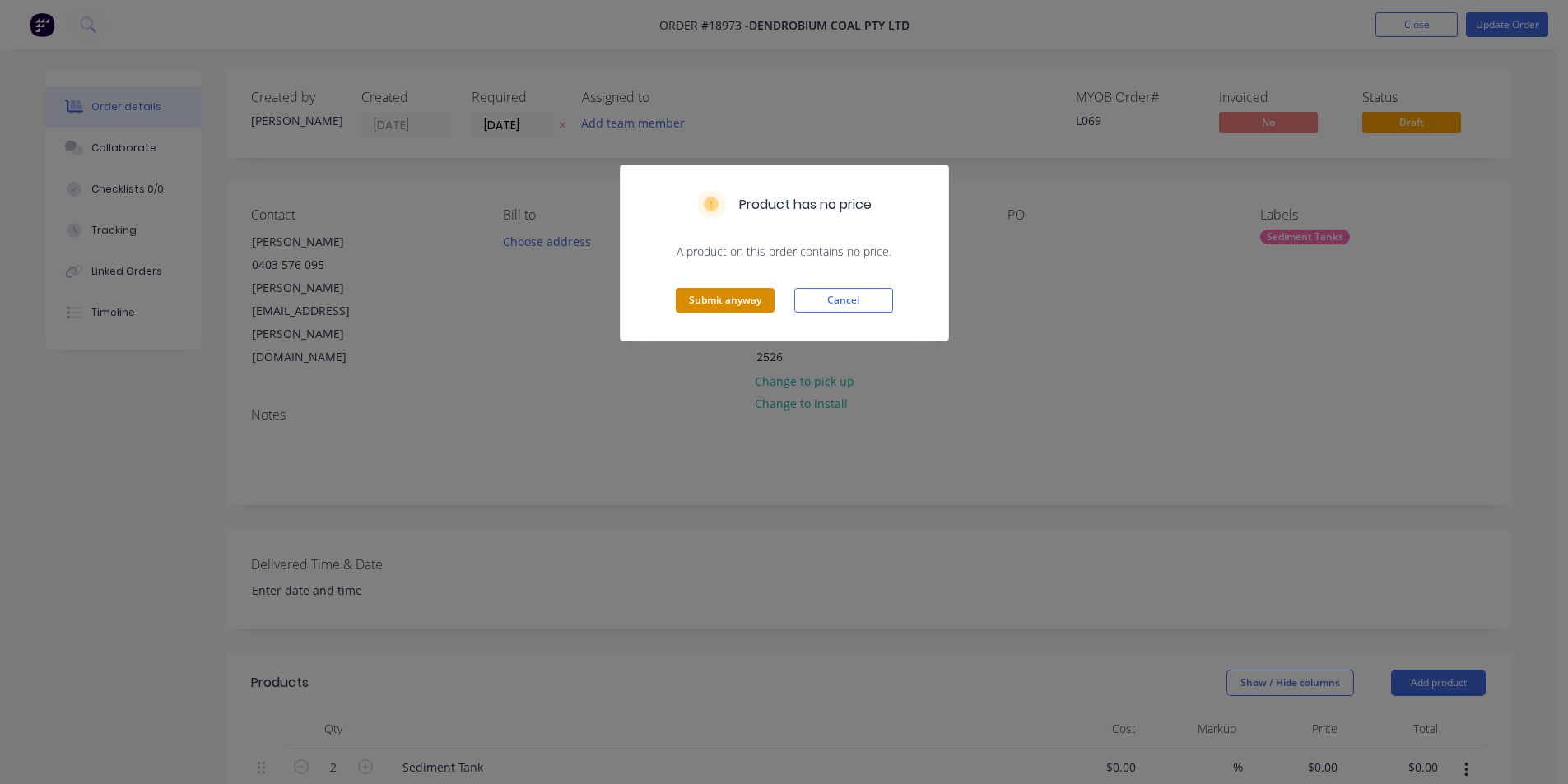
click at [742, 295] on button "Submit anyway" at bounding box center [725, 301] width 99 height 25
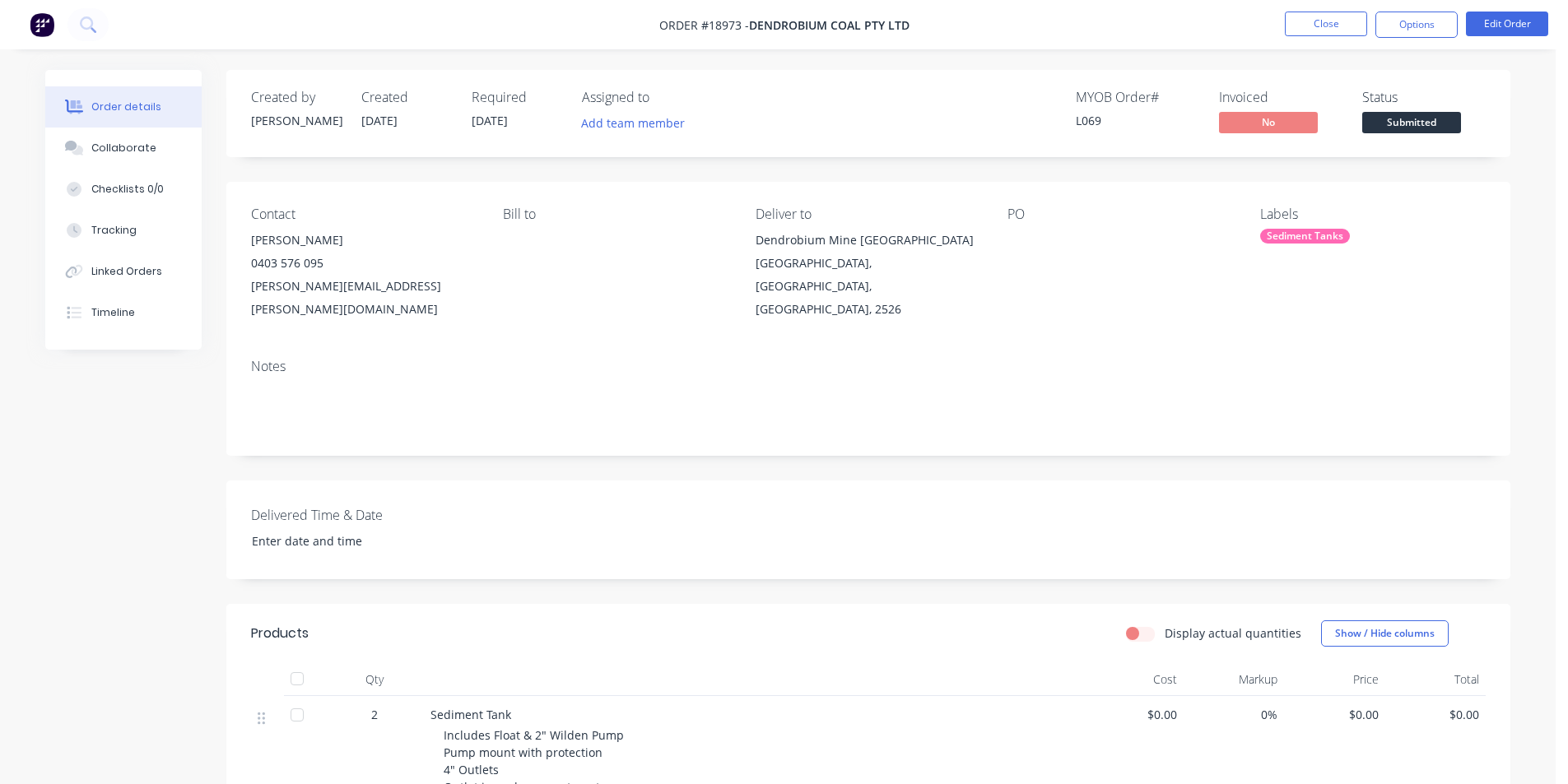
click at [1441, 20] on button "Options" at bounding box center [1416, 24] width 82 height 26
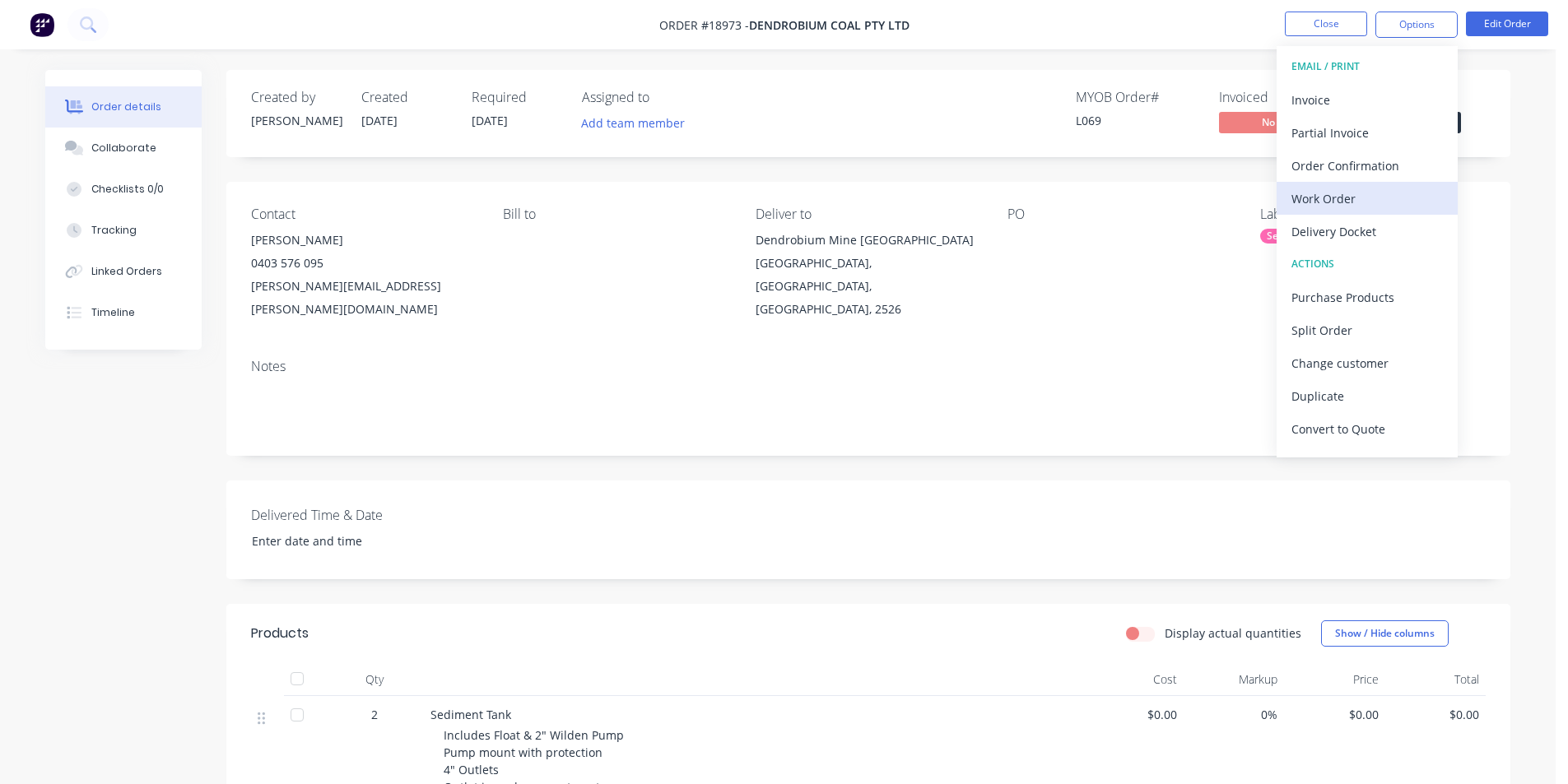
click at [1320, 206] on div "Work Order" at bounding box center [1367, 198] width 151 height 24
click at [1320, 189] on div "Custom" at bounding box center [1367, 198] width 151 height 24
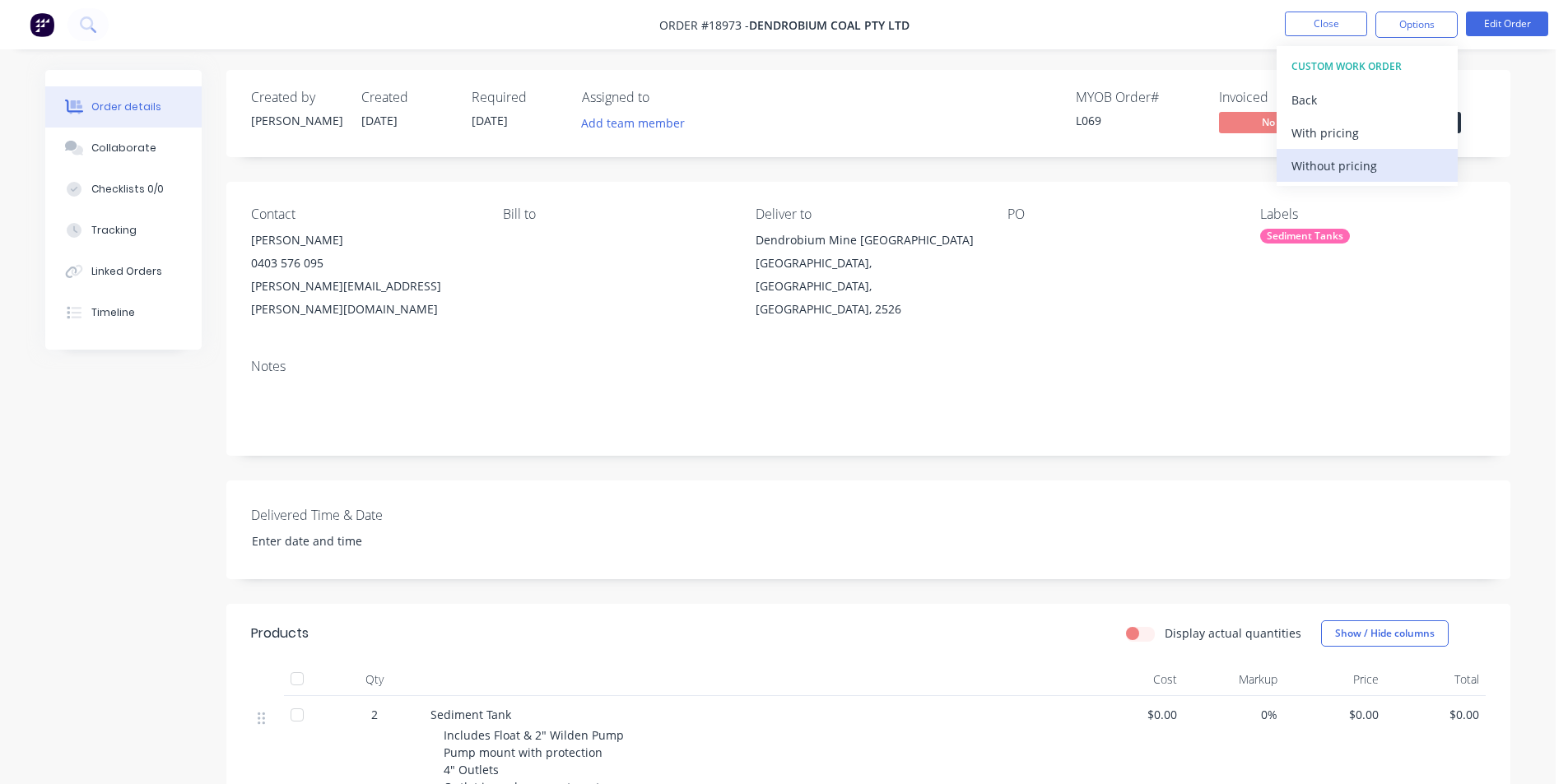
click at [1323, 170] on div "Without pricing" at bounding box center [1367, 166] width 151 height 24
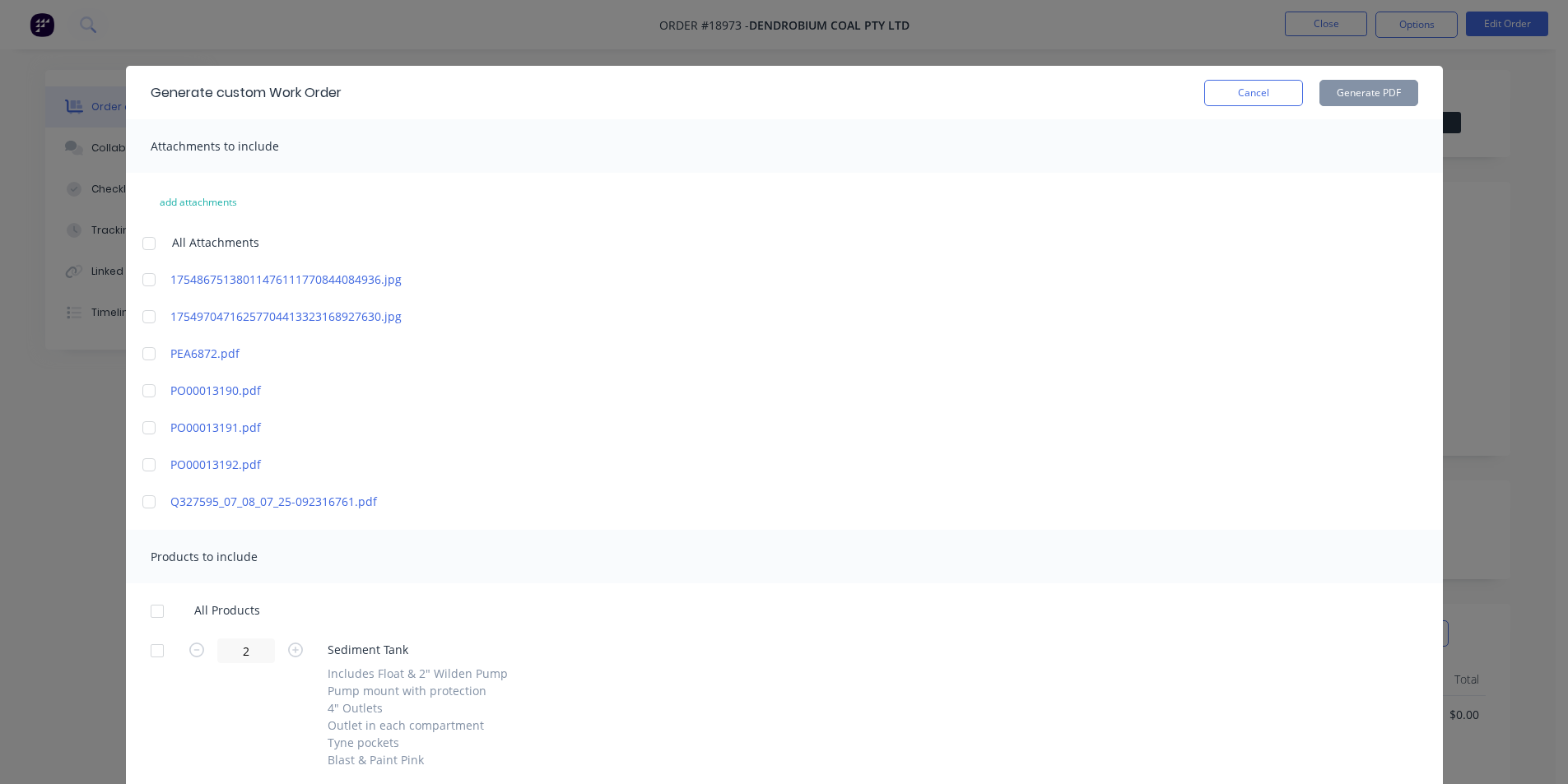
scroll to position [57, 0]
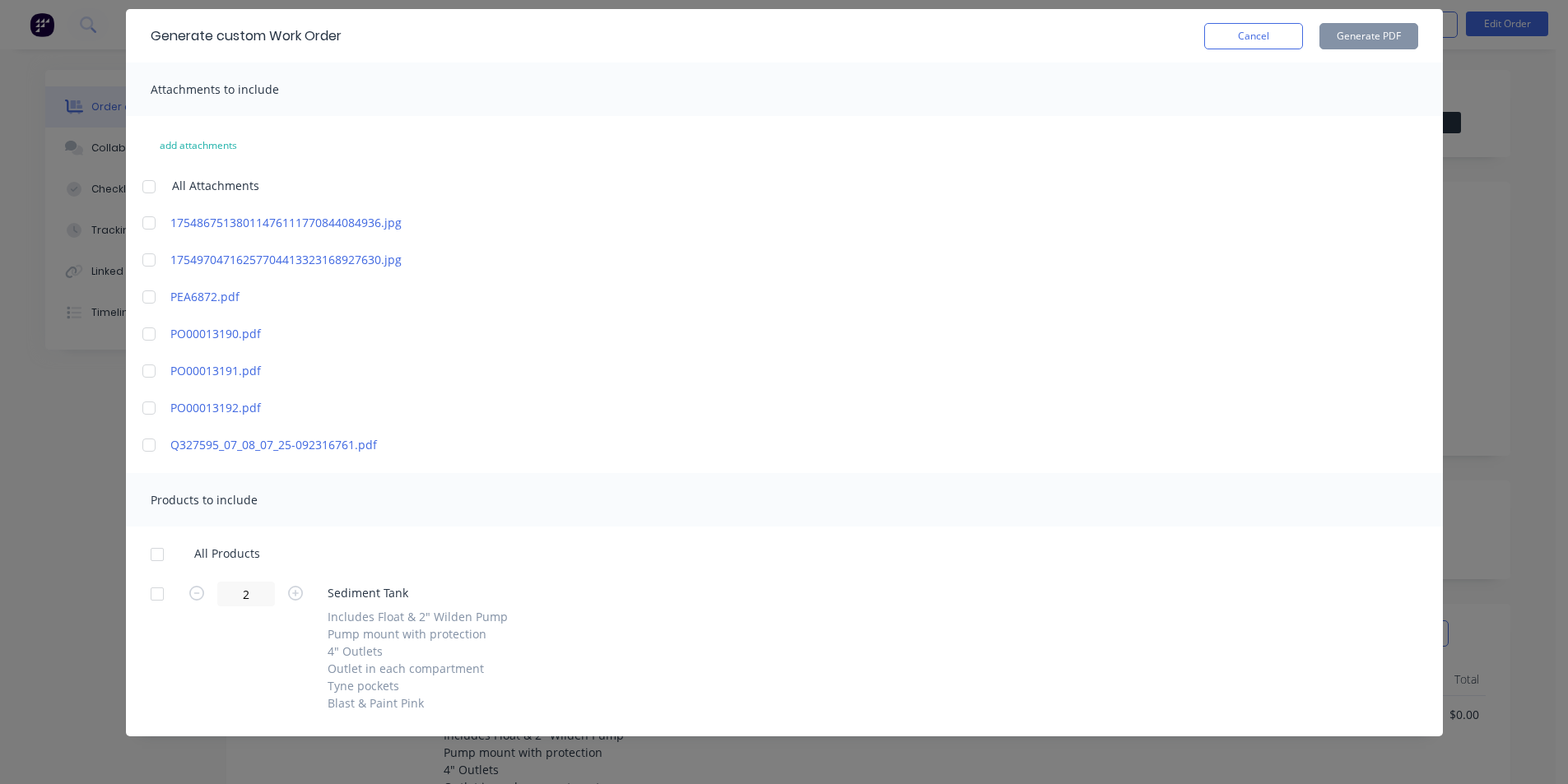
click at [145, 555] on div at bounding box center [157, 555] width 33 height 33
click at [1380, 21] on div "Generate custom Work Order Cancel Generate PDF" at bounding box center [784, 36] width 1317 height 54
click at [1394, 37] on button "Generate PDF" at bounding box center [1369, 36] width 99 height 26
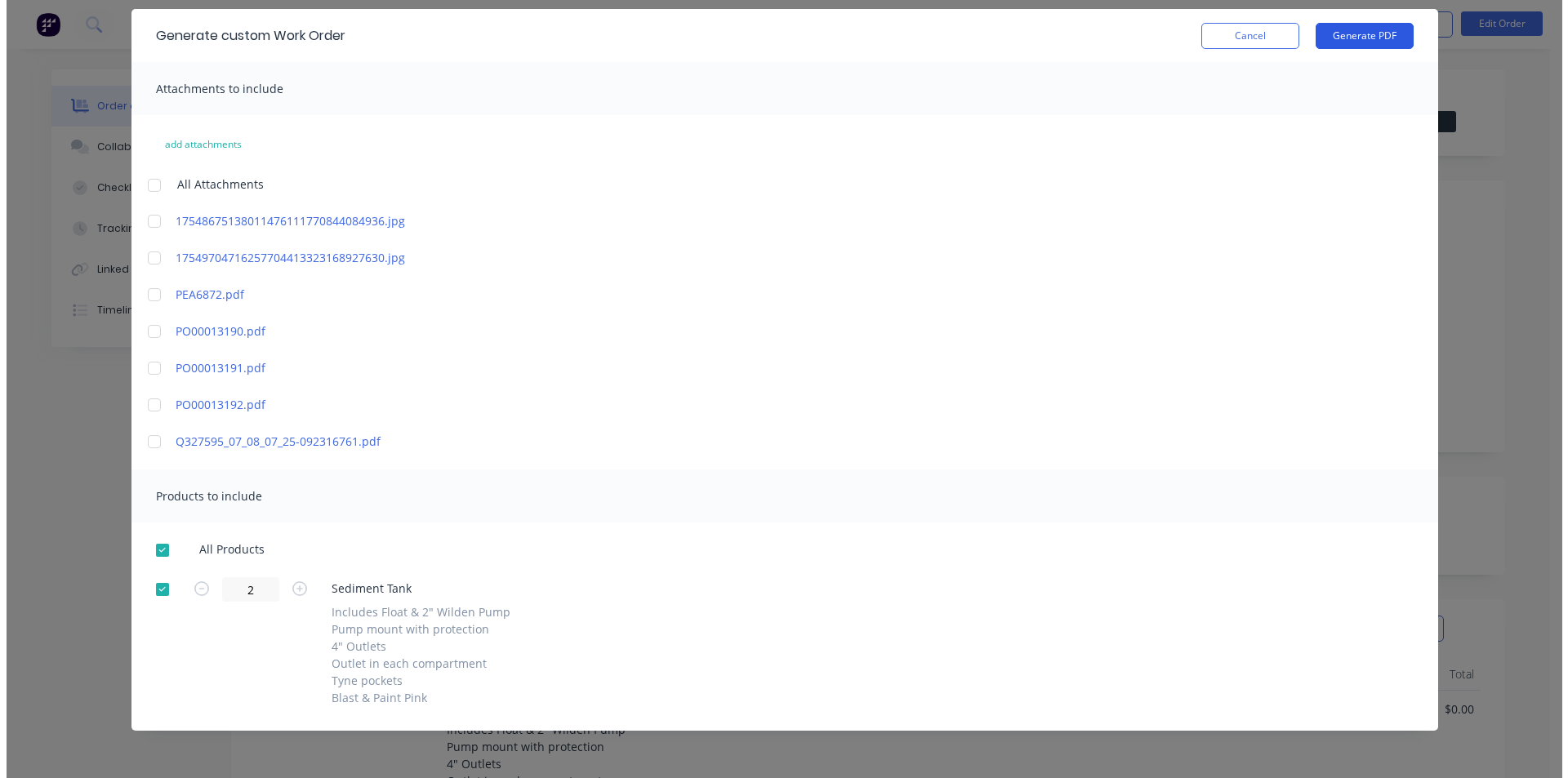
scroll to position [0, 0]
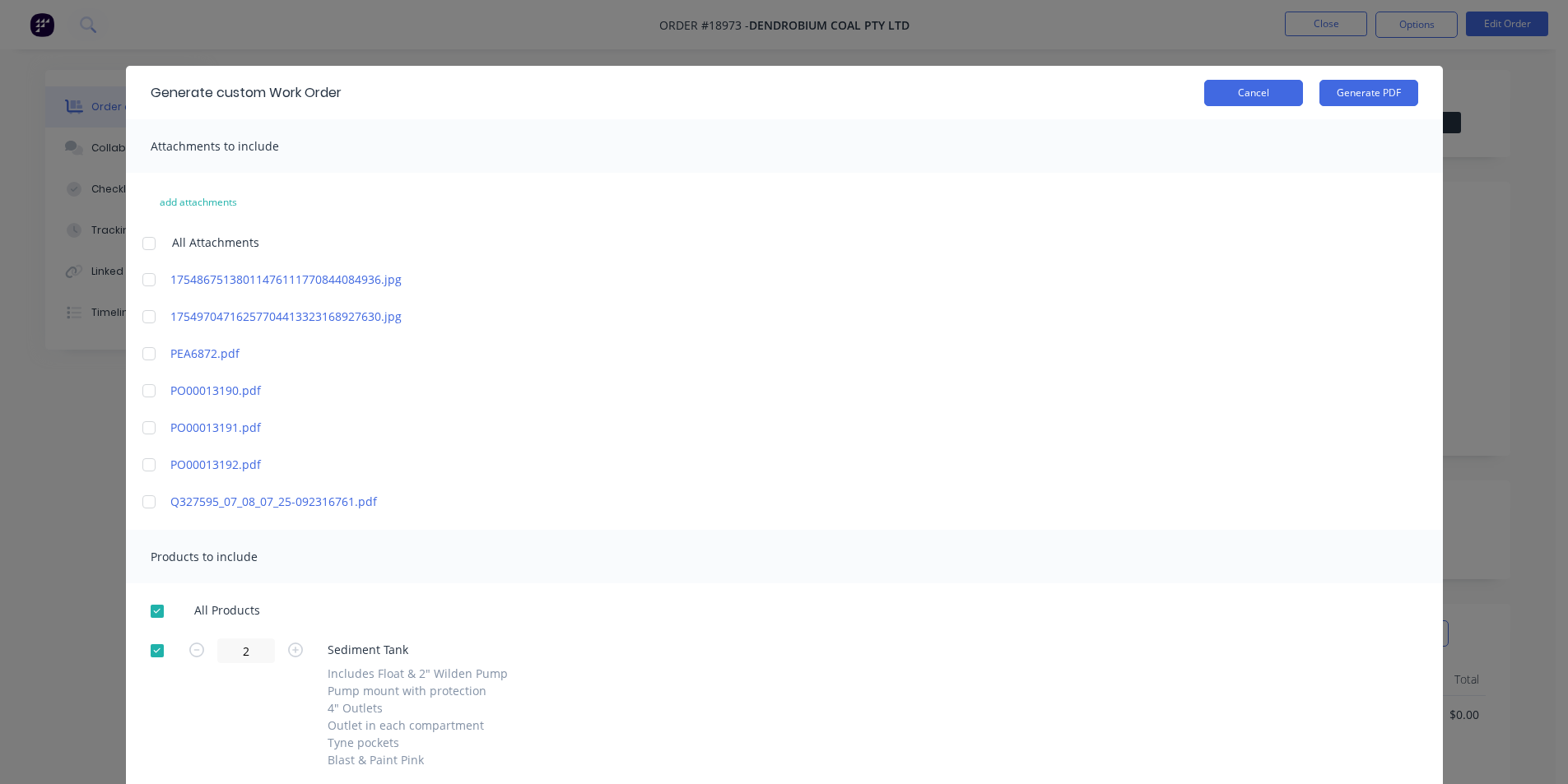
click at [1255, 82] on button "Cancel" at bounding box center [1253, 92] width 99 height 26
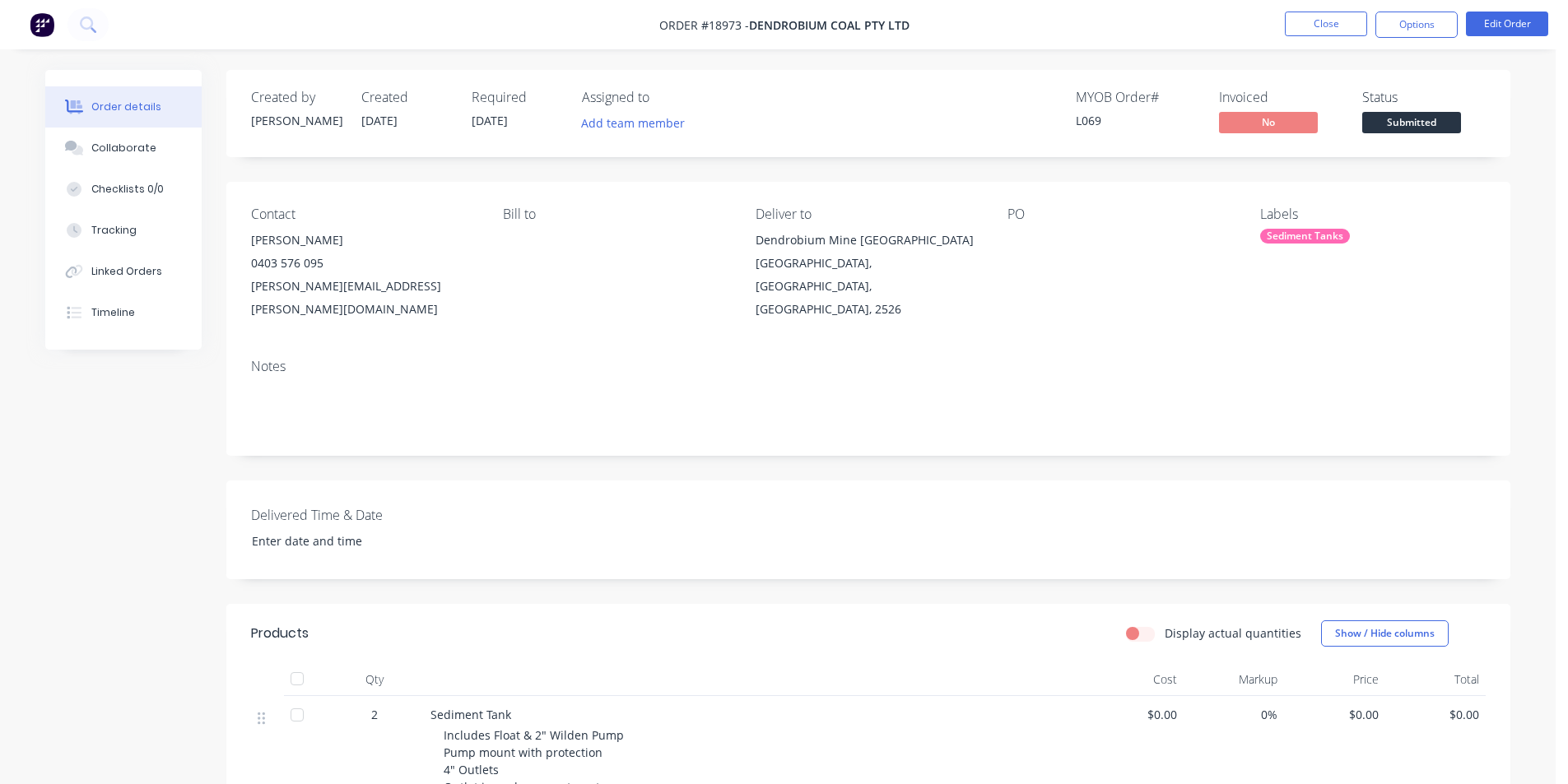
click at [1424, 120] on span "Submitted" at bounding box center [1411, 121] width 99 height 20
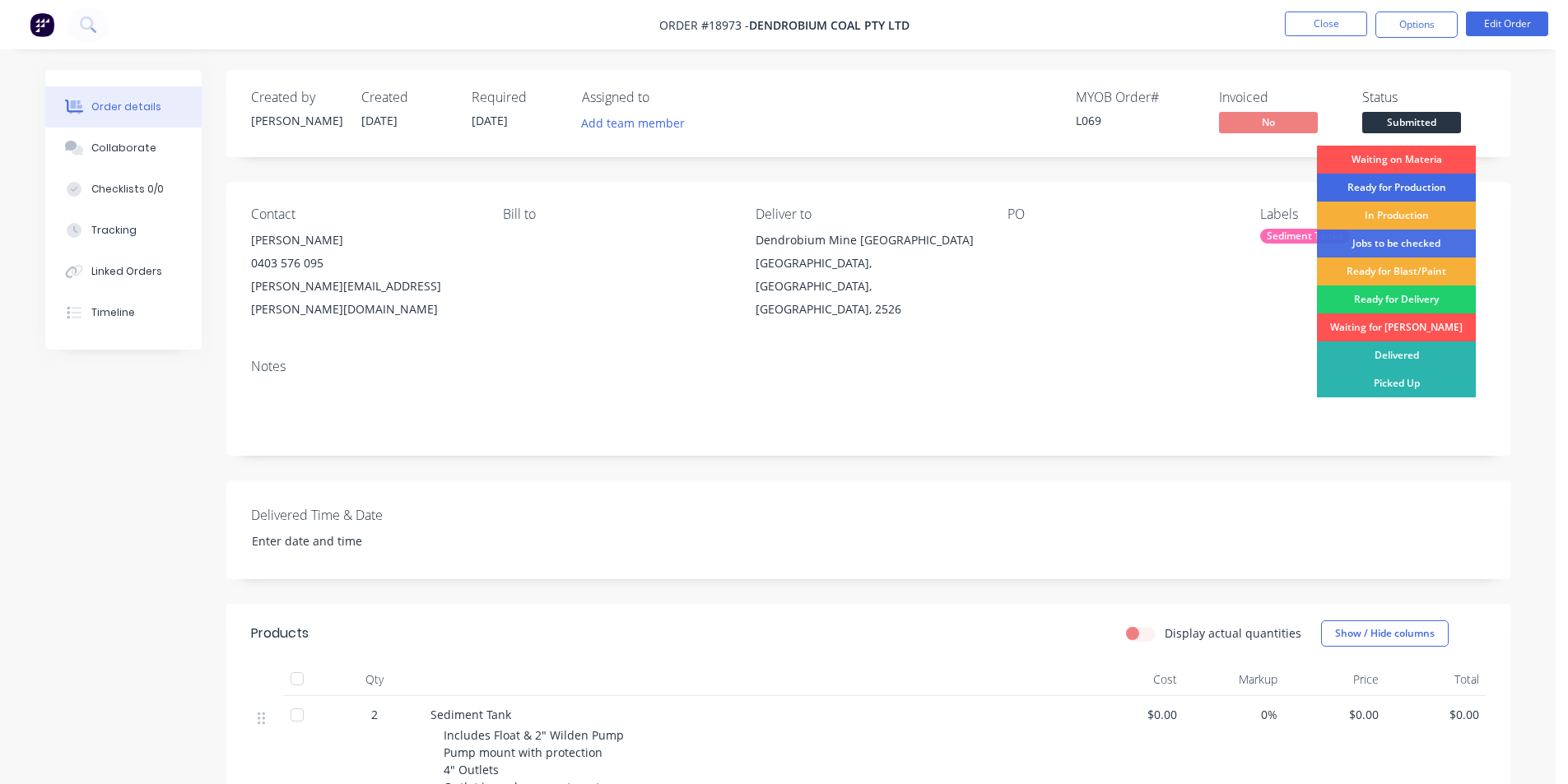
click at [1395, 177] on div "Ready for Production" at bounding box center [1396, 187] width 159 height 28
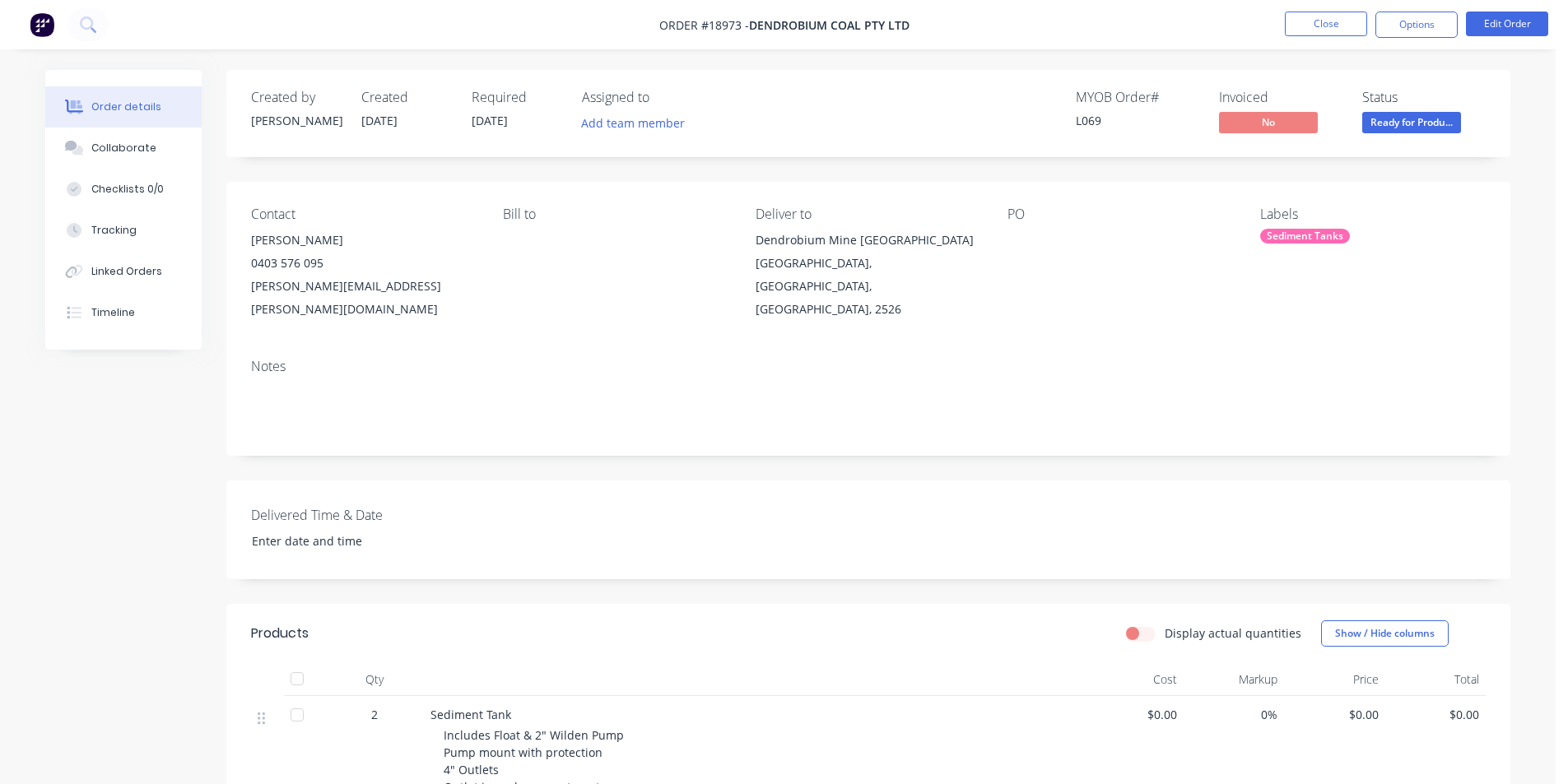
click at [39, 14] on img at bounding box center [42, 25] width 25 height 25
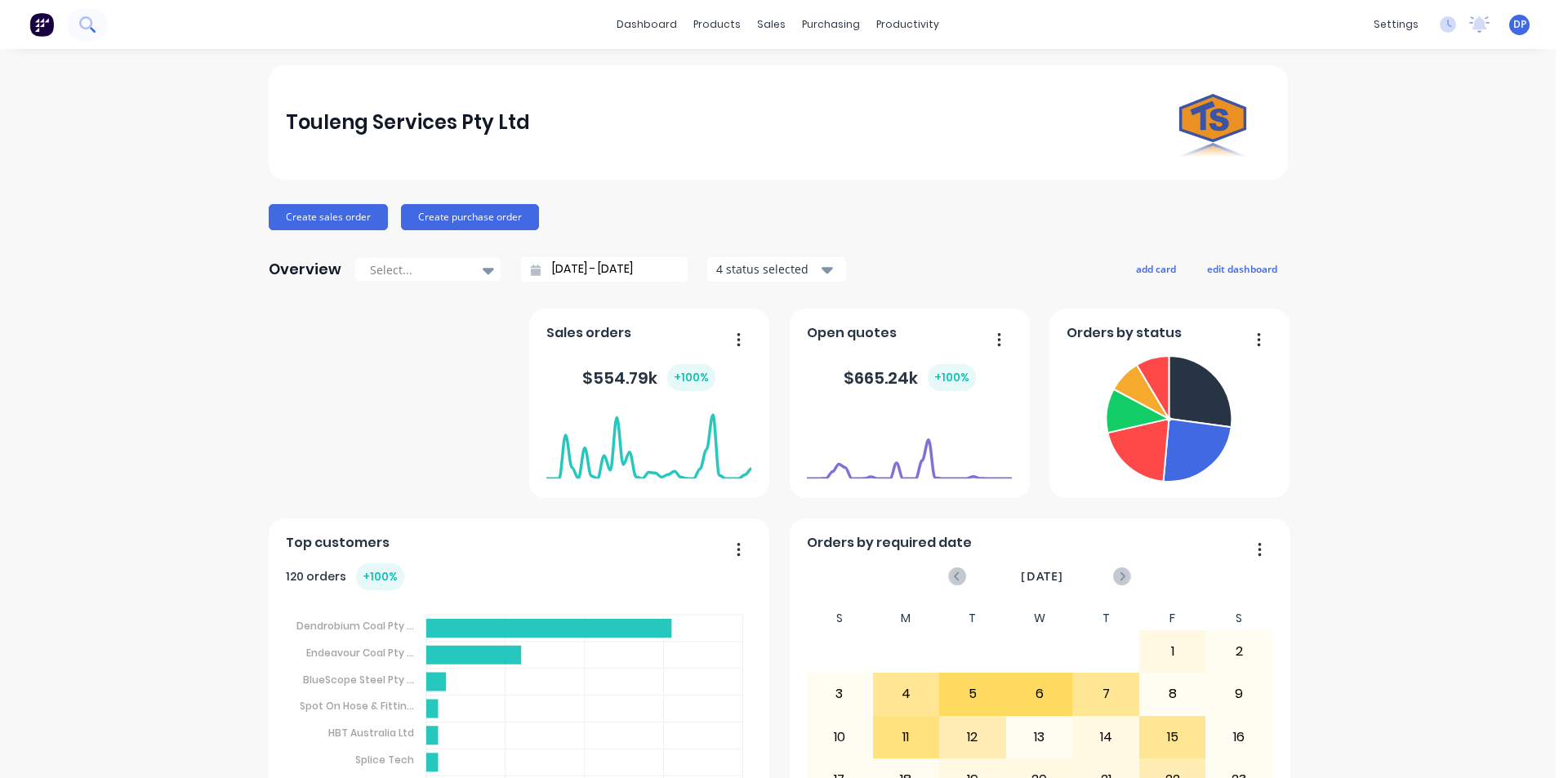
click at [94, 30] on icon at bounding box center [87, 24] width 15 height 15
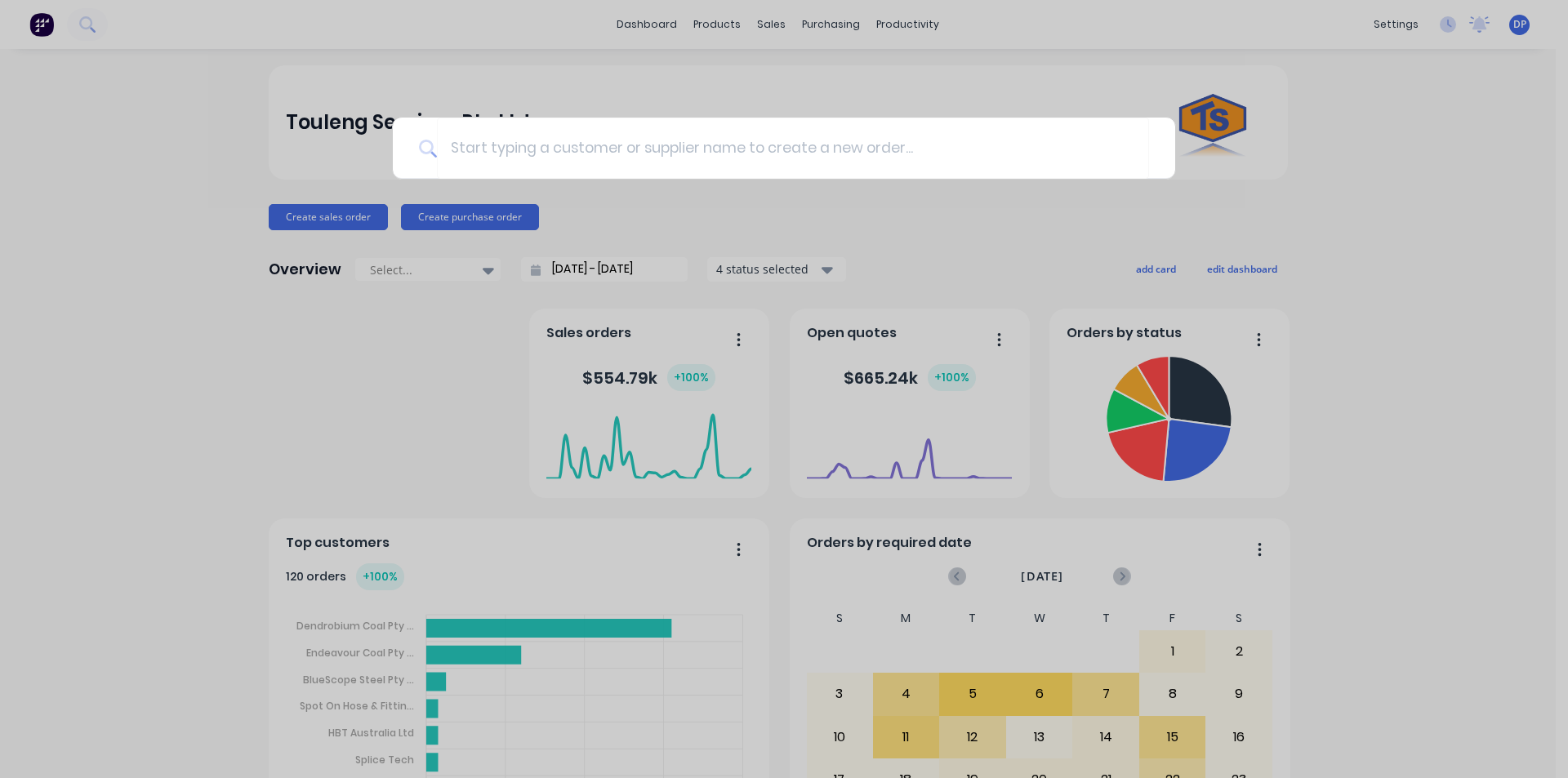
click at [772, 26] on div at bounding box center [784, 389] width 1568 height 778
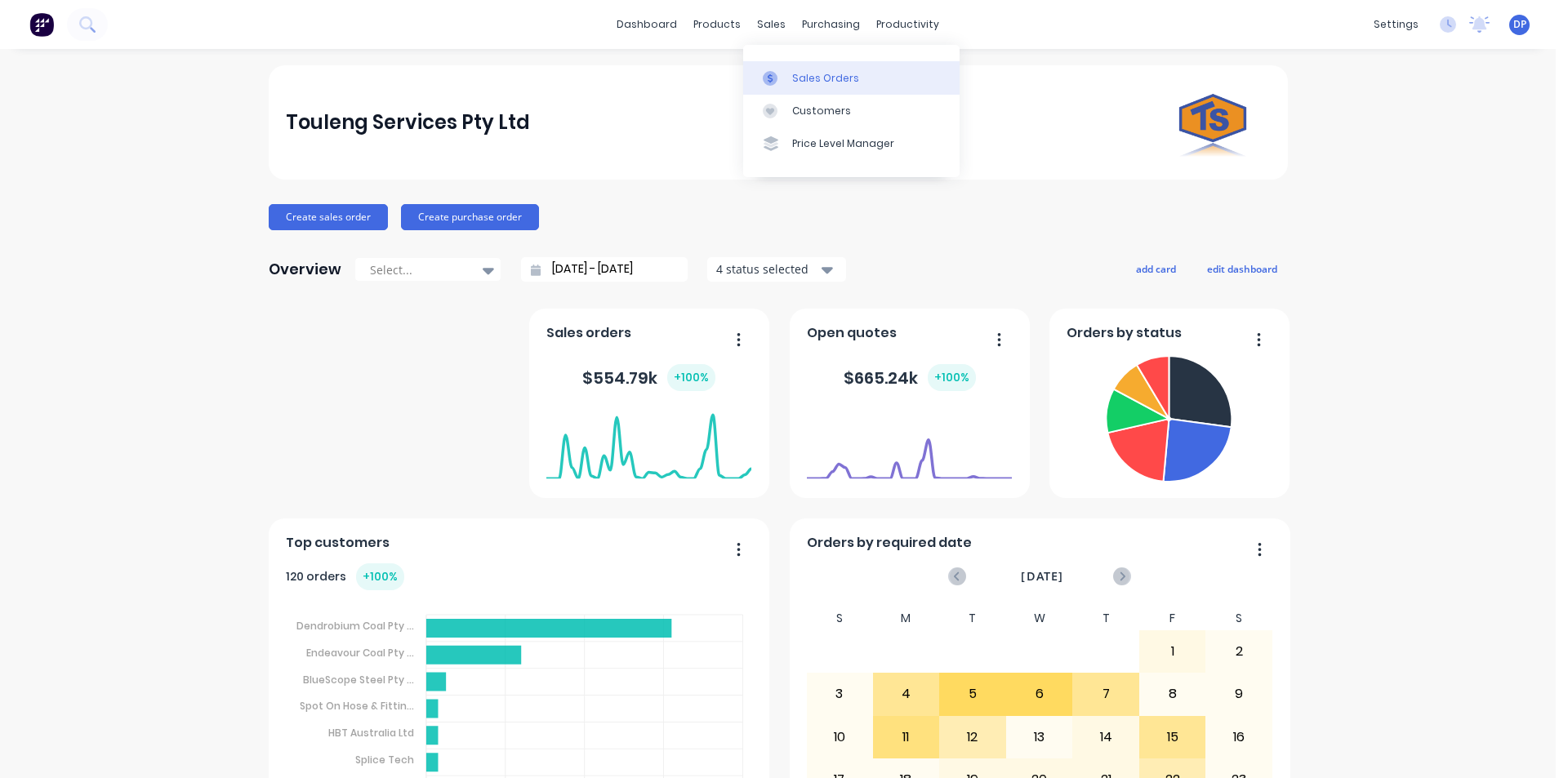
click at [840, 78] on div "Sales Orders" at bounding box center [826, 77] width 67 height 14
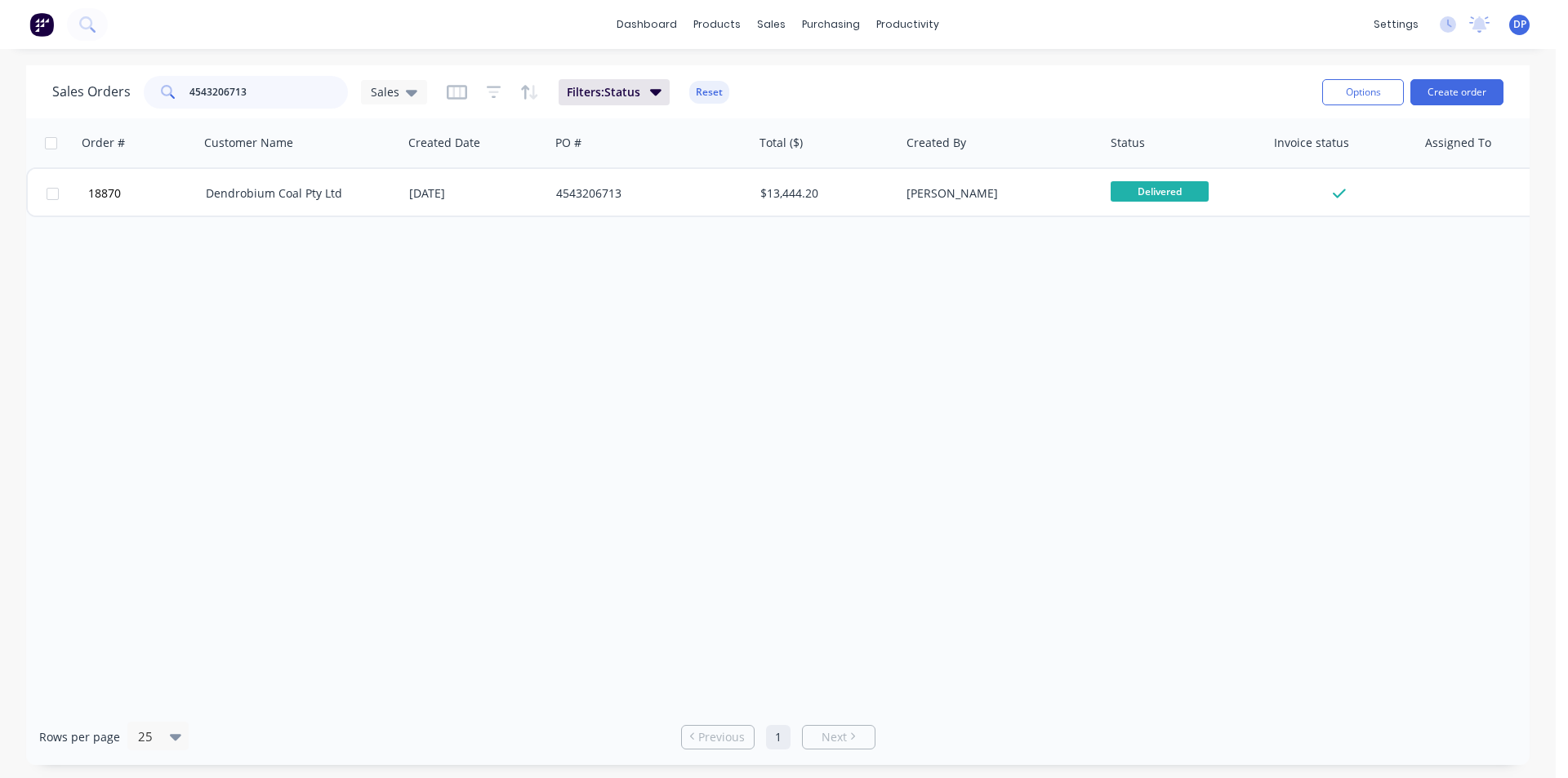
drag, startPoint x: 321, startPoint y: 87, endPoint x: 48, endPoint y: 120, distance: 275.0
click at [48, 120] on div "Sales Orders 4543206713 Sales Filters: Status Reset Options Create order Order …" at bounding box center [777, 415] width 1503 height 700
type input "a"
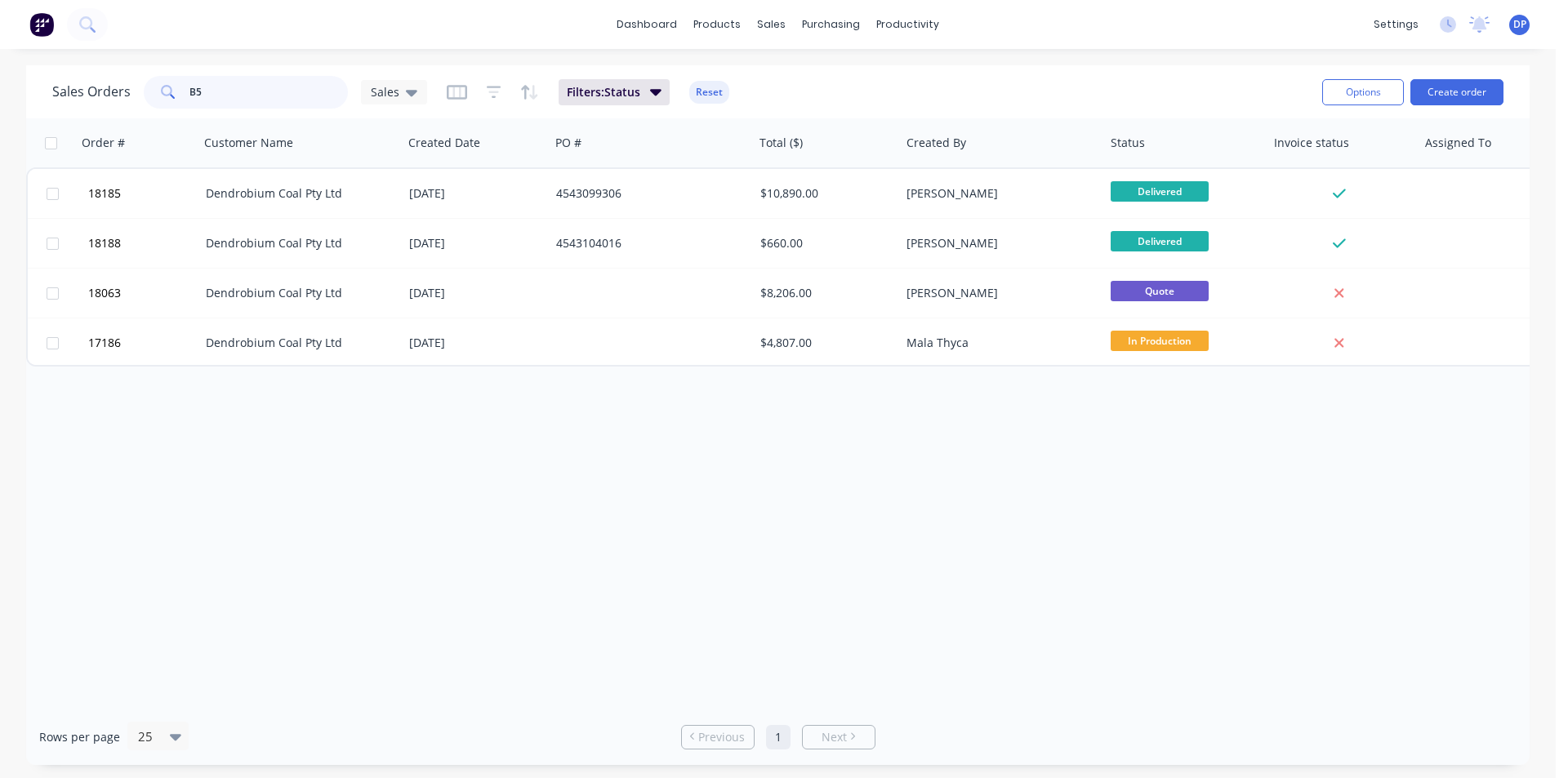
type input "B"
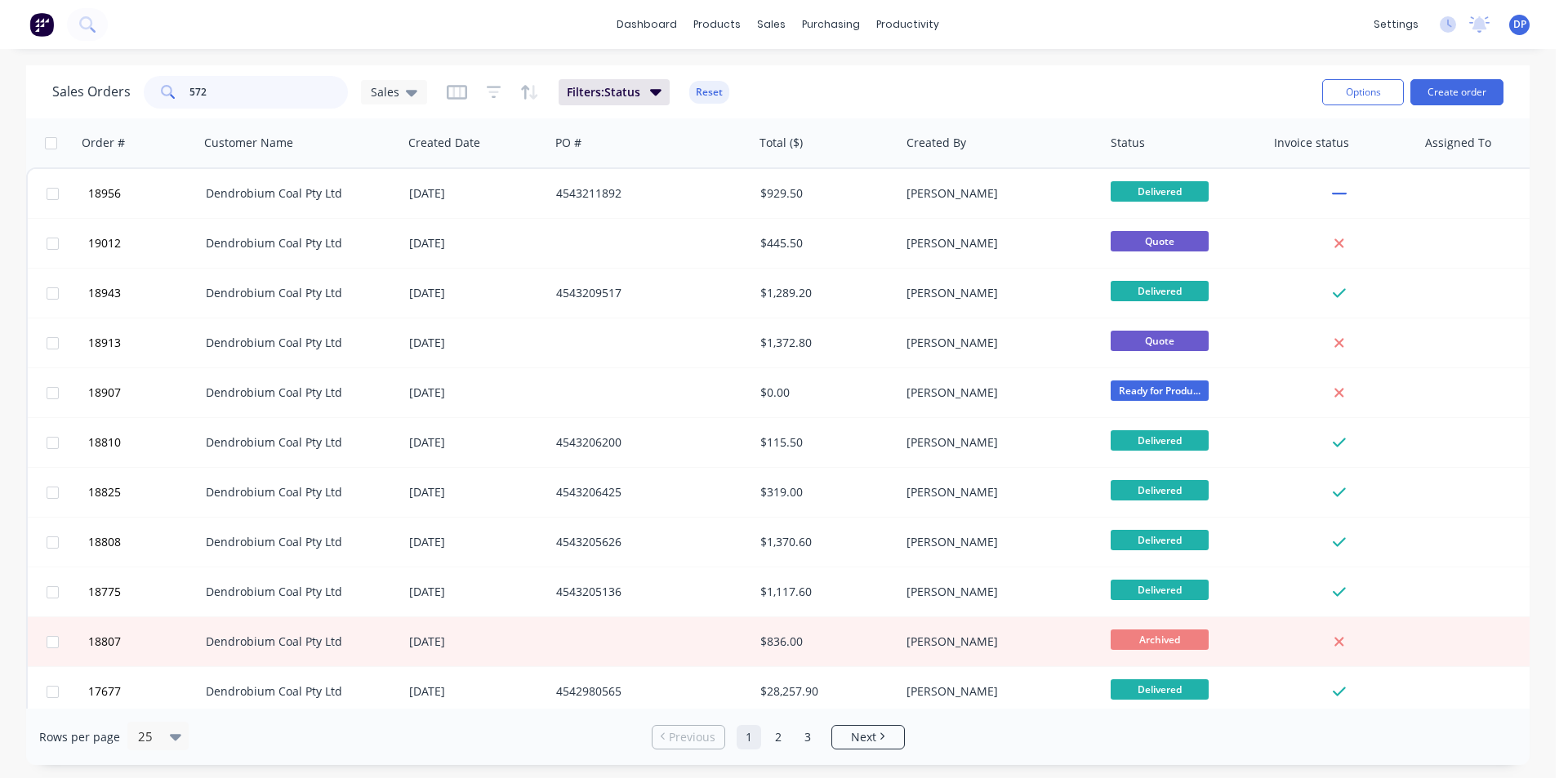
type input "572"
click at [42, 12] on img at bounding box center [42, 25] width 25 height 25
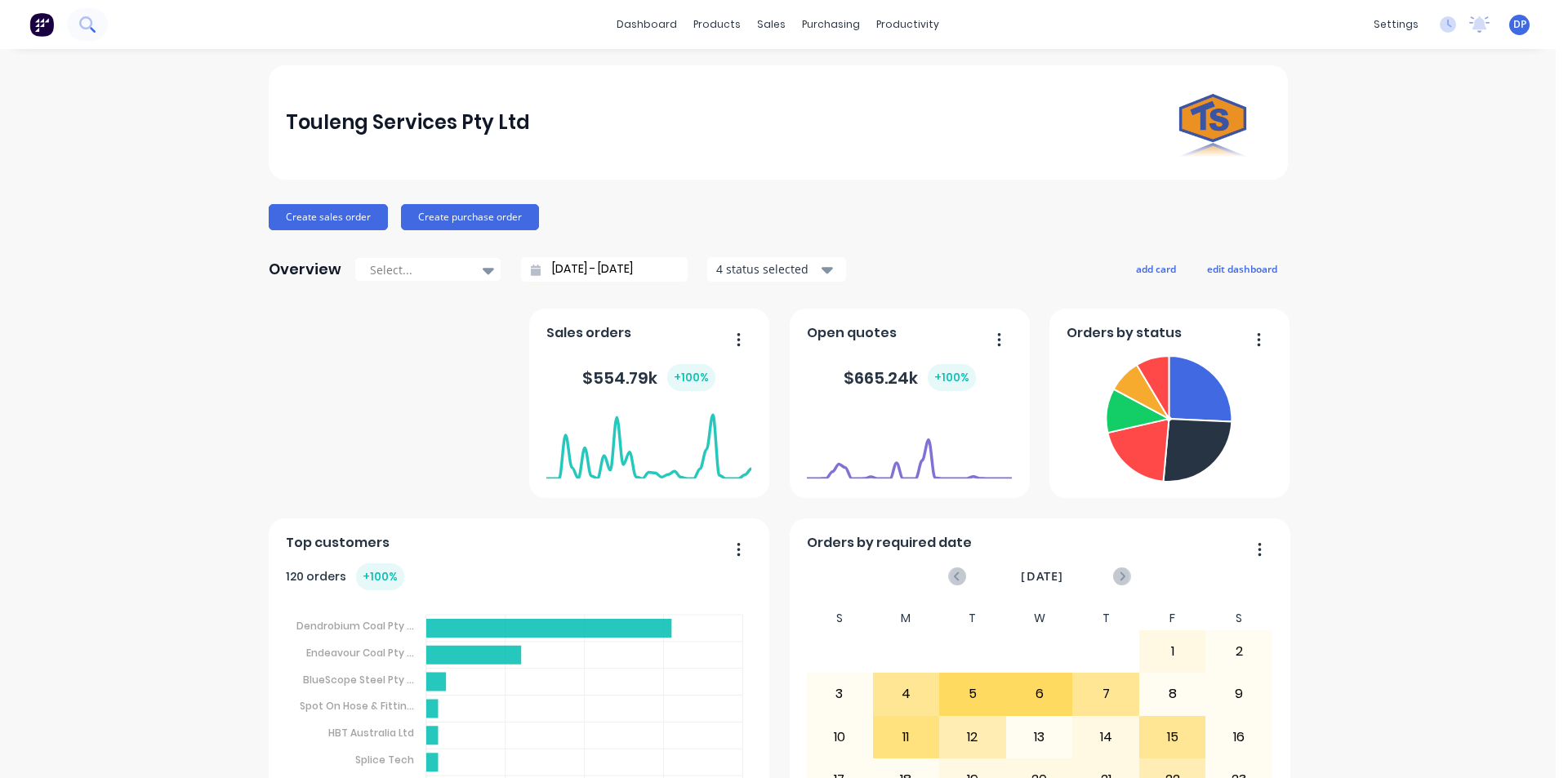
click at [87, 27] on icon at bounding box center [87, 24] width 15 height 15
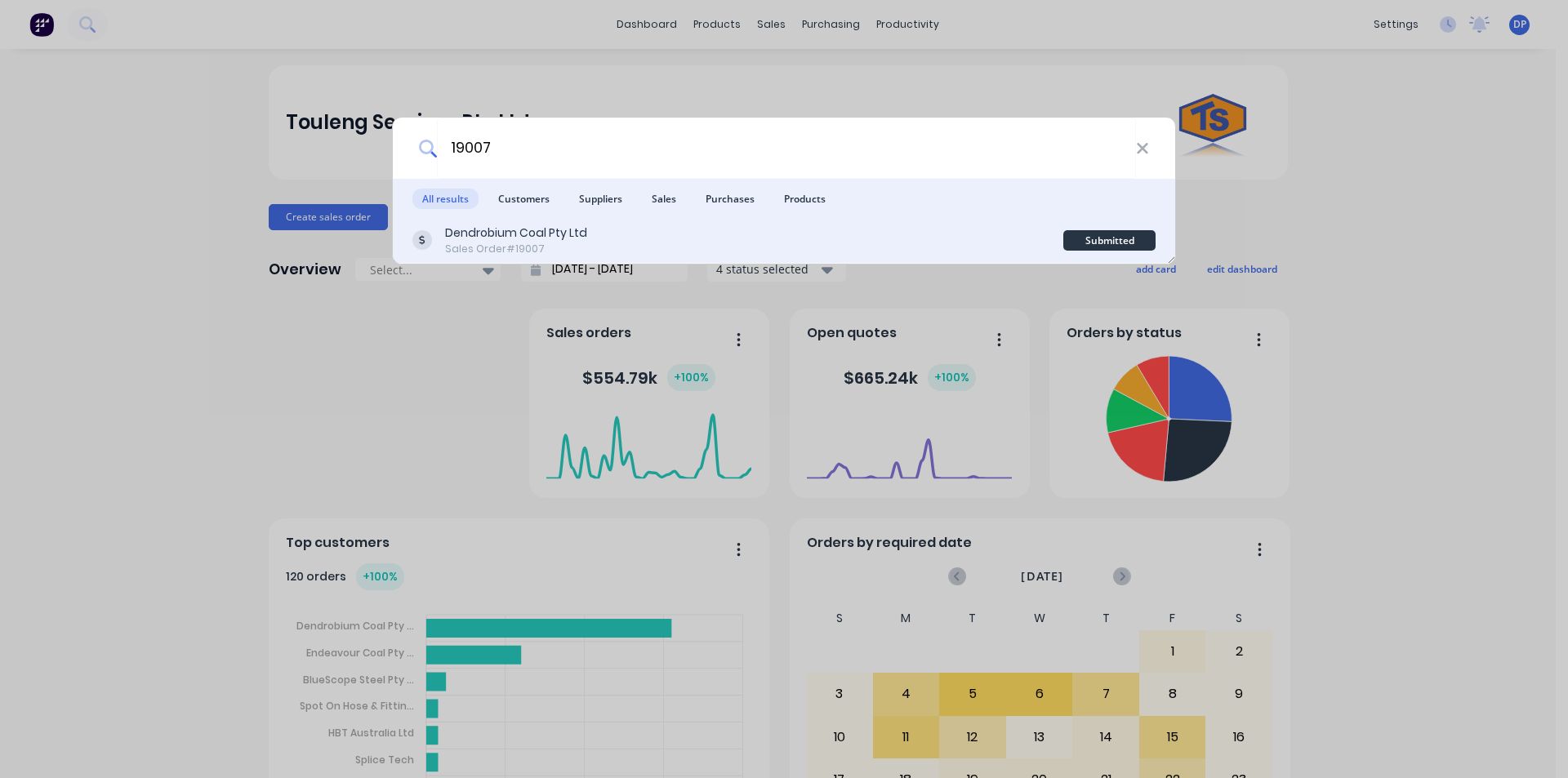
type input "19007"
click at [568, 250] on div "Sales Order #19007" at bounding box center [516, 249] width 142 height 14
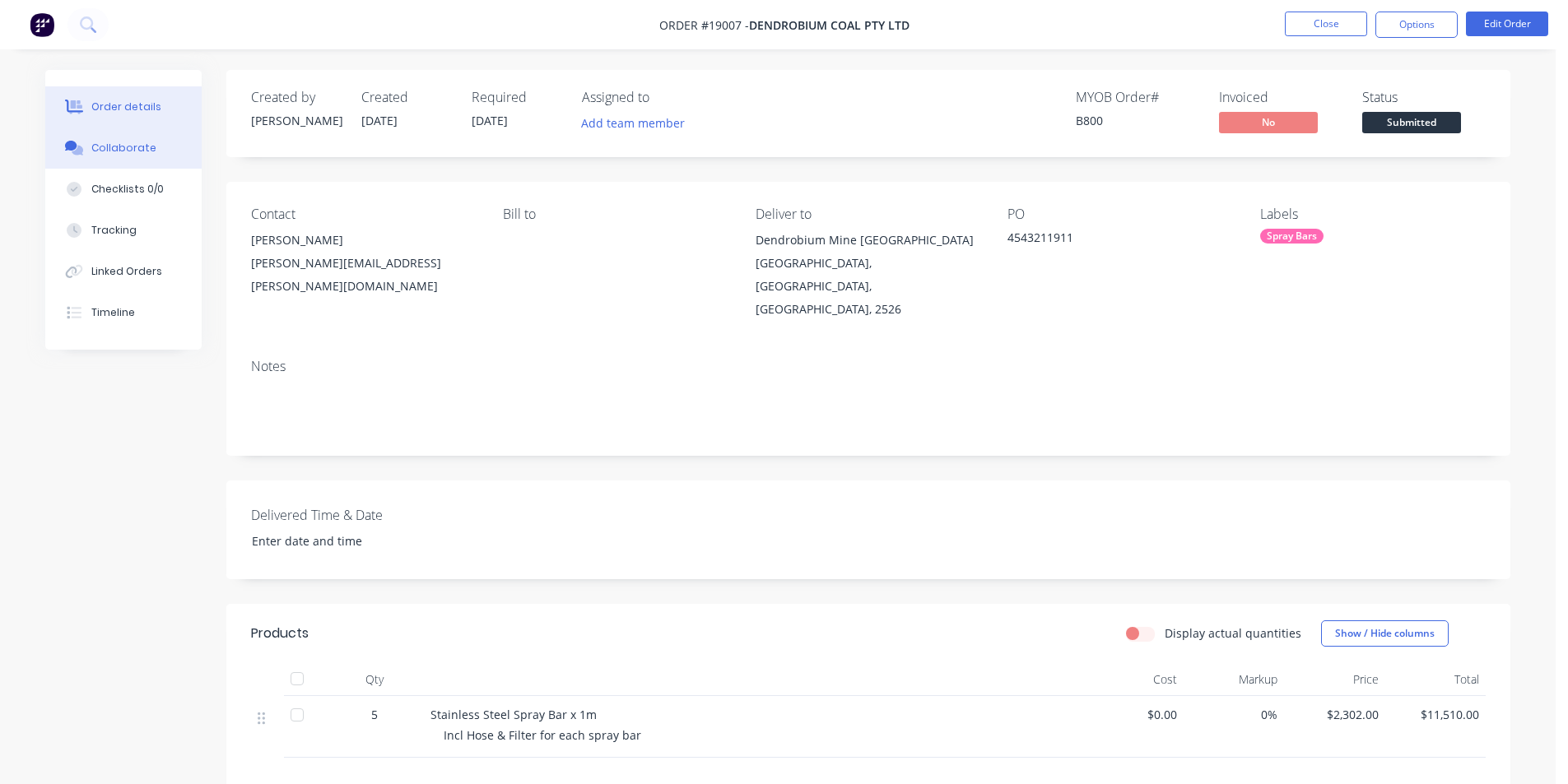
click at [135, 155] on div "Collaborate" at bounding box center [124, 147] width 65 height 14
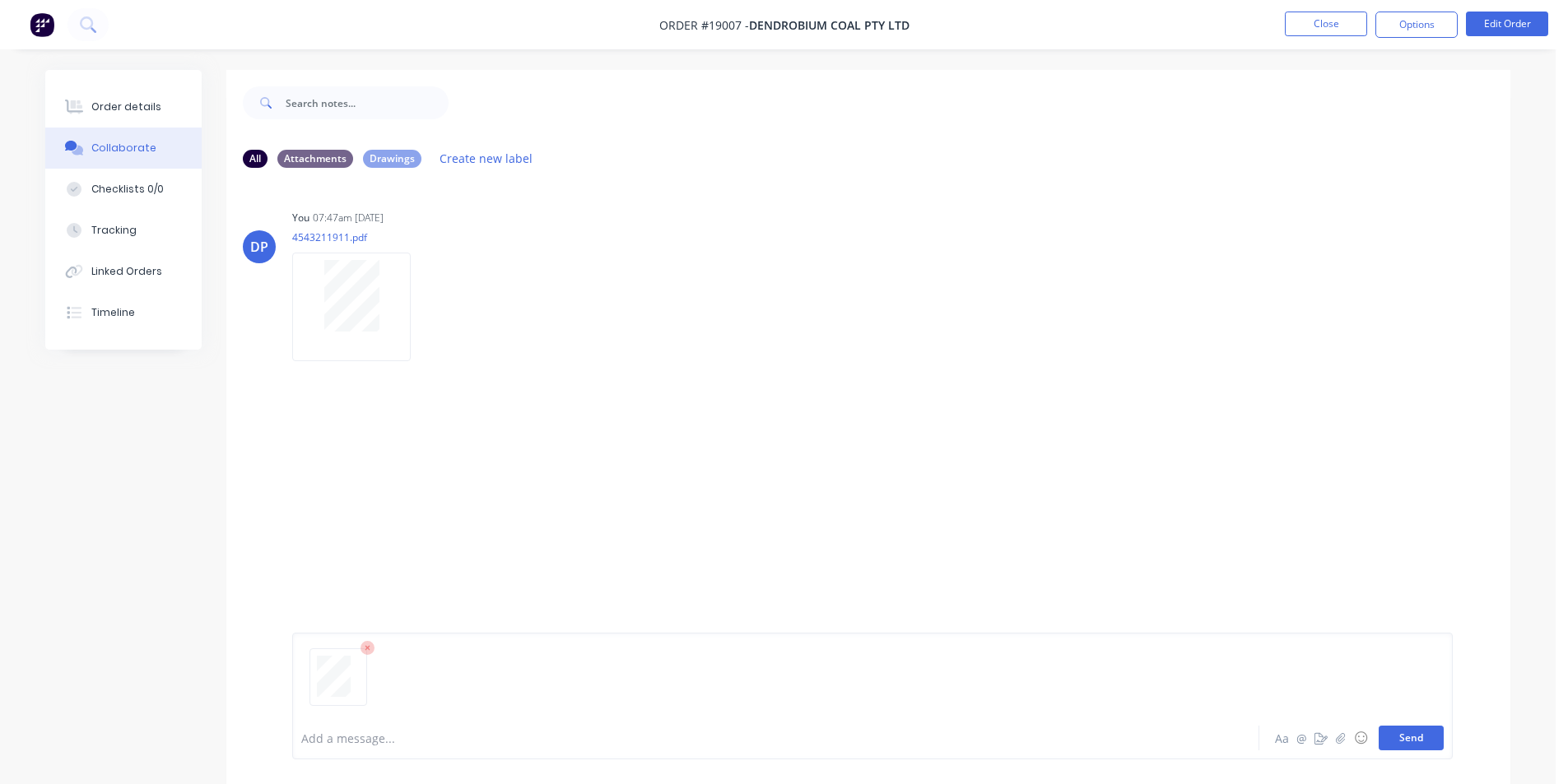
click at [1396, 738] on button "Send" at bounding box center [1412, 739] width 65 height 25
click at [1409, 733] on button "Send" at bounding box center [1412, 739] width 65 height 25
click at [1419, 726] on button "Send" at bounding box center [1412, 739] width 65 height 25
click at [121, 104] on div "Order details" at bounding box center [126, 106] width 70 height 14
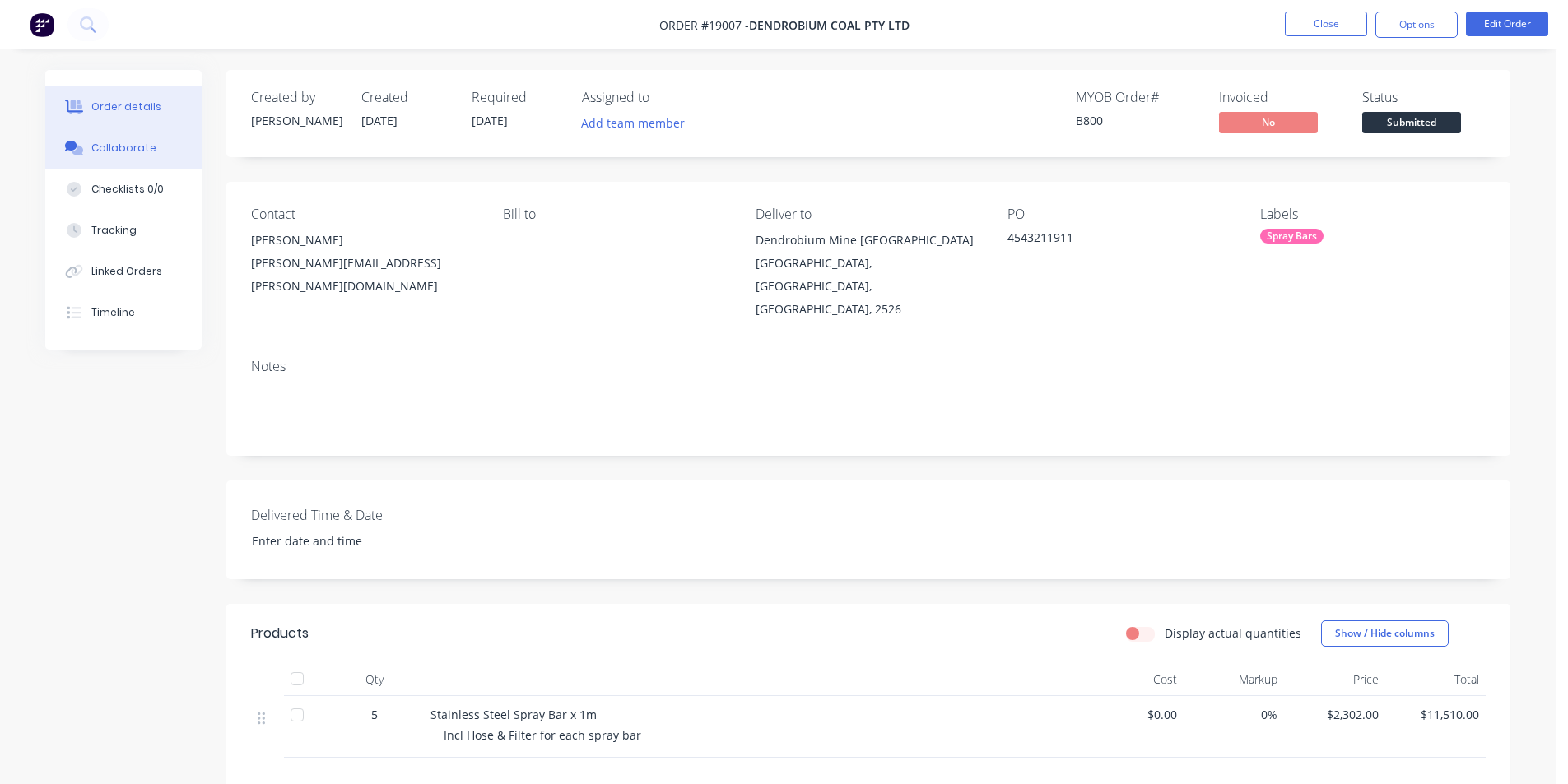
click at [147, 155] on div "Collaborate" at bounding box center [124, 147] width 65 height 14
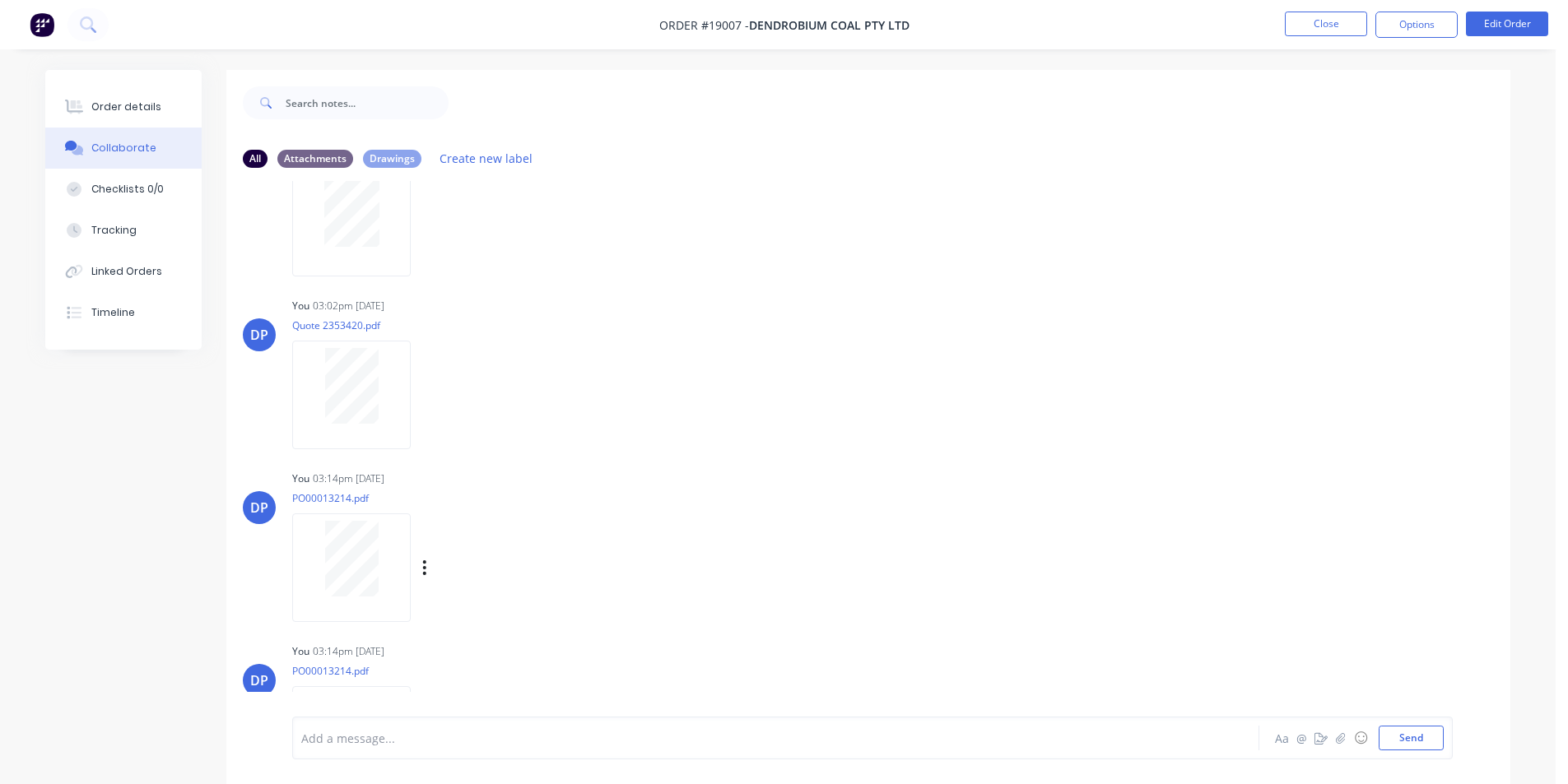
scroll to position [170, 0]
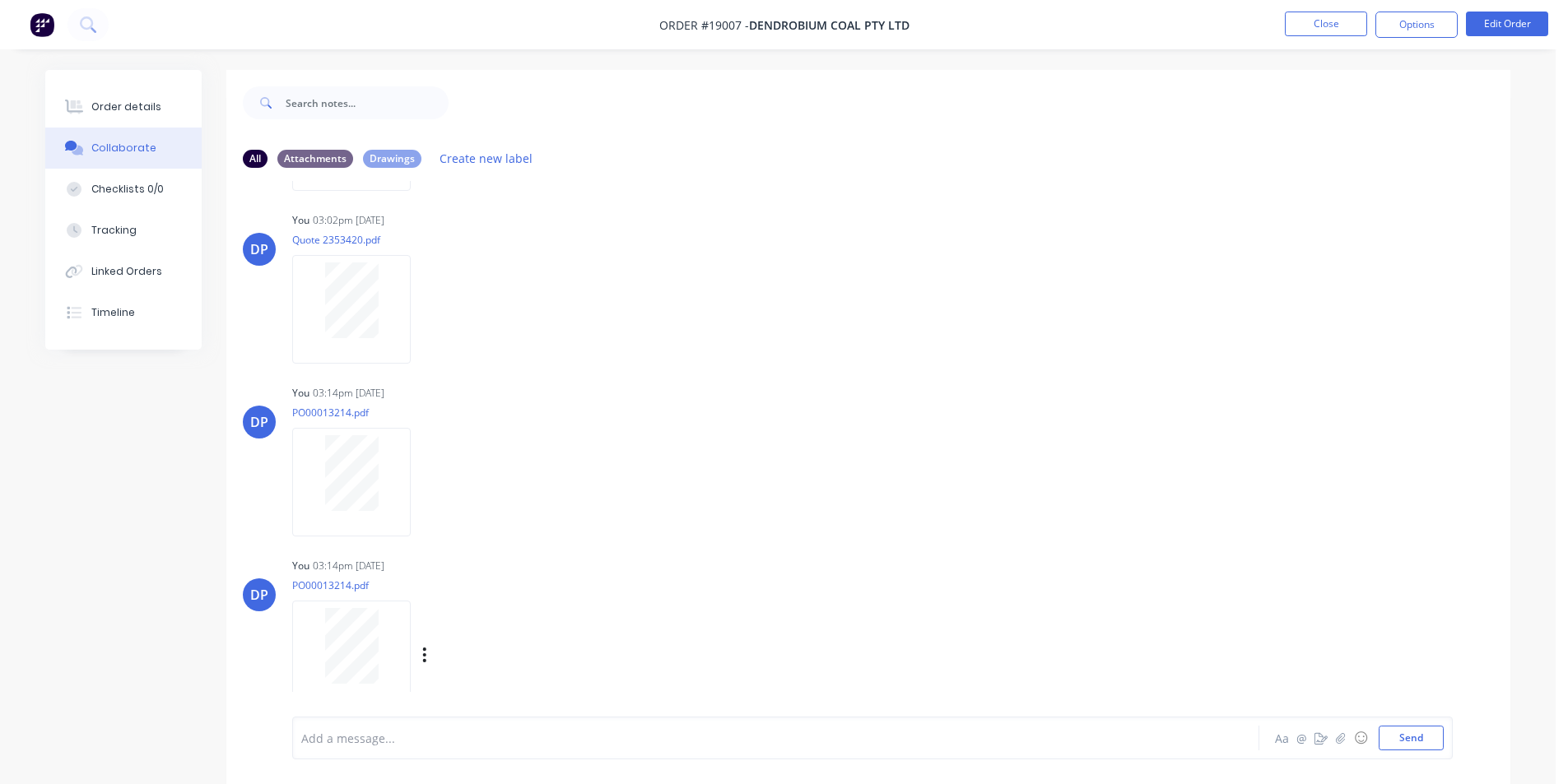
click at [420, 656] on div "Labels Download Delete" at bounding box center [510, 655] width 185 height 24
click at [424, 654] on icon "button" at bounding box center [424, 655] width 3 height 14
click at [501, 699] on button "Delete" at bounding box center [533, 695] width 185 height 37
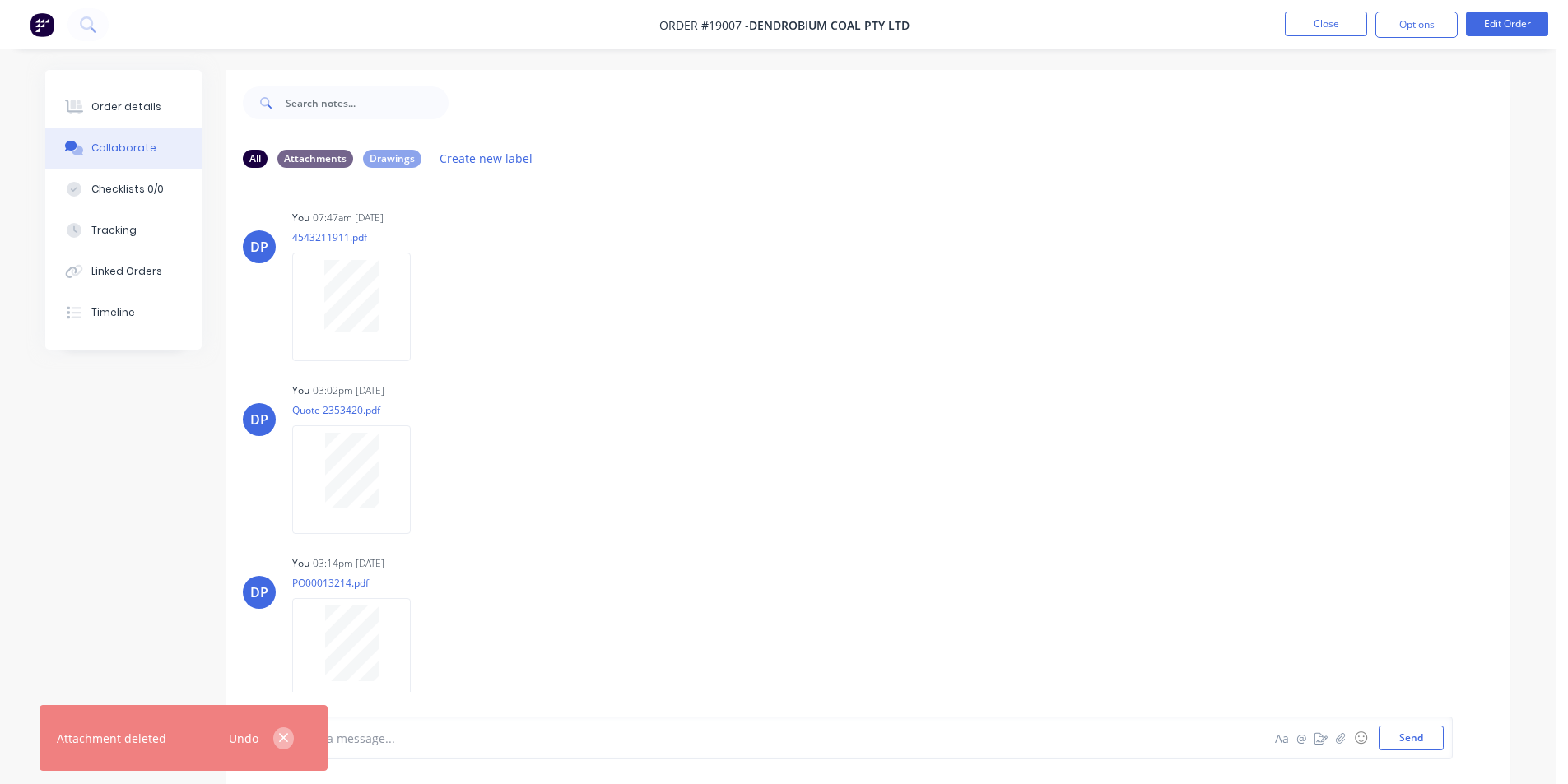
click at [281, 739] on icon "button" at bounding box center [283, 738] width 11 height 14
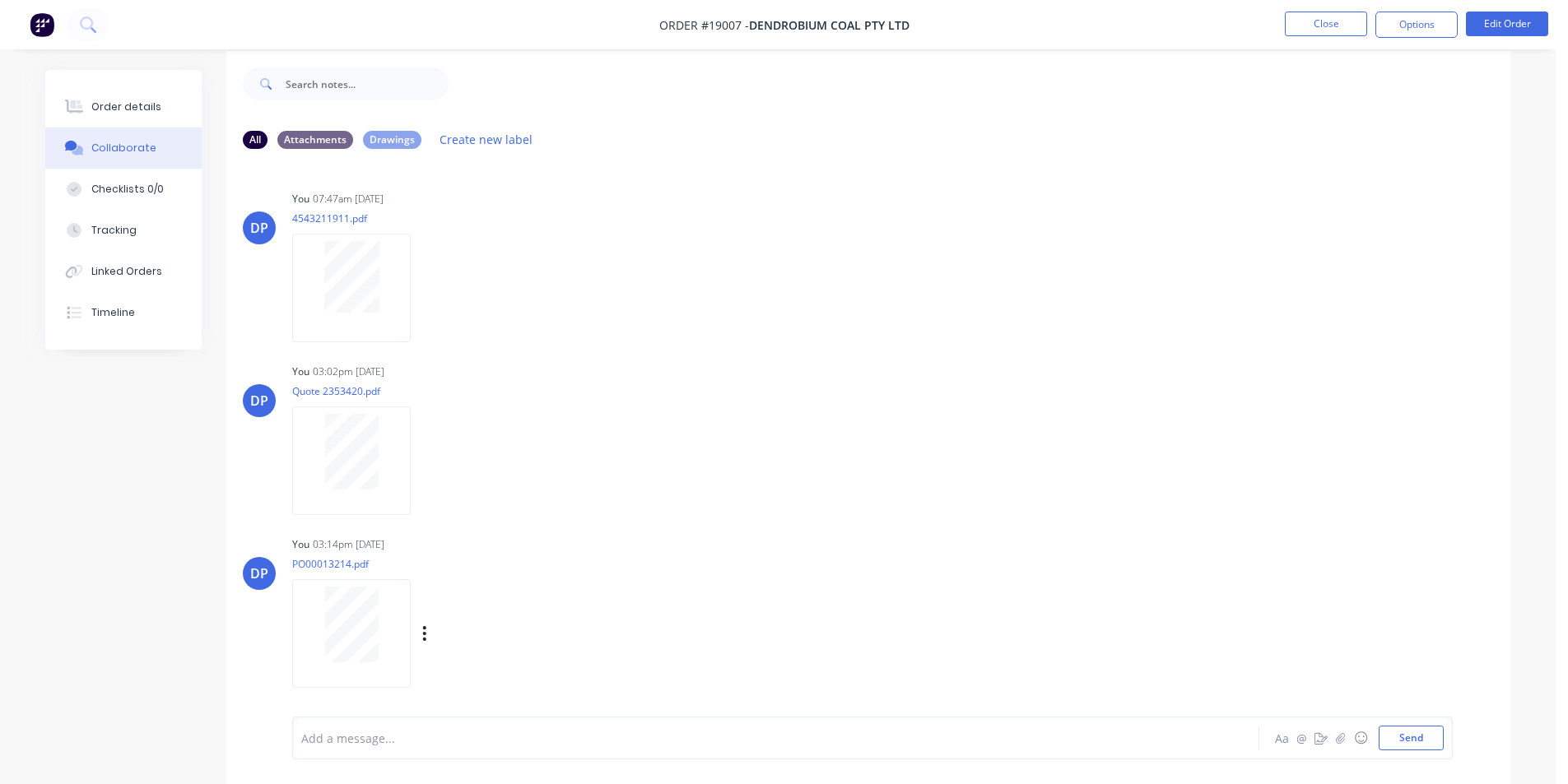
scroll to position [25, 0]
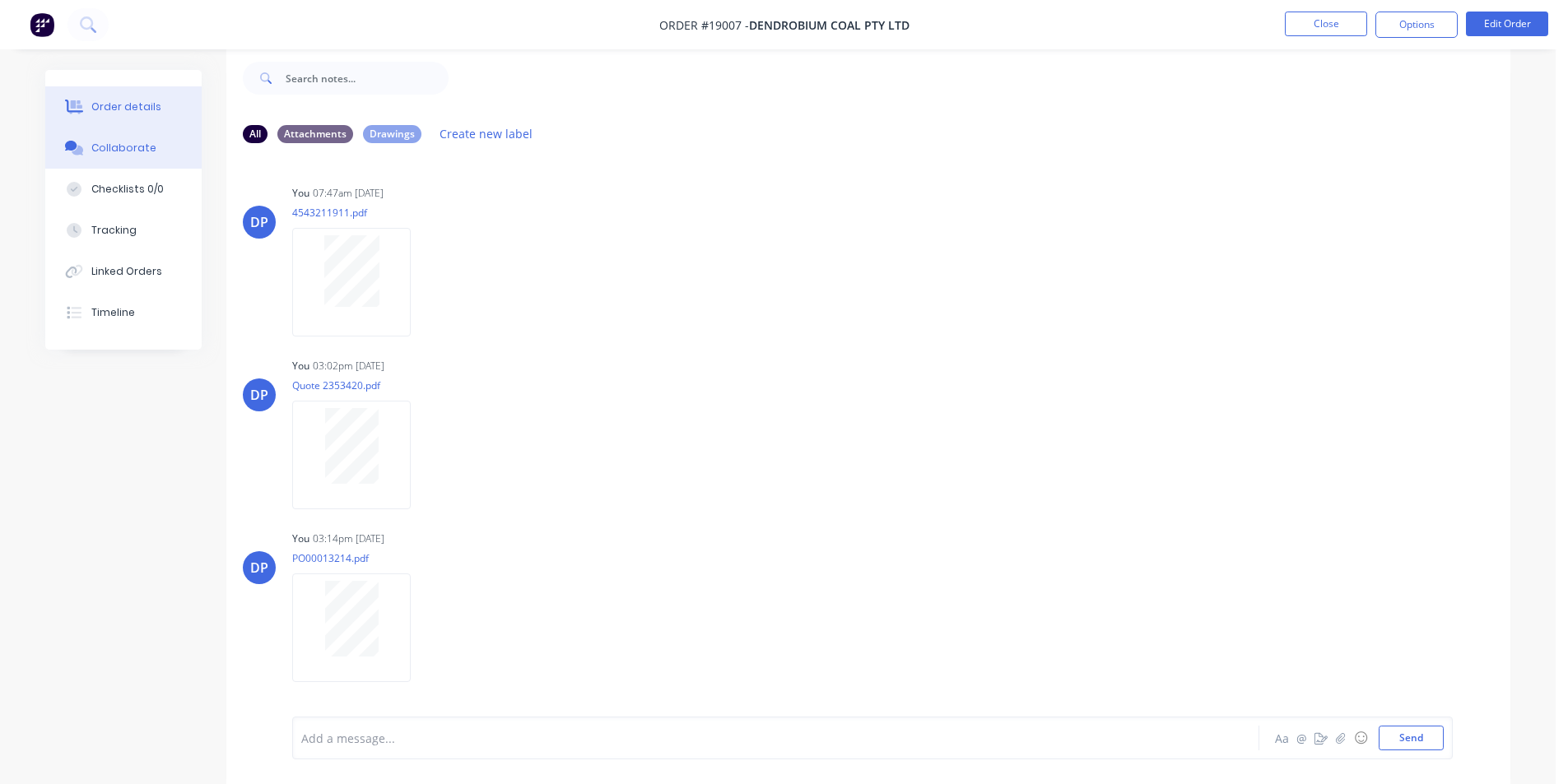
click at [144, 106] on div "Order details" at bounding box center [126, 106] width 70 height 14
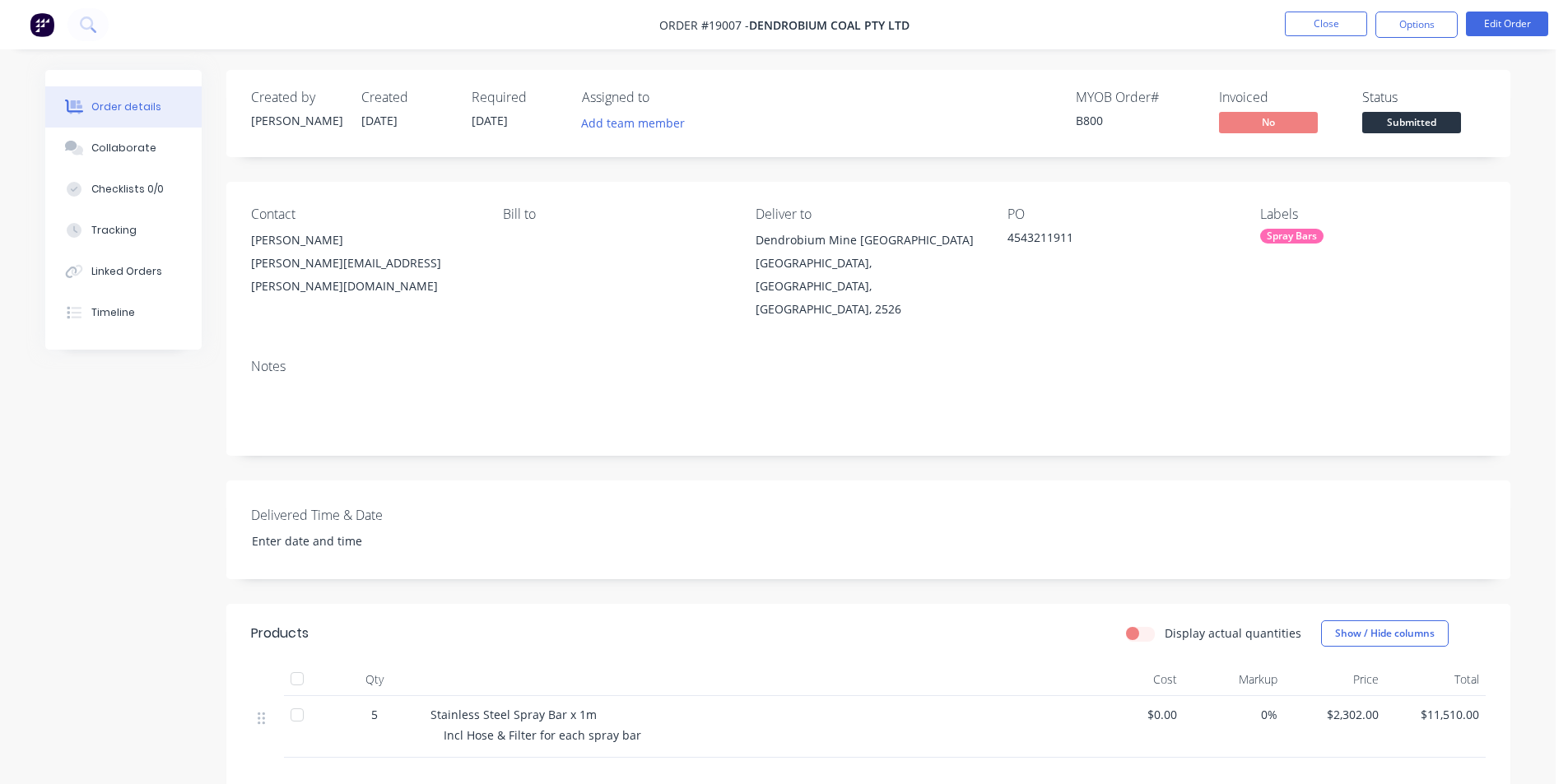
click at [39, 17] on img at bounding box center [42, 25] width 25 height 25
